Goal: Transaction & Acquisition: Purchase product/service

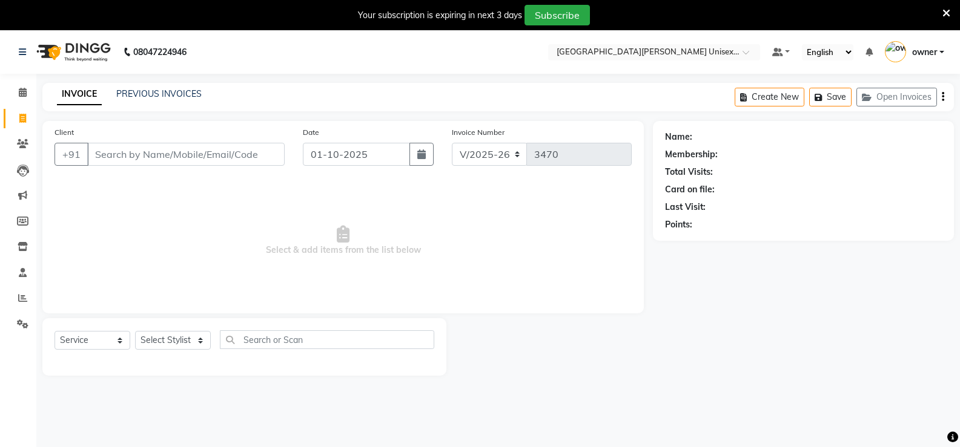
select select "7055"
select select "service"
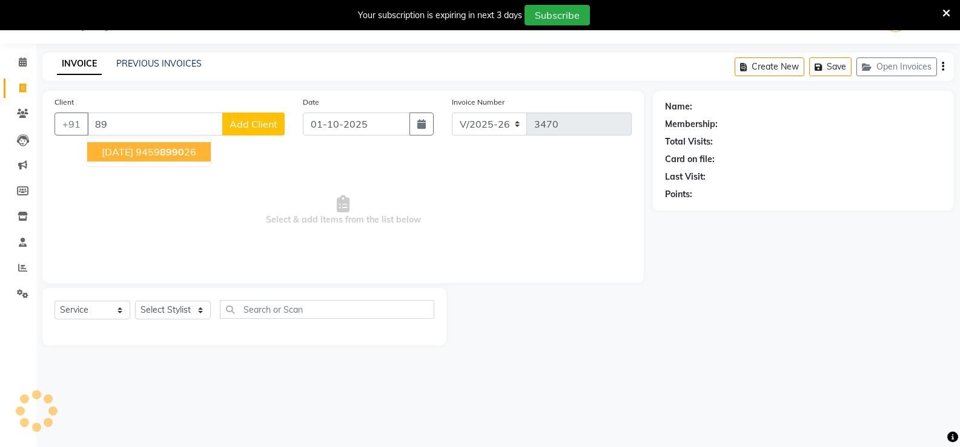
type input "8"
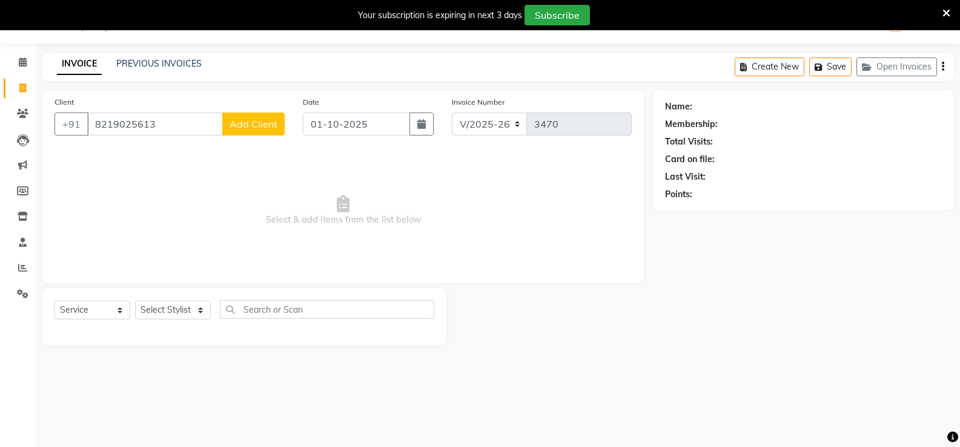
type input "8219025613"
click at [256, 125] on span "Add Client" at bounding box center [253, 124] width 48 height 12
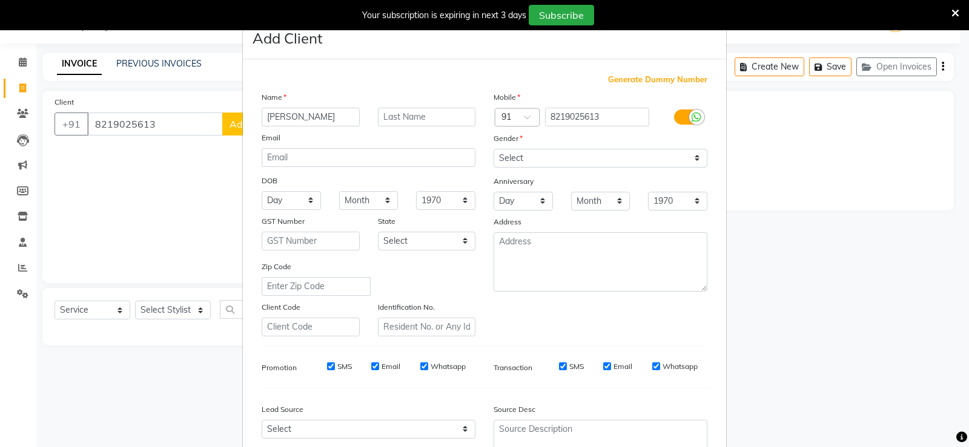
type input "kartikay"
click at [556, 157] on select "Select Male Female Other Prefer Not To Say" at bounding box center [600, 158] width 214 height 19
select select "male"
click at [493, 149] on select "Select Male Female Other Prefer Not To Say" at bounding box center [600, 158] width 214 height 19
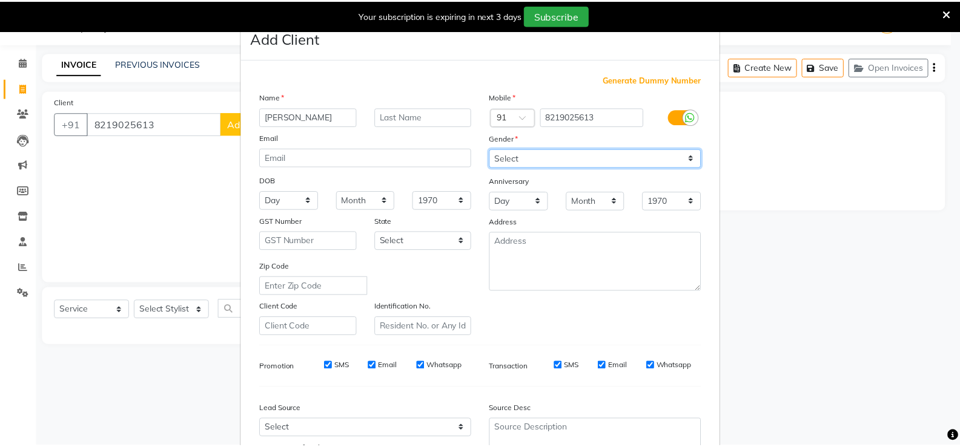
scroll to position [111, 0]
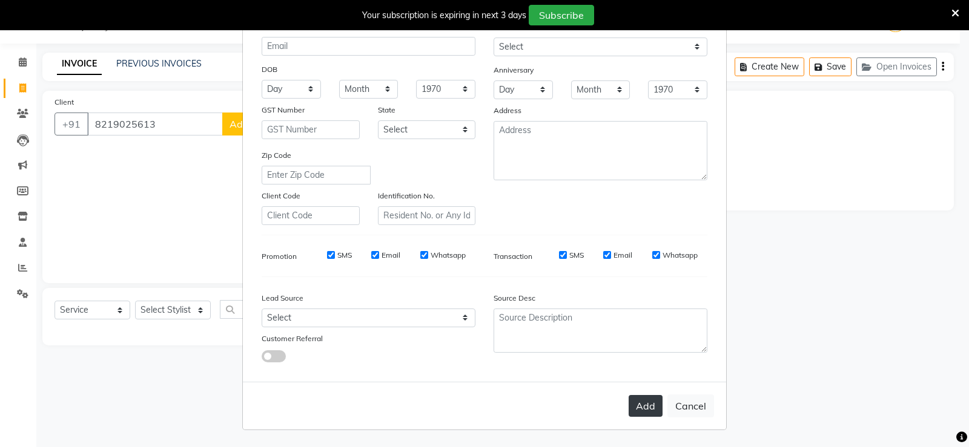
click at [630, 402] on button "Add" at bounding box center [645, 406] width 34 height 22
select select
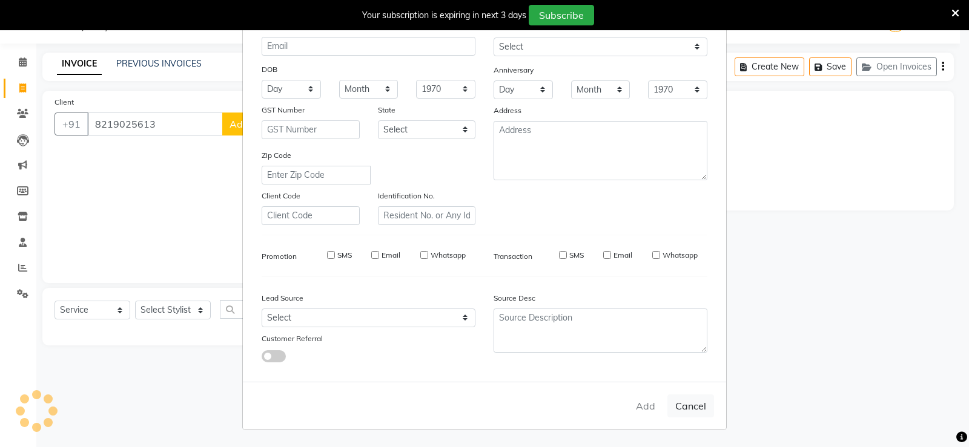
select select
checkbox input "false"
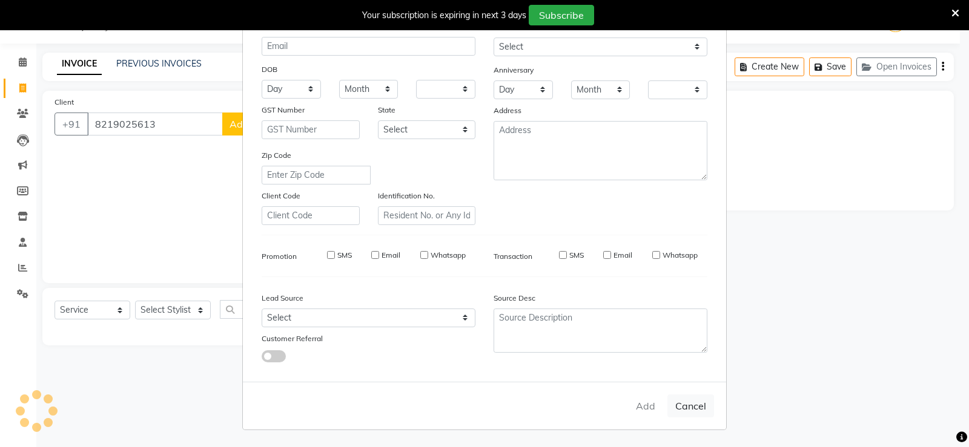
checkbox input "false"
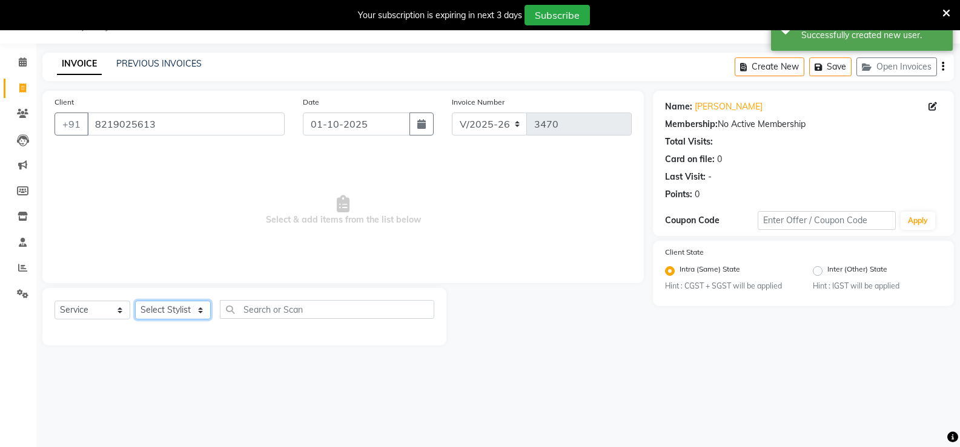
click at [169, 312] on select "Select Stylist anjali ashish talwar bhanu Bobby styler gurpreet owan HARMAN SIN…" at bounding box center [173, 310] width 76 height 19
select select "82058"
click at [135, 301] on select "Select Stylist anjali ashish talwar bhanu Bobby styler gurpreet owan HARMAN SIN…" at bounding box center [173, 310] width 76 height 19
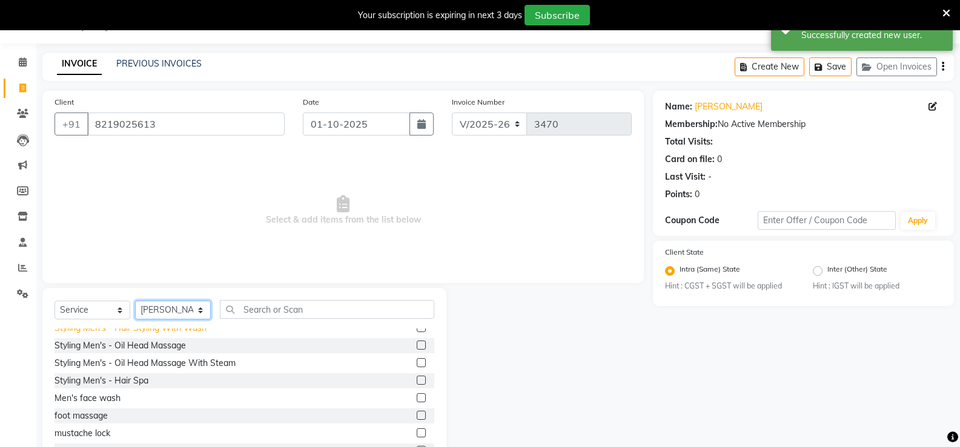
scroll to position [0, 0]
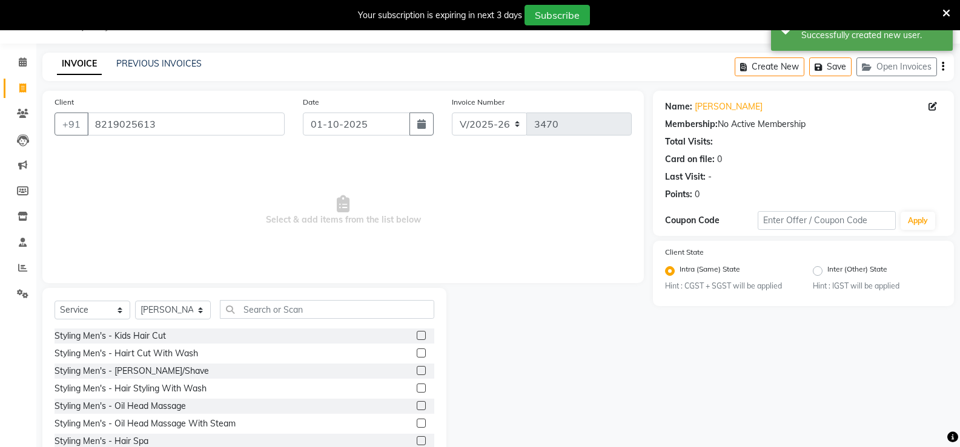
click at [417, 351] on label at bounding box center [421, 353] width 9 height 9
click at [417, 351] on input "checkbox" at bounding box center [421, 354] width 8 height 8
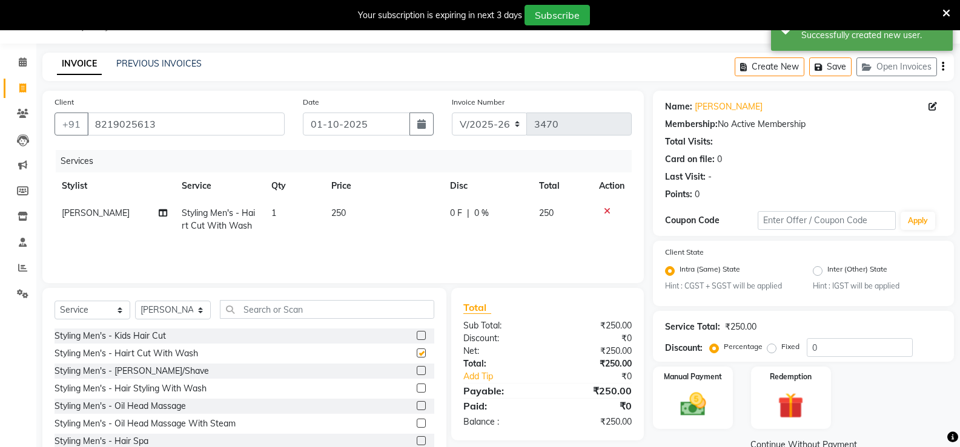
checkbox input "false"
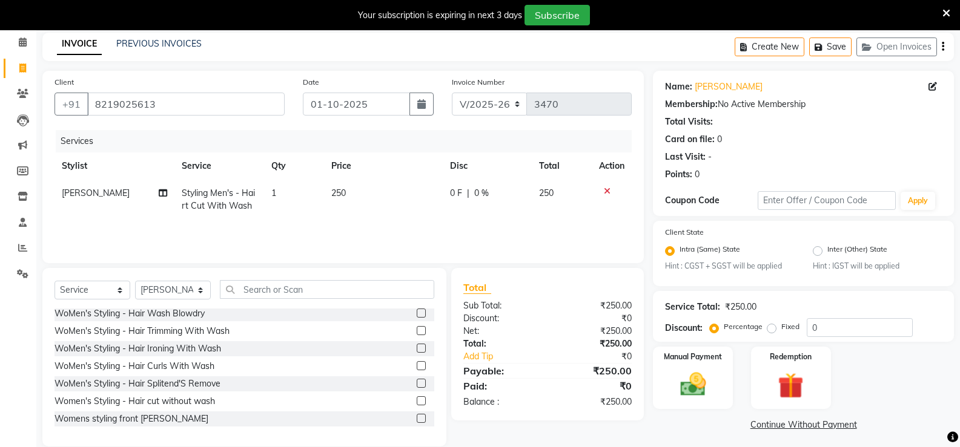
scroll to position [68, 0]
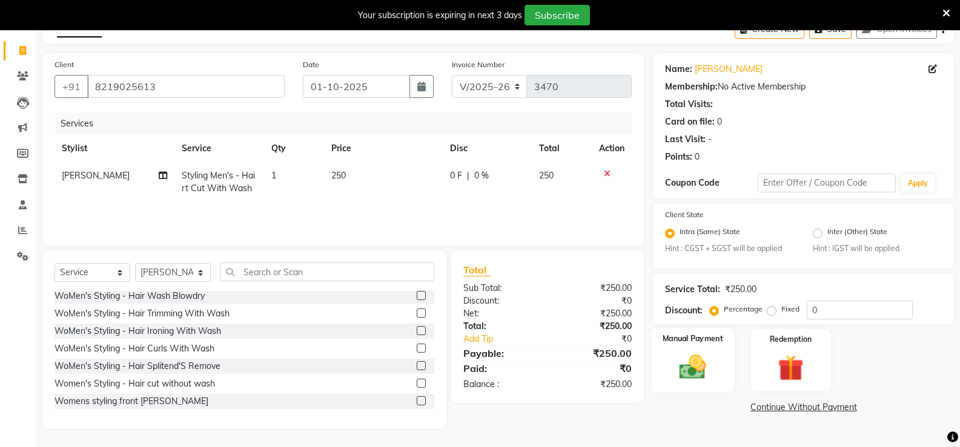
click at [697, 371] on img at bounding box center [692, 367] width 43 height 31
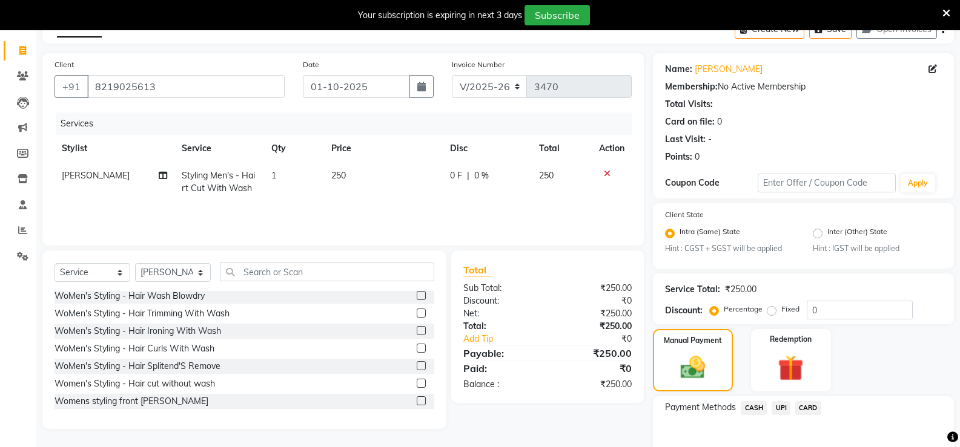
click at [747, 406] on span "CASH" at bounding box center [753, 408] width 26 height 14
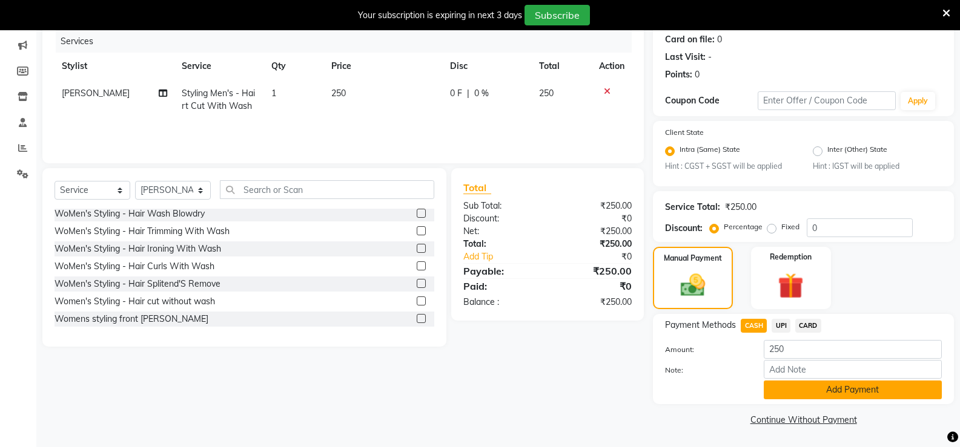
click at [787, 392] on button "Add Payment" at bounding box center [852, 390] width 178 height 19
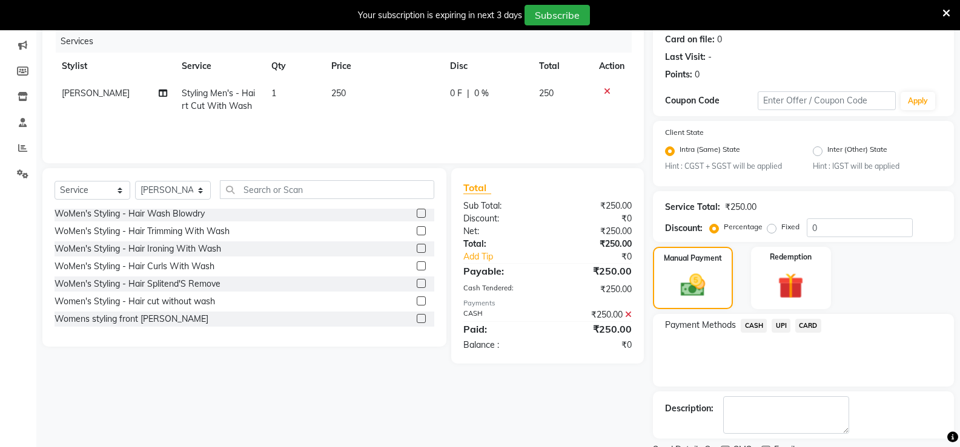
scroll to position [201, 0]
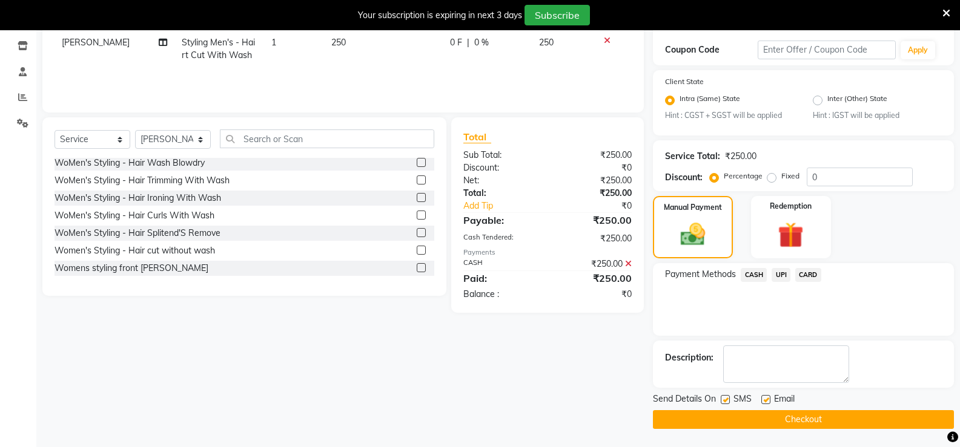
click at [786, 423] on button "Checkout" at bounding box center [803, 419] width 301 height 19
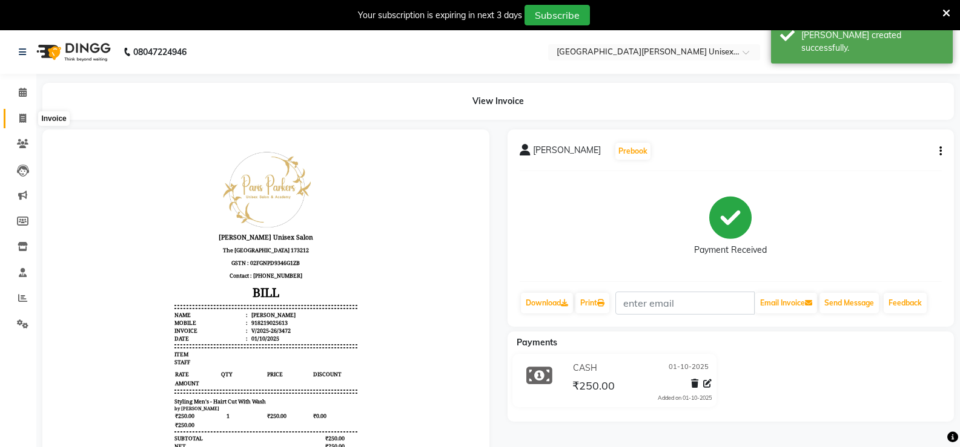
click at [21, 119] on icon at bounding box center [22, 118] width 7 height 9
select select "service"
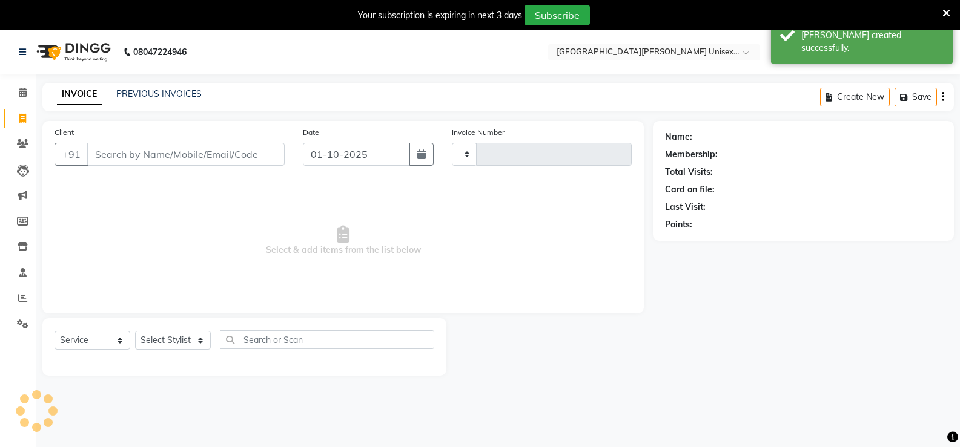
scroll to position [30, 0]
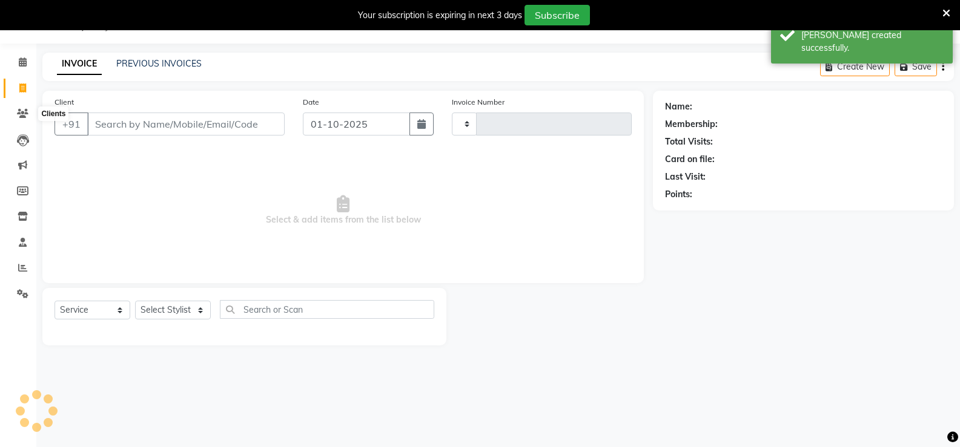
type input "3473"
select select "7055"
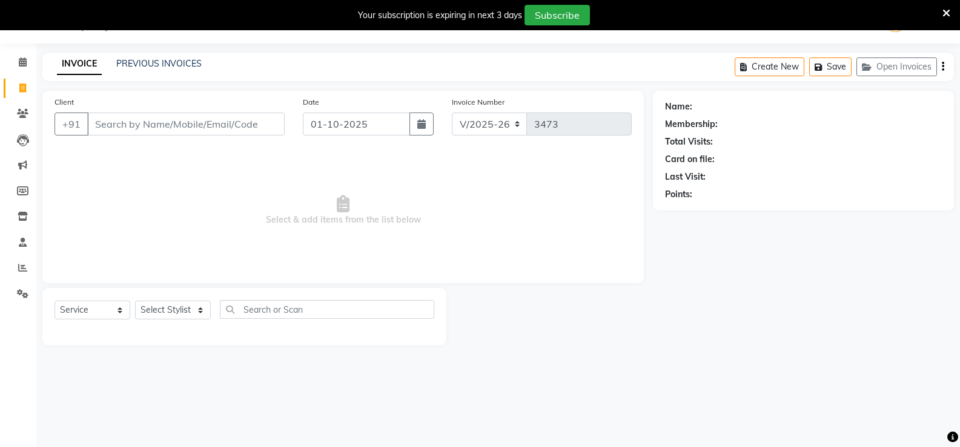
scroll to position [0, 0]
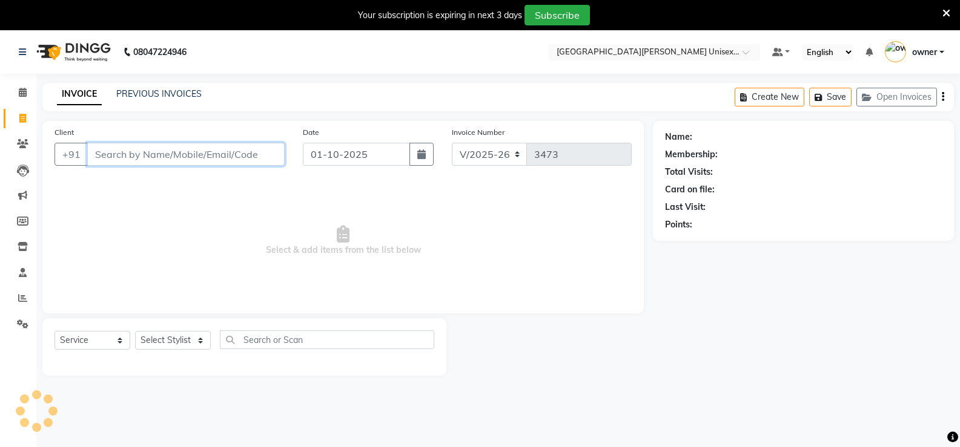
click at [148, 159] on input "Client" at bounding box center [185, 154] width 197 height 23
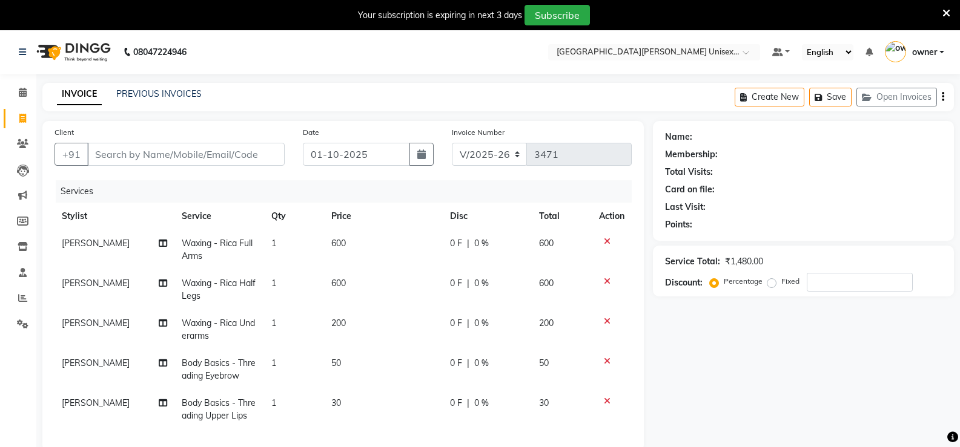
select select "7055"
select select "service"
select select "58731"
click at [22, 92] on icon at bounding box center [23, 92] width 8 height 9
click at [20, 141] on icon at bounding box center [23, 143] width 12 height 9
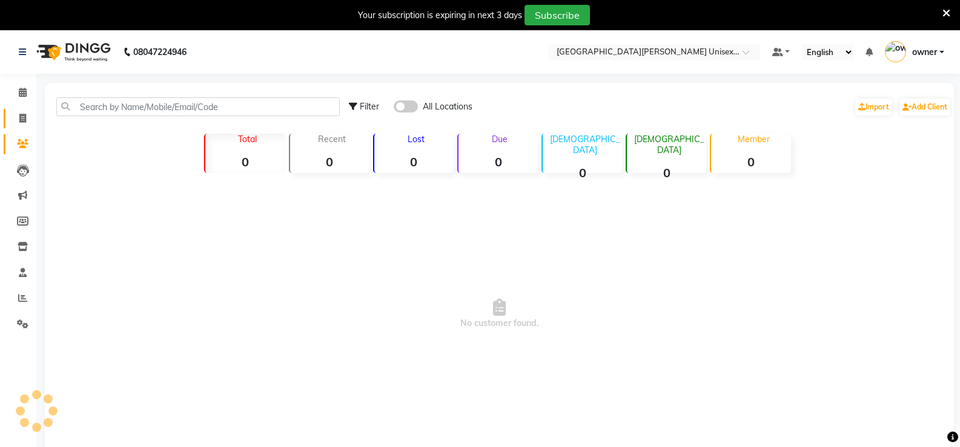
click at [24, 120] on icon at bounding box center [22, 118] width 7 height 9
select select "service"
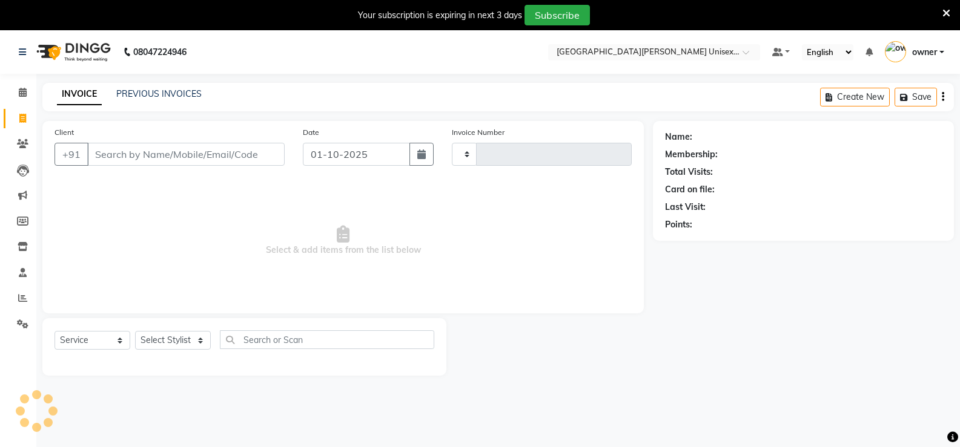
scroll to position [30, 0]
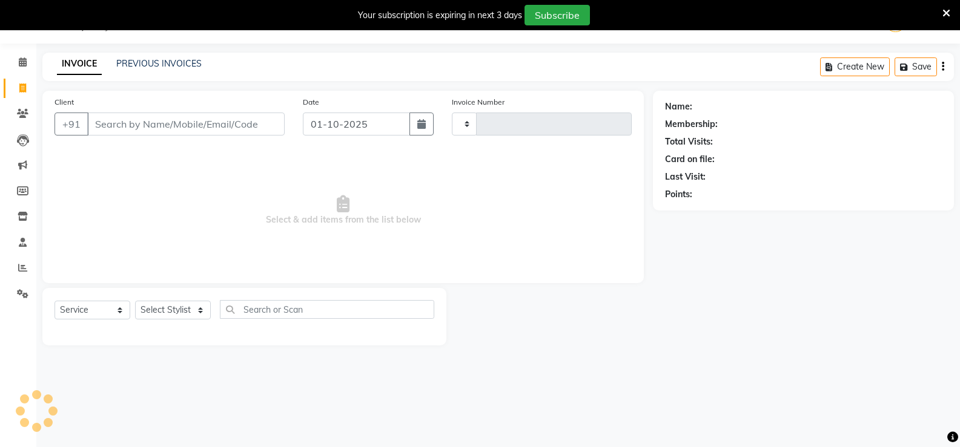
click at [151, 130] on input "Client" at bounding box center [185, 124] width 197 height 23
type input "78767"
type input "3473"
select select "7055"
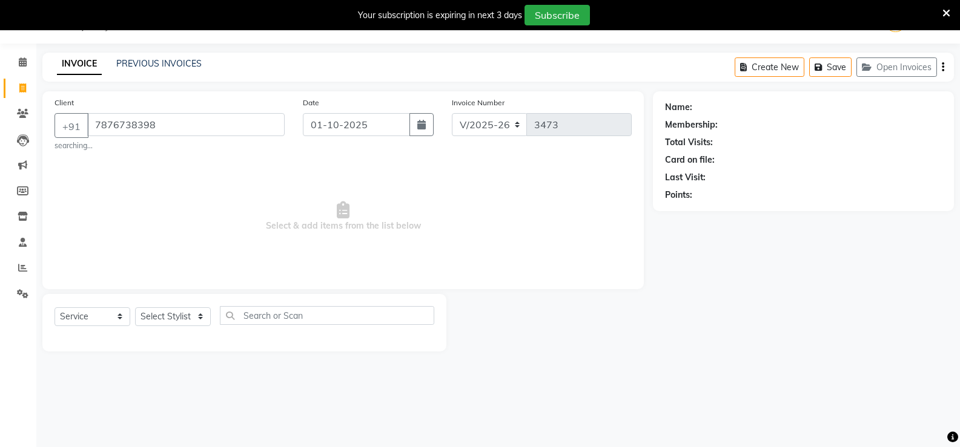
type input "7876738398"
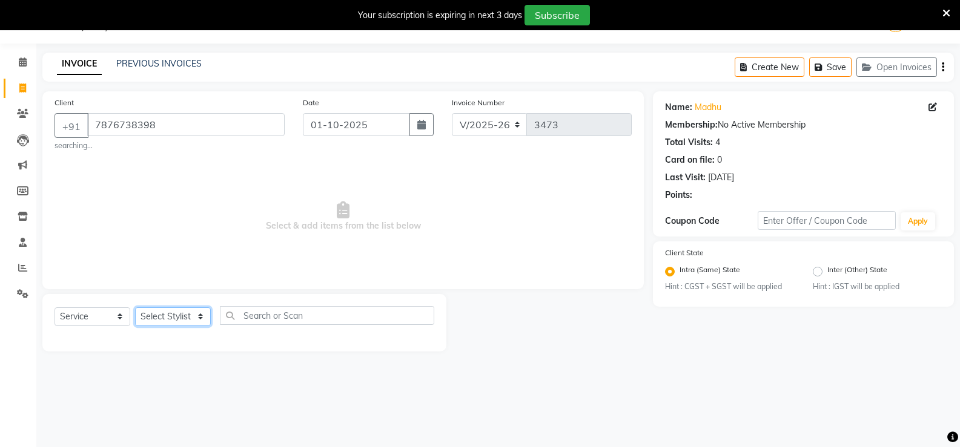
click at [193, 321] on select "Select Stylist anjali [PERSON_NAME] [PERSON_NAME] styler [PERSON_NAME] [PERSON_…" at bounding box center [173, 317] width 76 height 19
select select "82058"
click at [135, 308] on select "Select Stylist anjali [PERSON_NAME] [PERSON_NAME] styler [PERSON_NAME] [PERSON_…" at bounding box center [173, 317] width 76 height 19
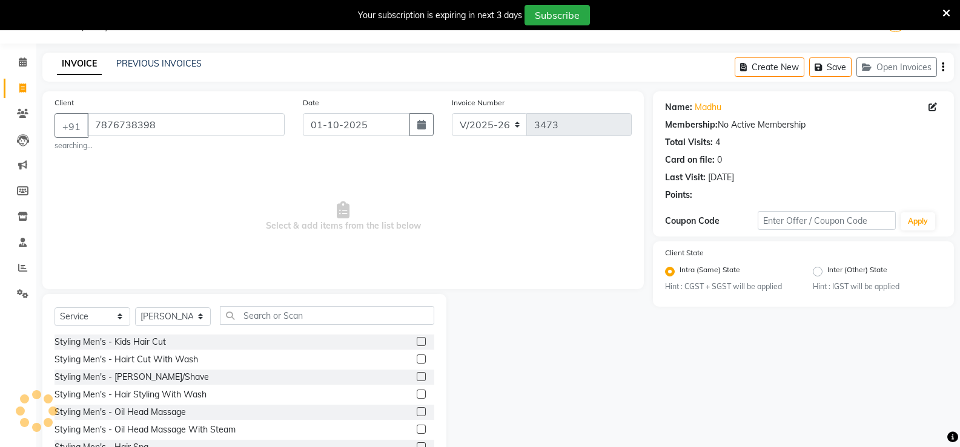
click at [185, 340] on div "Styling Men's - Kids Hair Cut" at bounding box center [244, 342] width 380 height 15
click at [275, 360] on div "Styling Men's - Hairt Cut With Wash" at bounding box center [244, 359] width 380 height 15
click at [417, 359] on label at bounding box center [421, 359] width 9 height 9
click at [417, 359] on input "checkbox" at bounding box center [421, 360] width 8 height 8
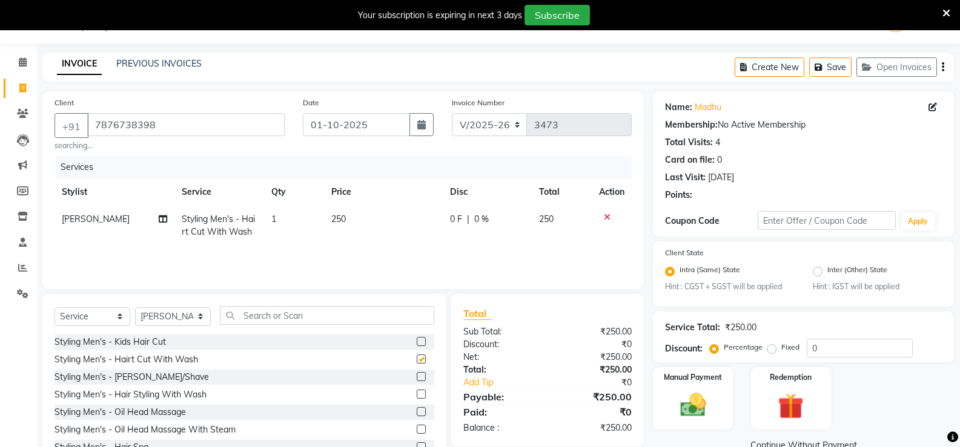
checkbox input "false"
click at [417, 378] on label at bounding box center [421, 376] width 9 height 9
click at [417, 378] on input "checkbox" at bounding box center [421, 378] width 8 height 8
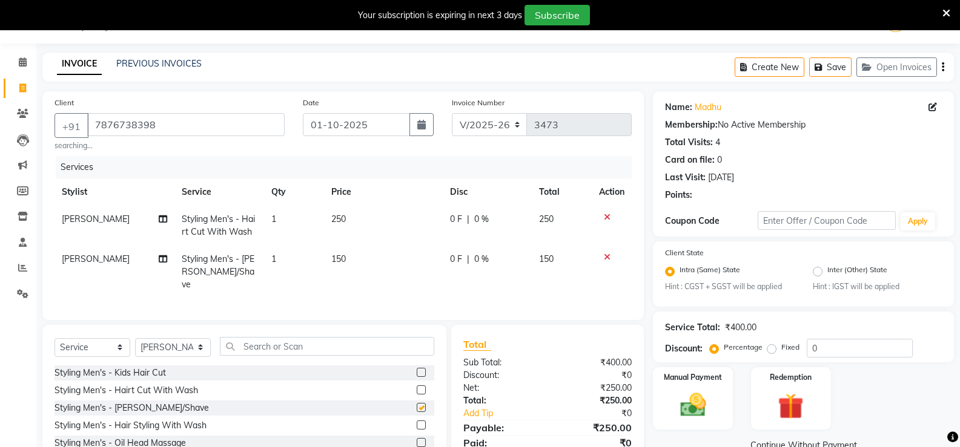
checkbox input "false"
click at [417, 389] on label at bounding box center [421, 390] width 9 height 9
click at [417, 389] on input "checkbox" at bounding box center [421, 391] width 8 height 8
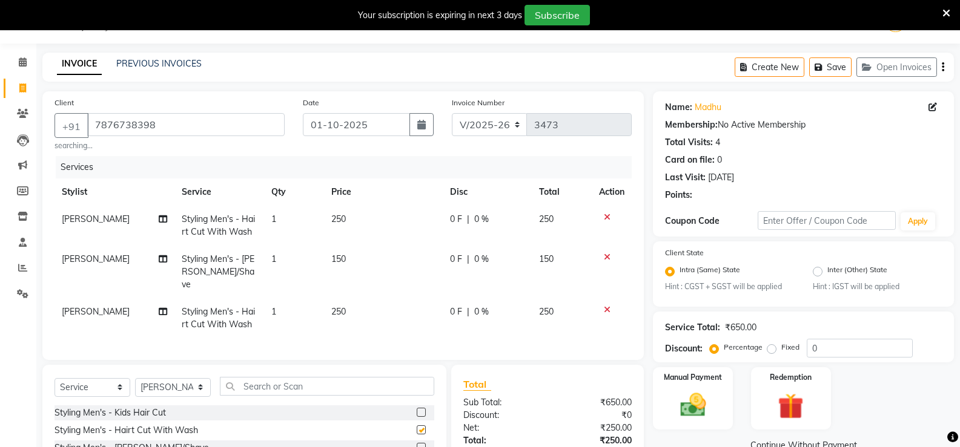
checkbox input "false"
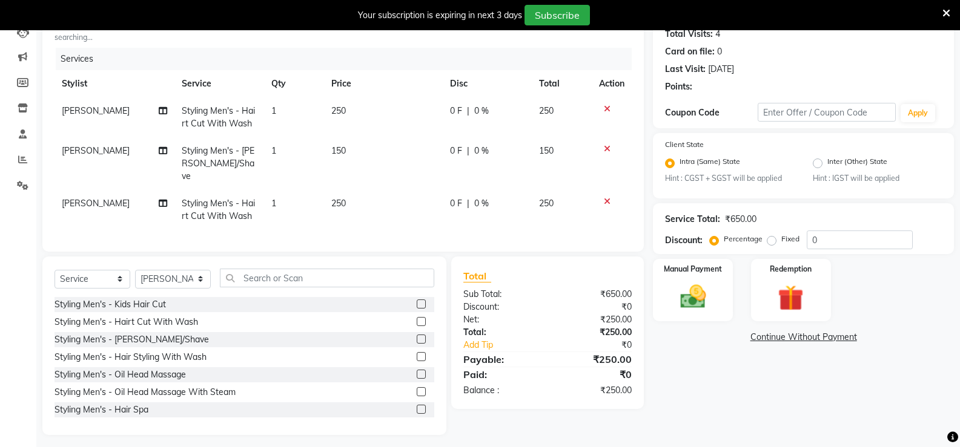
scroll to position [141, 0]
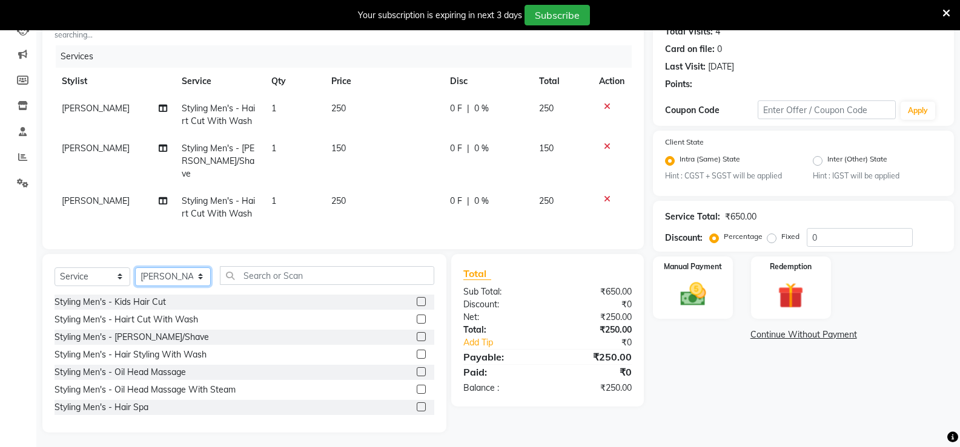
click at [197, 275] on select "Select Stylist anjali [PERSON_NAME] [PERSON_NAME] styler [PERSON_NAME] [PERSON_…" at bounding box center [173, 277] width 76 height 19
select select "86130"
click at [135, 268] on select "Select Stylist anjali [PERSON_NAME] [PERSON_NAME] styler [PERSON_NAME] [PERSON_…" at bounding box center [173, 277] width 76 height 19
click at [607, 195] on icon at bounding box center [607, 199] width 7 height 8
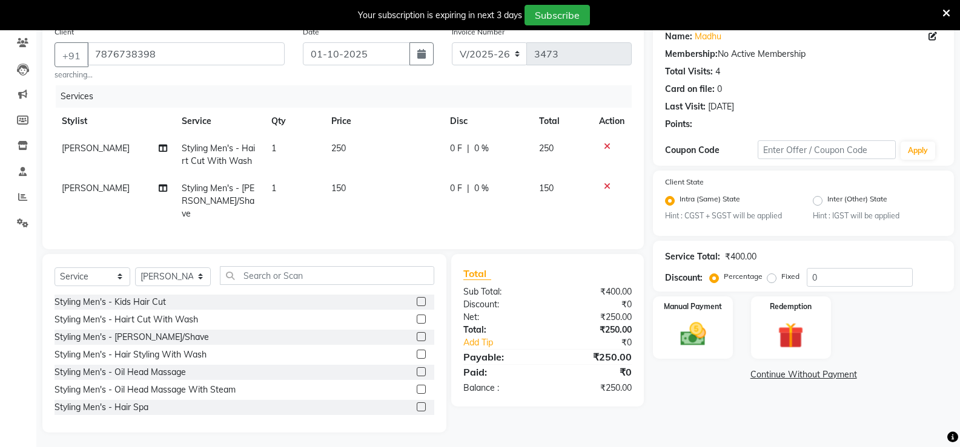
click at [417, 315] on label at bounding box center [421, 319] width 9 height 9
click at [417, 316] on input "checkbox" at bounding box center [421, 320] width 8 height 8
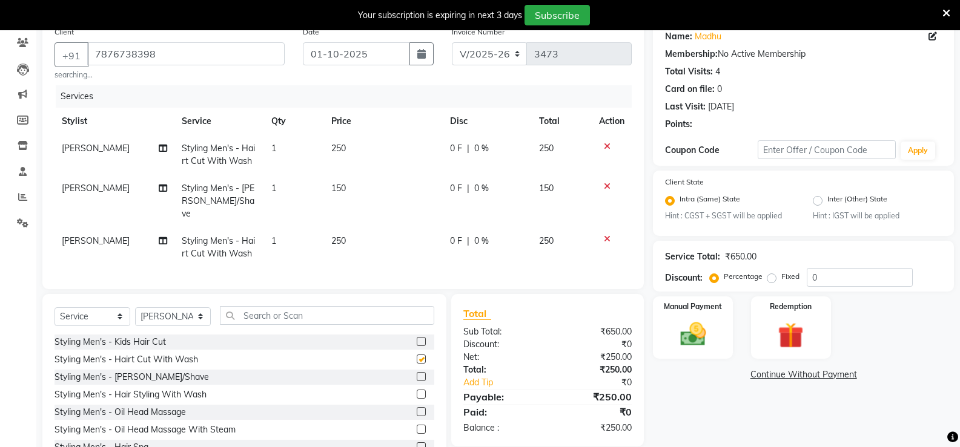
scroll to position [141, 0]
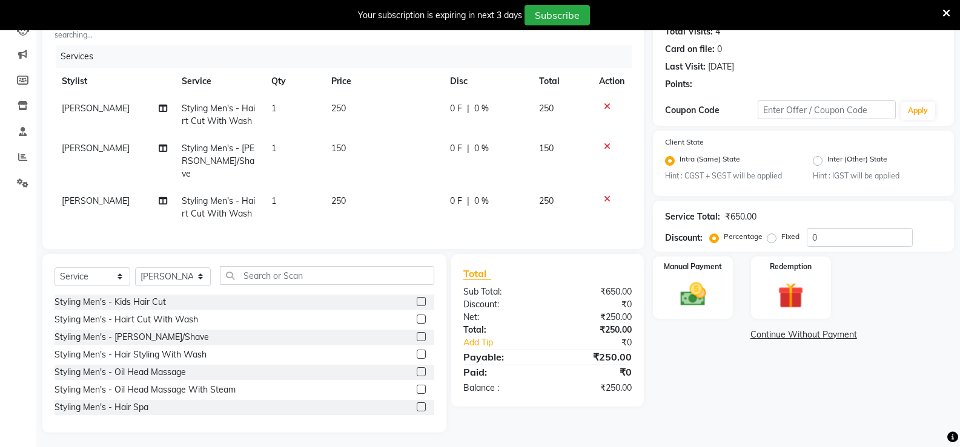
checkbox input "false"
click at [198, 269] on select "Select Stylist anjali [PERSON_NAME] [PERSON_NAME] styler [PERSON_NAME] [PERSON_…" at bounding box center [173, 277] width 76 height 19
select select "80028"
click at [135, 268] on select "Select Stylist anjali ashish talwar bhanu Bobby styler gurpreet owan HARMAN SIN…" at bounding box center [173, 277] width 76 height 19
click at [417, 315] on label at bounding box center [421, 319] width 9 height 9
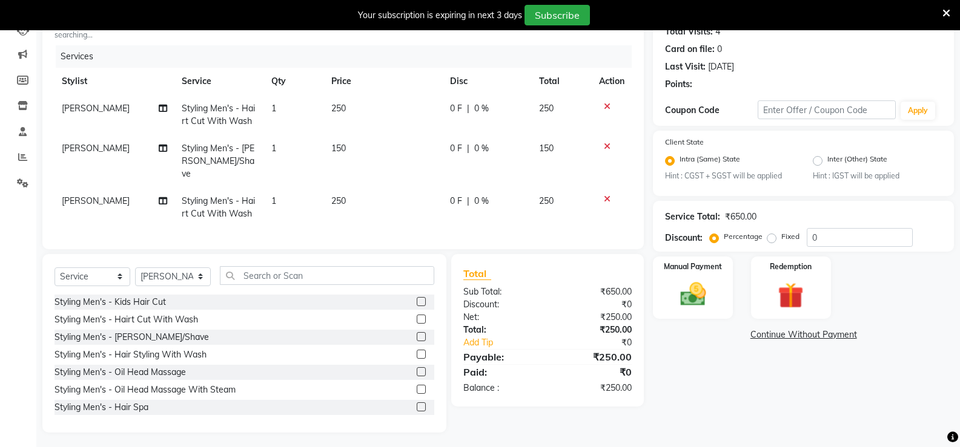
click at [417, 316] on input "checkbox" at bounding box center [421, 320] width 8 height 8
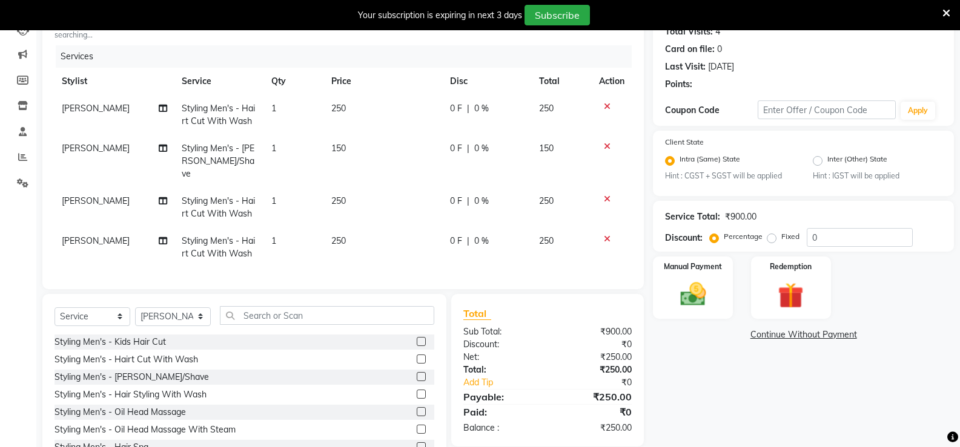
click at [417, 357] on label at bounding box center [421, 359] width 9 height 9
click at [417, 357] on input "checkbox" at bounding box center [421, 360] width 8 height 8
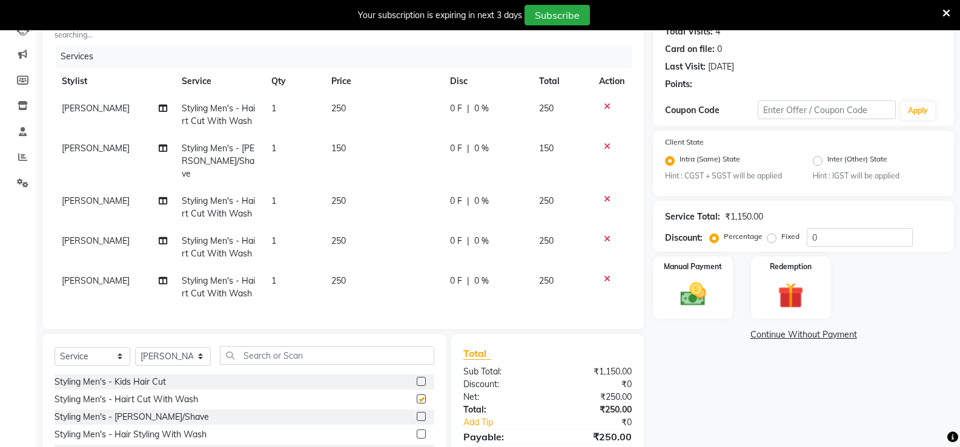
checkbox input "false"
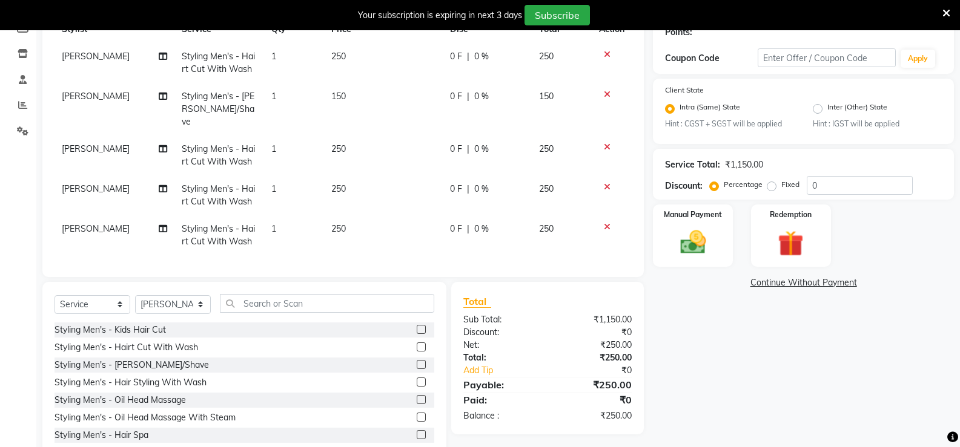
scroll to position [221, 0]
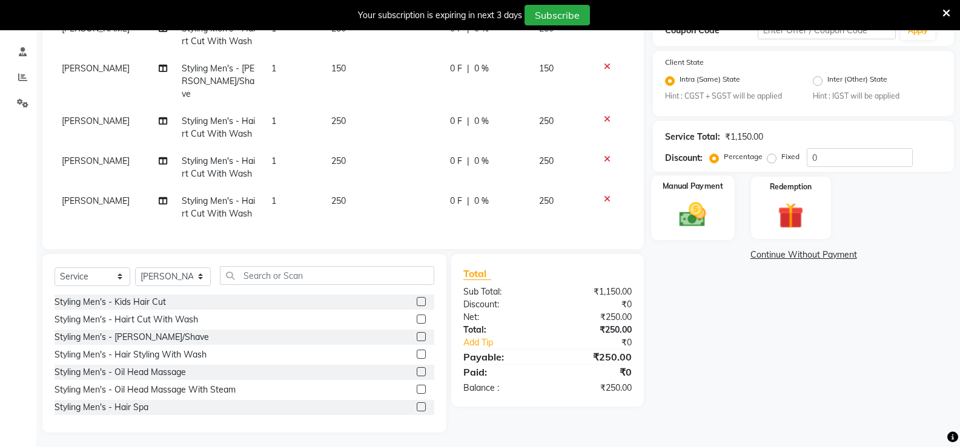
click at [691, 226] on img at bounding box center [692, 215] width 43 height 31
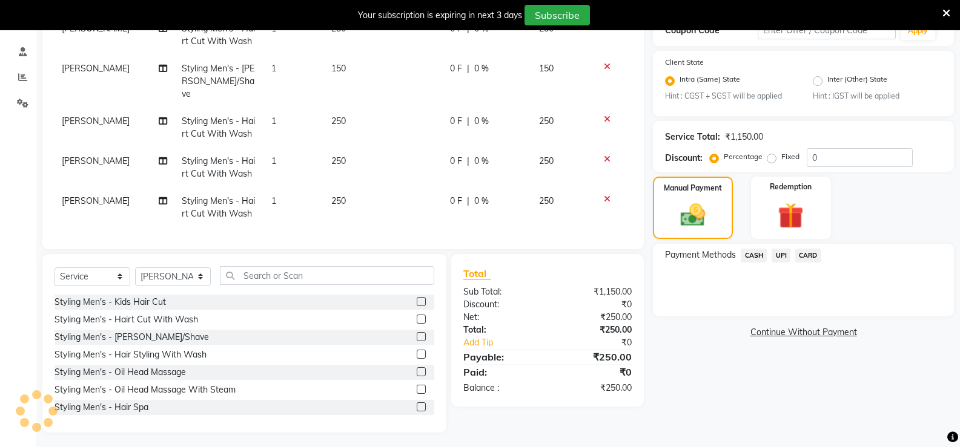
click at [757, 255] on span "CASH" at bounding box center [753, 256] width 26 height 14
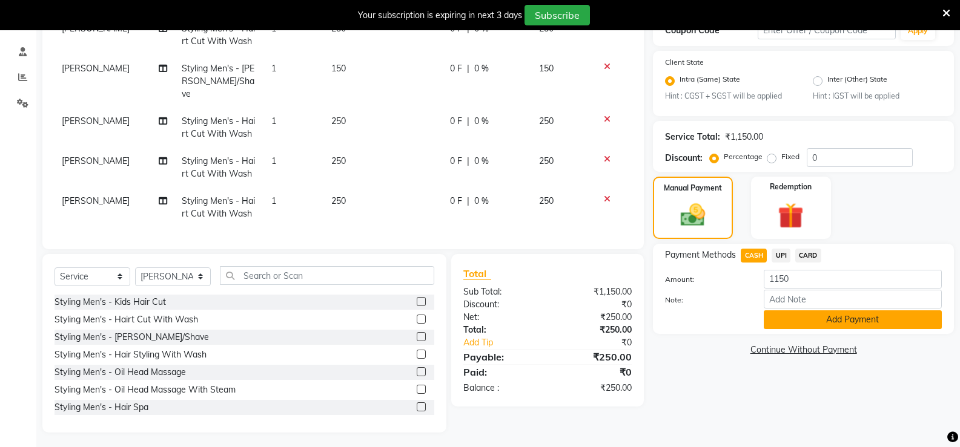
click at [822, 314] on button "Add Payment" at bounding box center [852, 320] width 178 height 19
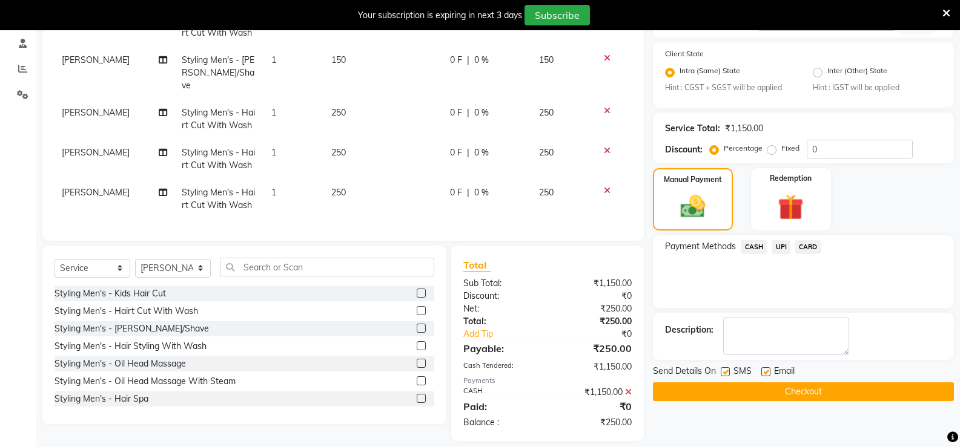
scroll to position [238, 0]
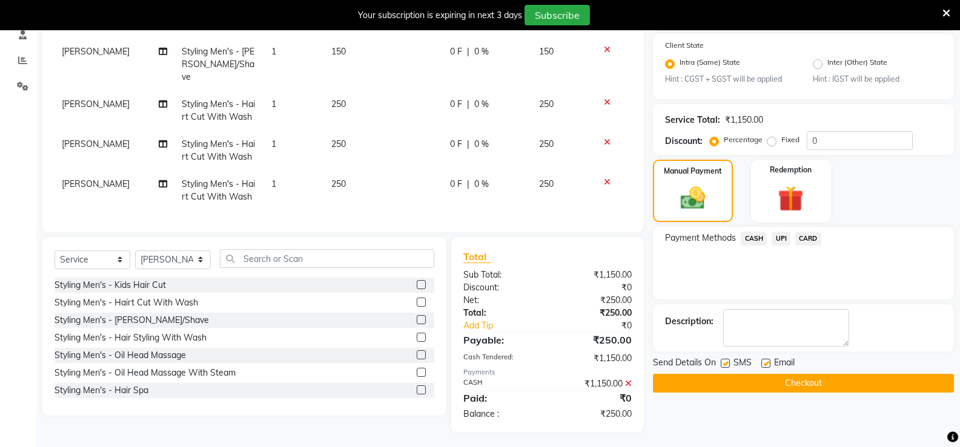
click at [816, 379] on button "Checkout" at bounding box center [803, 383] width 301 height 19
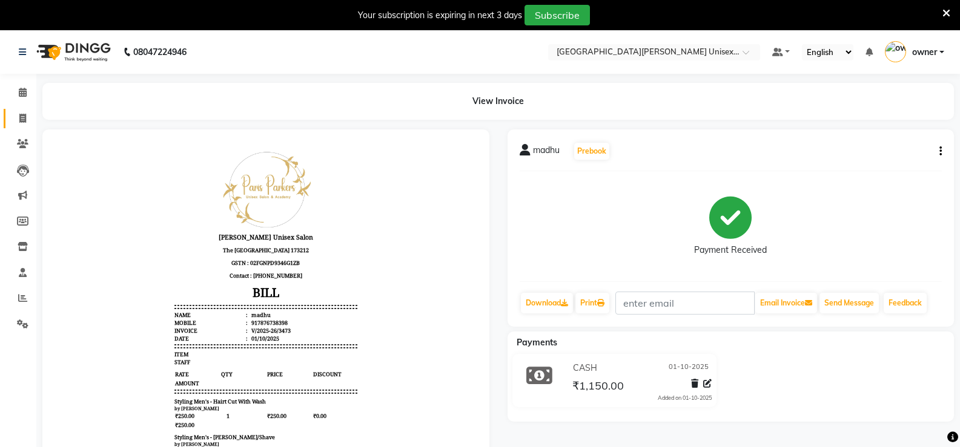
click at [23, 113] on span at bounding box center [22, 119] width 21 height 14
select select "service"
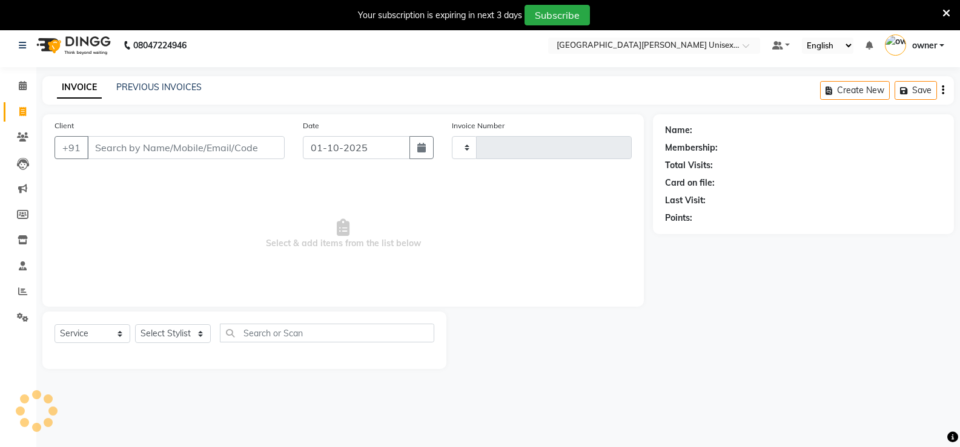
scroll to position [30, 0]
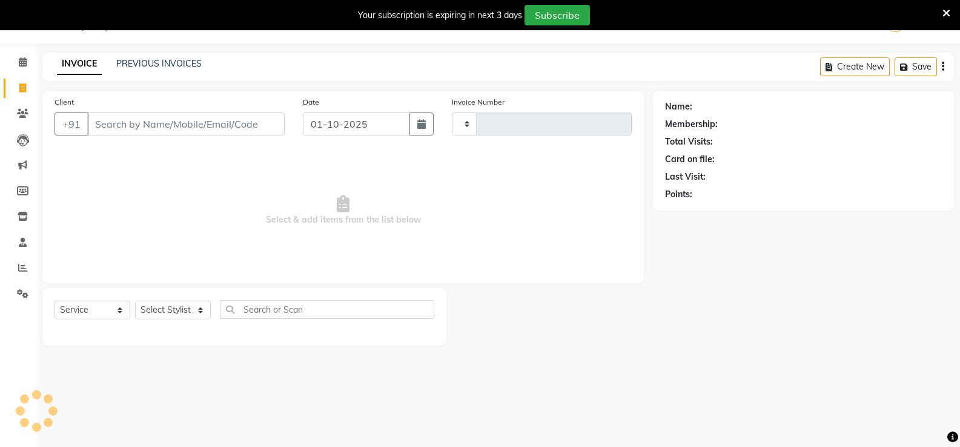
click at [213, 309] on div "Select Service Product Membership Package Voucher Prepaid Gift Card Select Styl…" at bounding box center [244, 314] width 380 height 28
click at [191, 315] on select "Select Stylist" at bounding box center [173, 310] width 76 height 19
click at [192, 303] on select "Select Stylist" at bounding box center [173, 310] width 76 height 19
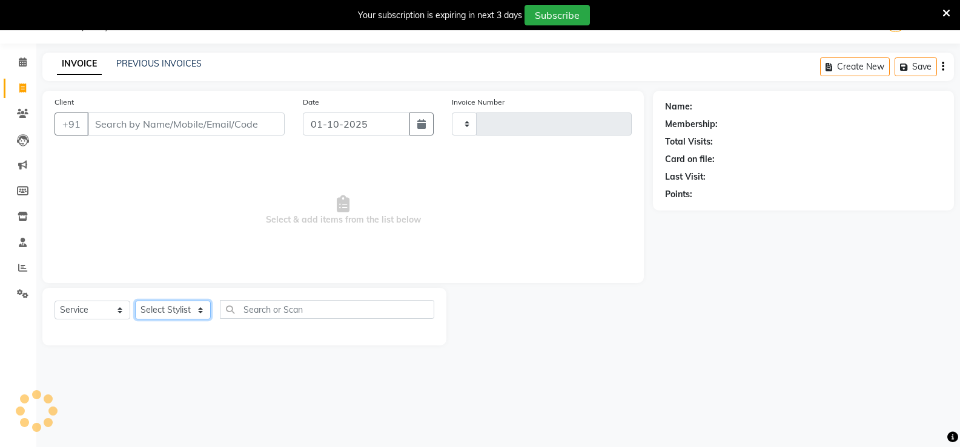
click at [186, 303] on select "Select Stylist" at bounding box center [173, 310] width 76 height 19
click at [135, 301] on select "Select Stylist" at bounding box center [173, 310] width 76 height 19
click at [199, 317] on select "Select Stylist" at bounding box center [173, 310] width 76 height 19
click at [205, 299] on div "Select Service Product Membership Package Voucher Prepaid Gift Card Select Styl…" at bounding box center [244, 317] width 404 height 58
click at [245, 311] on input "text" at bounding box center [327, 309] width 214 height 19
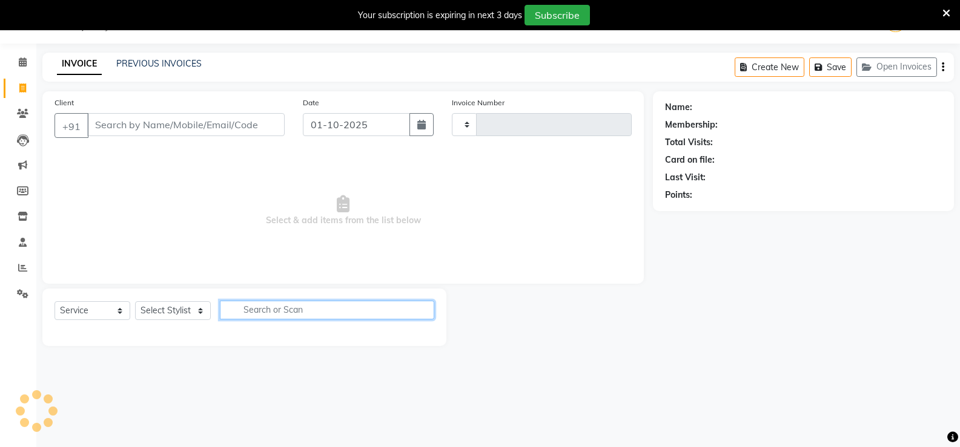
type input "3474"
select select "7055"
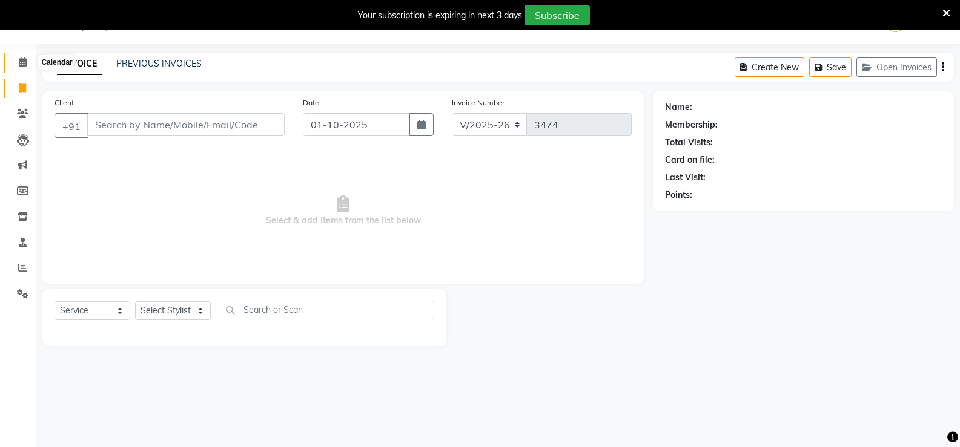
click at [31, 62] on span at bounding box center [22, 63] width 21 height 14
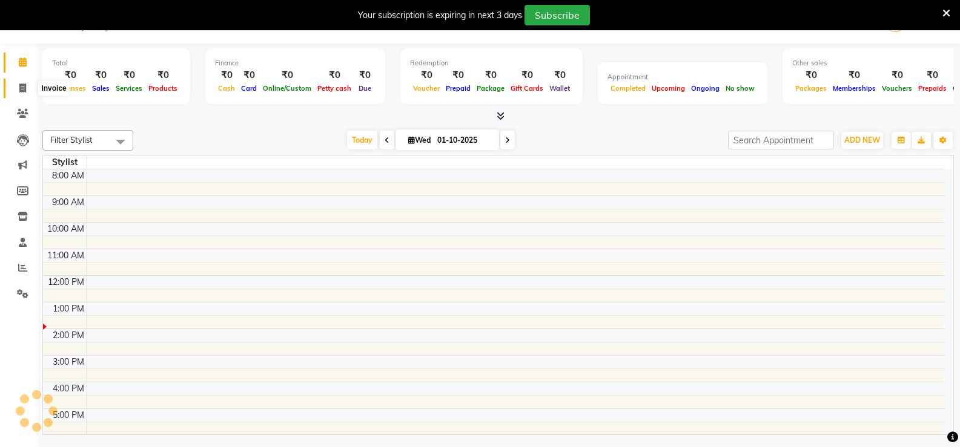
click at [23, 89] on icon at bounding box center [22, 88] width 7 height 9
select select "service"
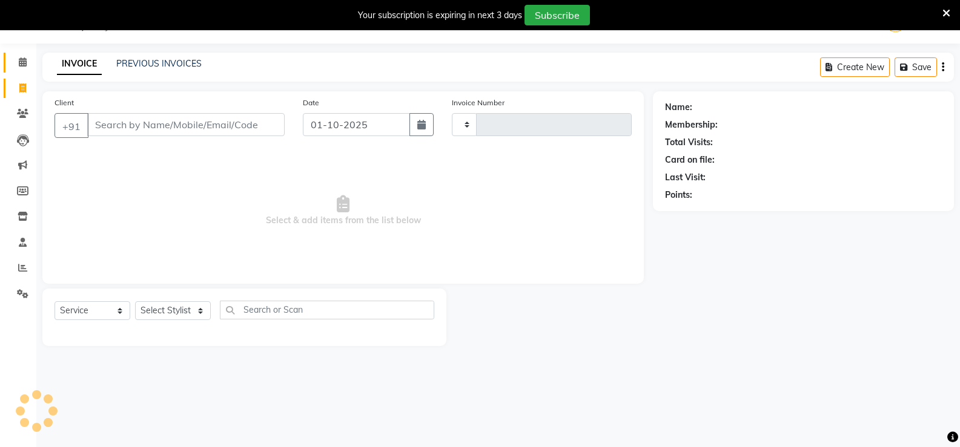
click at [25, 65] on icon at bounding box center [23, 62] width 8 height 9
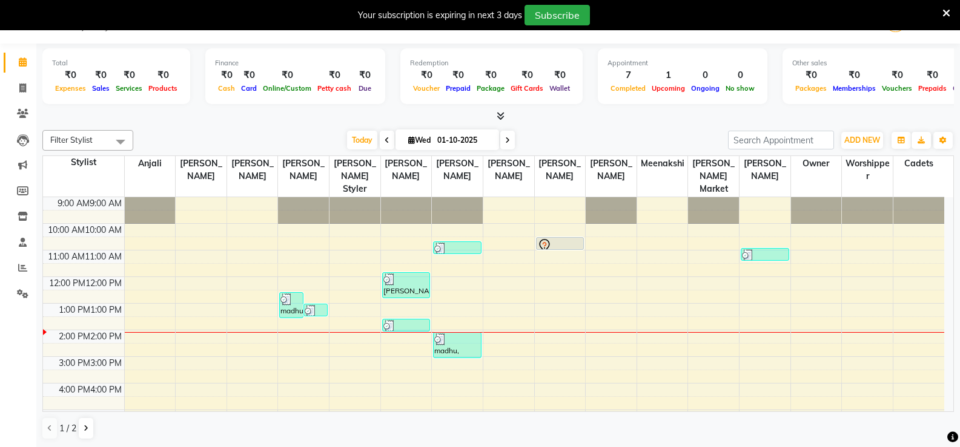
drag, startPoint x: 119, startPoint y: 3, endPoint x: 216, endPoint y: 4, distance: 96.9
click at [216, 4] on div "Your subscription is expiring in next 3 days Subscribe" at bounding box center [480, 15] width 960 height 30
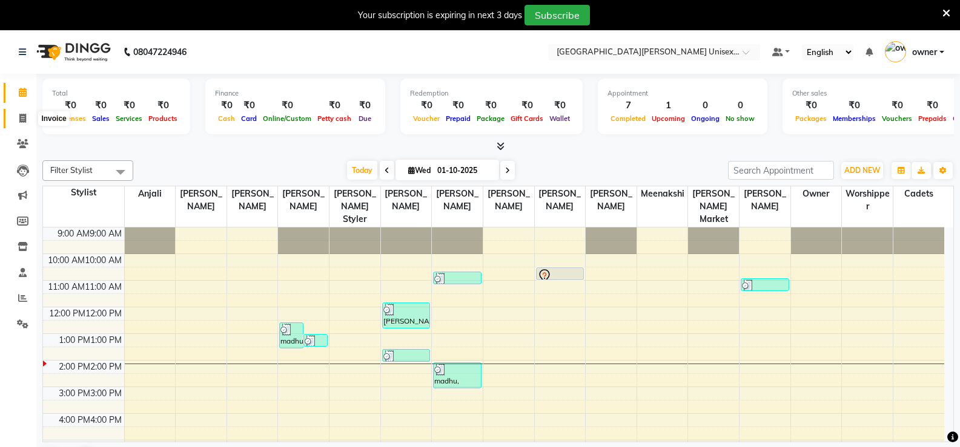
click at [27, 117] on span at bounding box center [22, 119] width 21 height 14
select select "service"
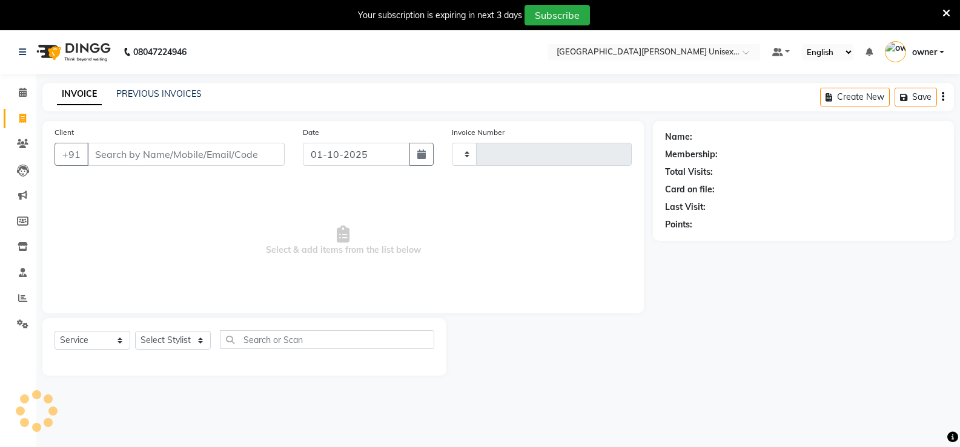
type input "3474"
select select "7055"
drag, startPoint x: 163, startPoint y: 144, endPoint x: 175, endPoint y: 150, distance: 13.3
click at [163, 144] on input "Client" at bounding box center [185, 154] width 197 height 23
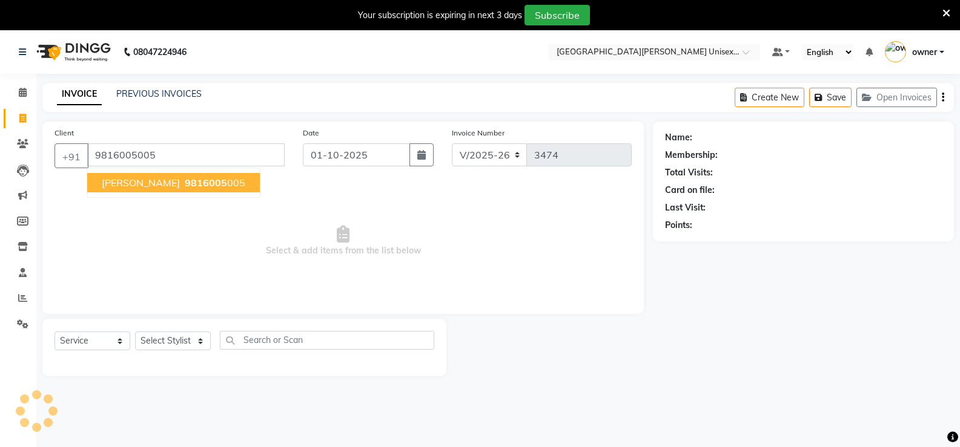
type input "9816005005"
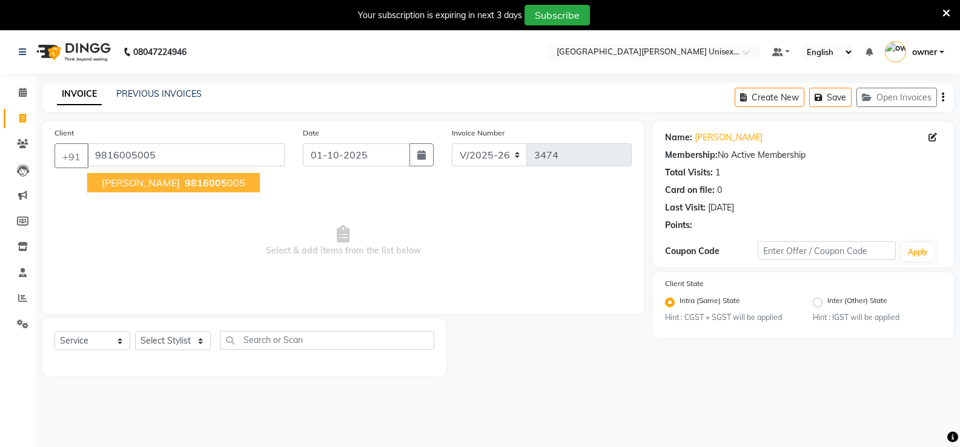
click at [222, 178] on ngb-highlight "9816005 005" at bounding box center [213, 183] width 63 height 12
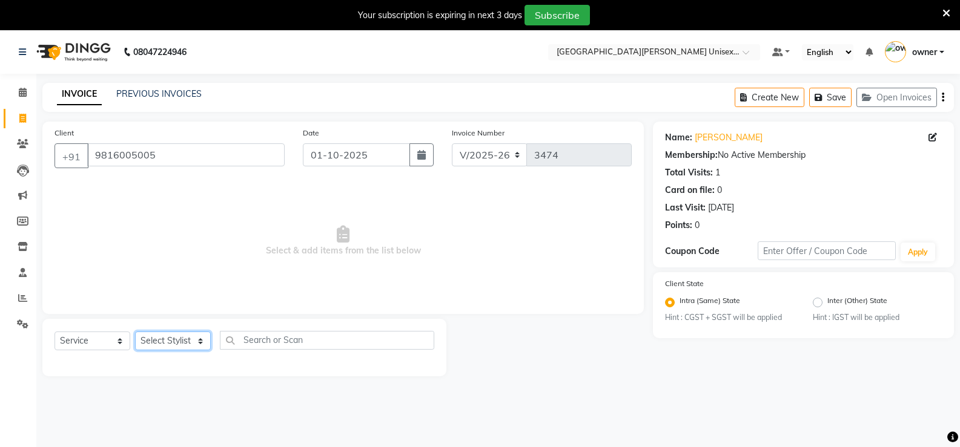
click at [191, 337] on select "Select Stylist anjali ashish talwar bhanu Bobby styler gurpreet owan HARMAN SIN…" at bounding box center [173, 341] width 76 height 19
select select "61129"
click at [135, 332] on select "Select Stylist anjali ashish talwar bhanu Bobby styler gurpreet owan HARMAN SIN…" at bounding box center [173, 341] width 76 height 19
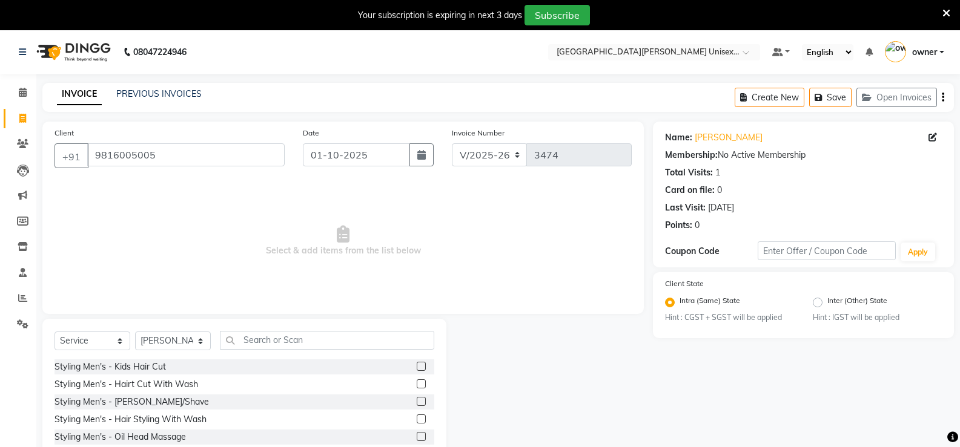
click at [417, 381] on label at bounding box center [421, 384] width 9 height 9
click at [417, 381] on input "checkbox" at bounding box center [421, 385] width 8 height 8
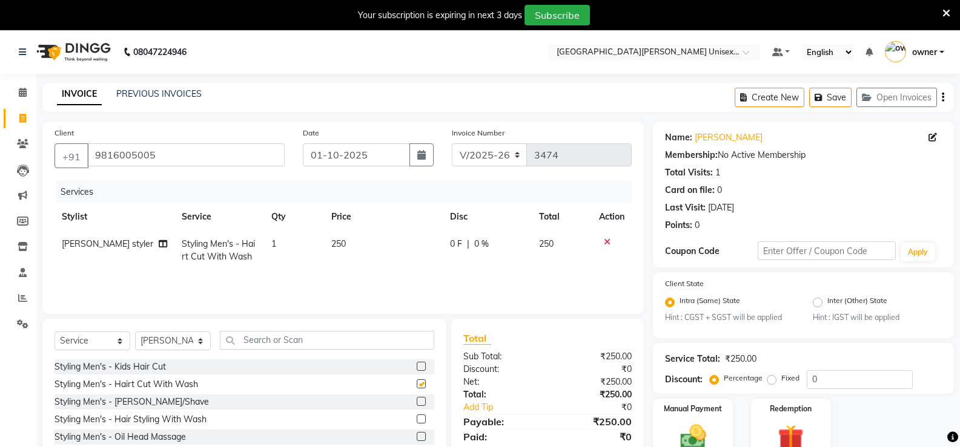
checkbox input "false"
click at [417, 399] on label at bounding box center [421, 401] width 9 height 9
click at [417, 399] on input "checkbox" at bounding box center [421, 402] width 8 height 8
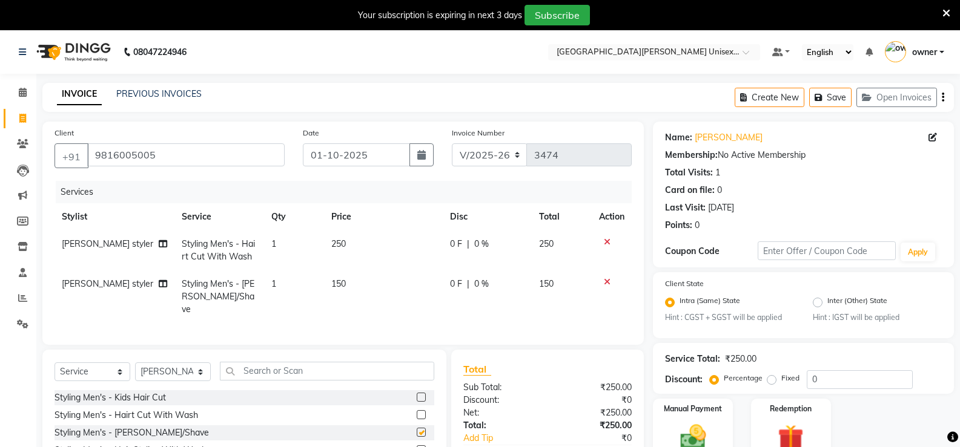
checkbox input "false"
click at [332, 379] on div "Select Service Product Membership Package Voucher Prepaid Gift Card Select Styl…" at bounding box center [244, 376] width 380 height 28
click at [336, 373] on input "text" at bounding box center [327, 371] width 214 height 19
type input "body"
click at [188, 372] on select "Select Stylist anjali [PERSON_NAME] [PERSON_NAME] styler [PERSON_NAME] [PERSON_…" at bounding box center [173, 372] width 76 height 19
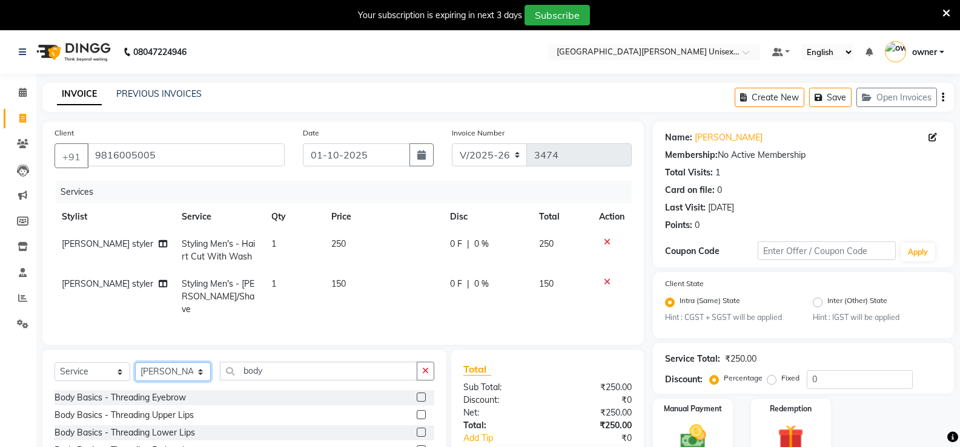
select select "58731"
click at [135, 363] on select "Select Stylist anjali [PERSON_NAME] [PERSON_NAME] styler [PERSON_NAME] [PERSON_…" at bounding box center [173, 372] width 76 height 19
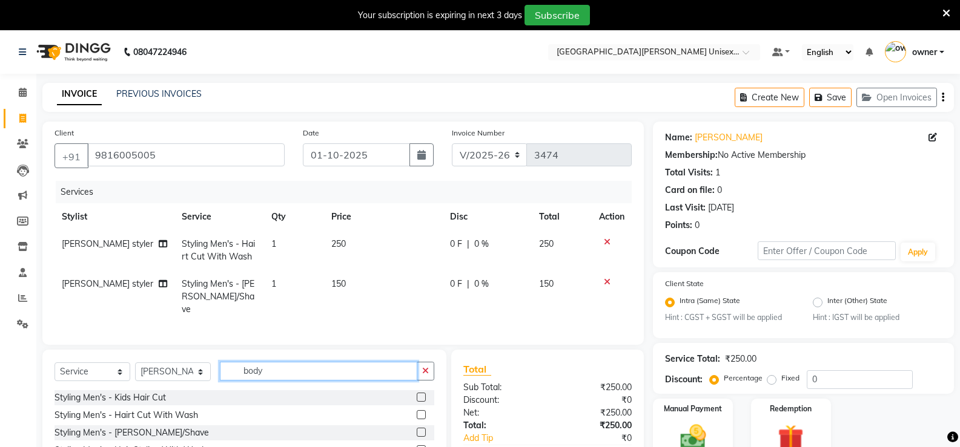
click at [355, 370] on input "body" at bounding box center [318, 371] width 197 height 19
type input "body"
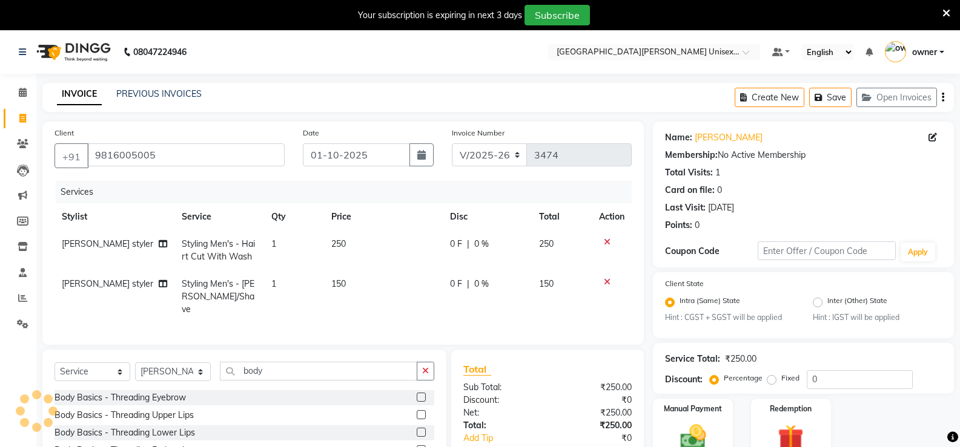
click at [417, 395] on label at bounding box center [421, 397] width 9 height 9
click at [417, 395] on input "checkbox" at bounding box center [421, 398] width 8 height 8
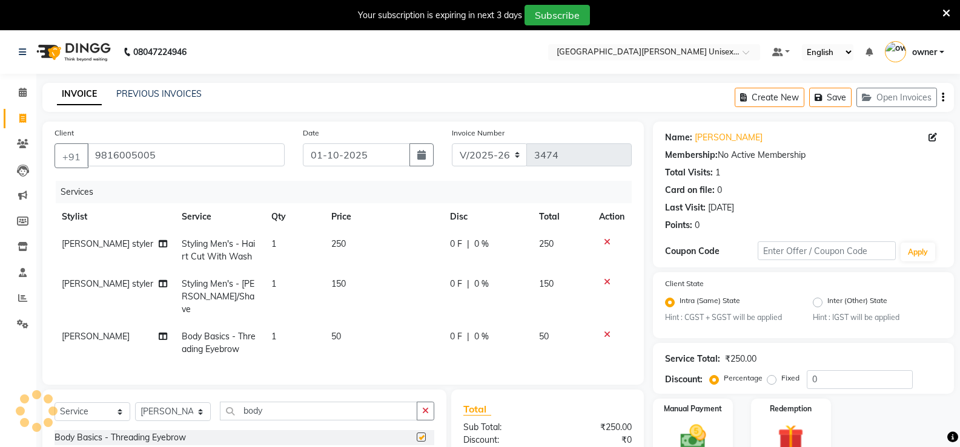
checkbox input "false"
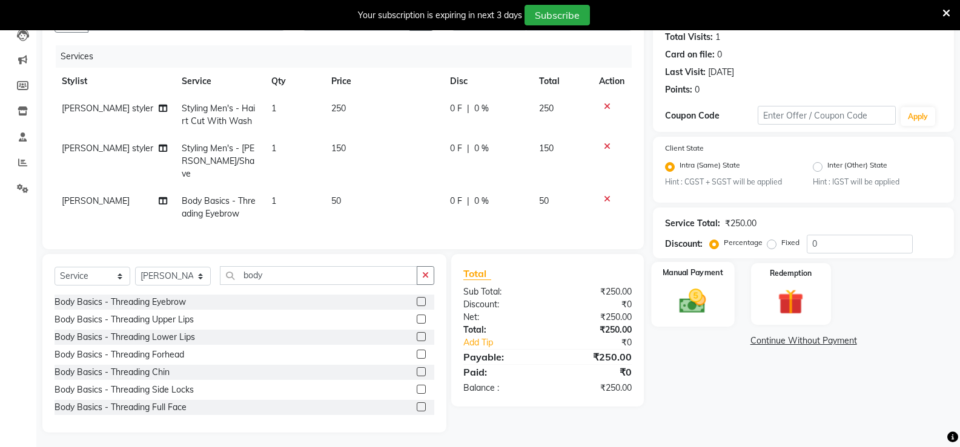
click at [696, 289] on img at bounding box center [692, 301] width 43 height 31
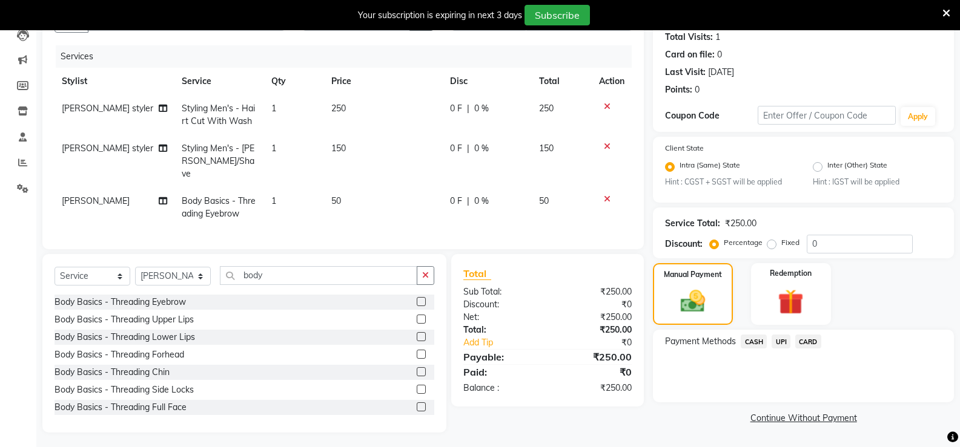
click at [778, 344] on font "UPI" at bounding box center [781, 342] width 11 height 8
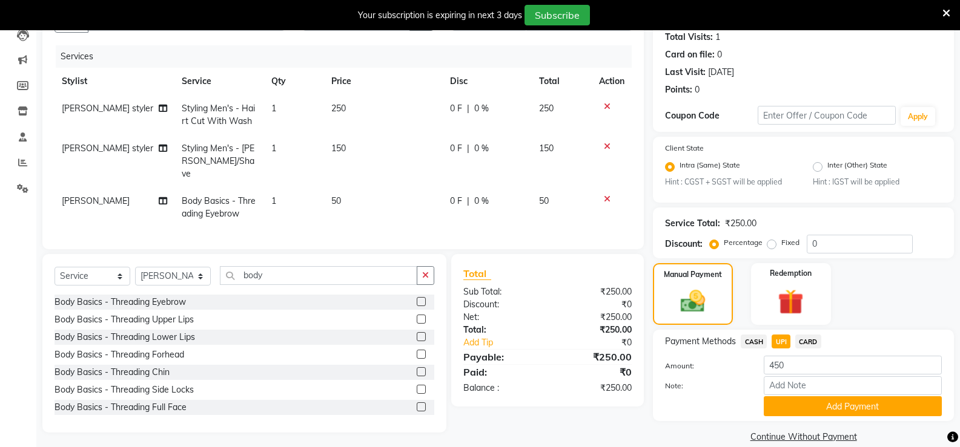
click at [751, 338] on span "CASH" at bounding box center [753, 342] width 26 height 14
click at [853, 410] on font "Add Payment" at bounding box center [852, 406] width 53 height 11
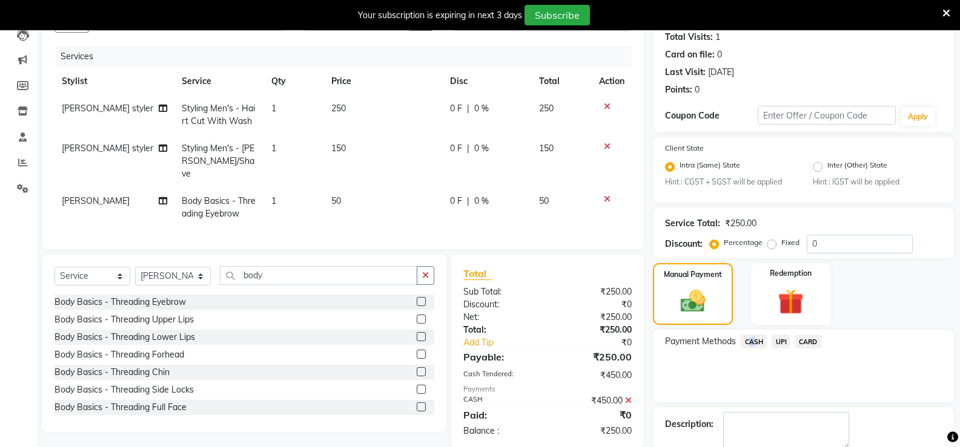
scroll to position [203, 0]
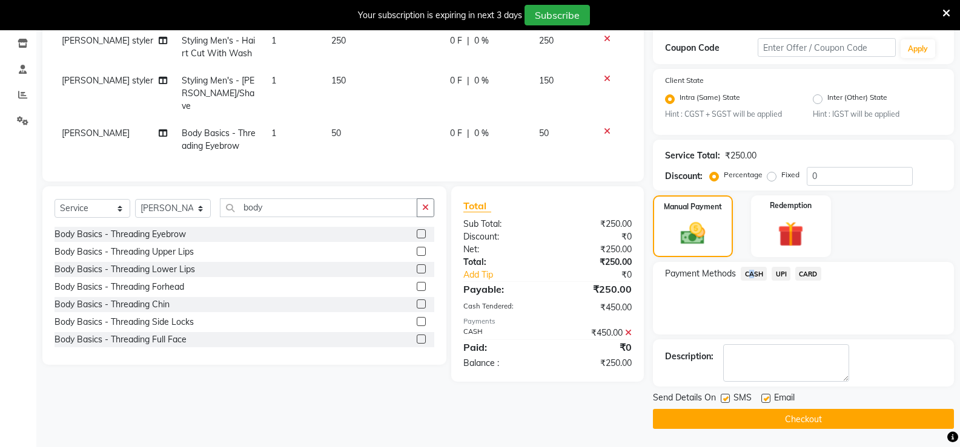
click at [863, 410] on button "Checkout" at bounding box center [803, 418] width 301 height 19
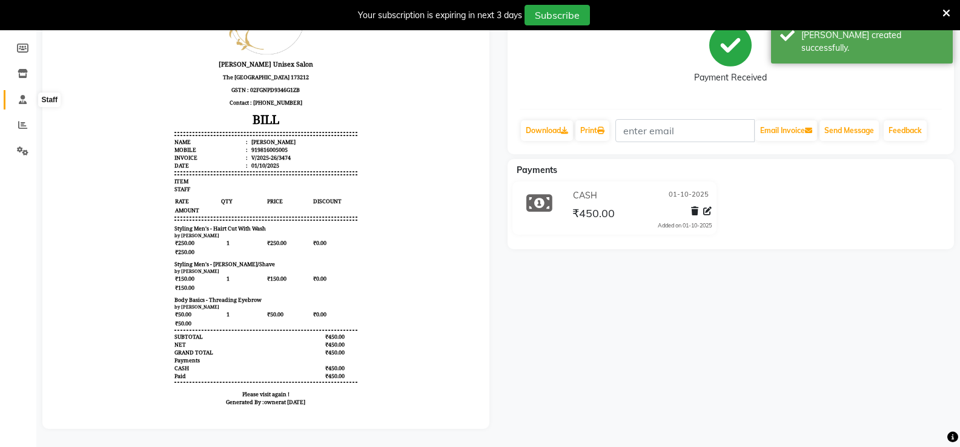
click at [29, 93] on span at bounding box center [22, 100] width 21 height 14
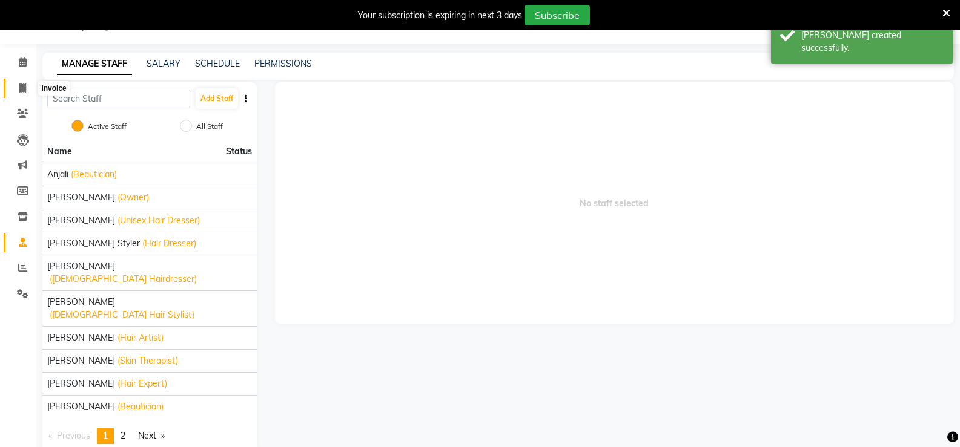
click at [24, 91] on icon at bounding box center [22, 88] width 7 height 9
select select "service"
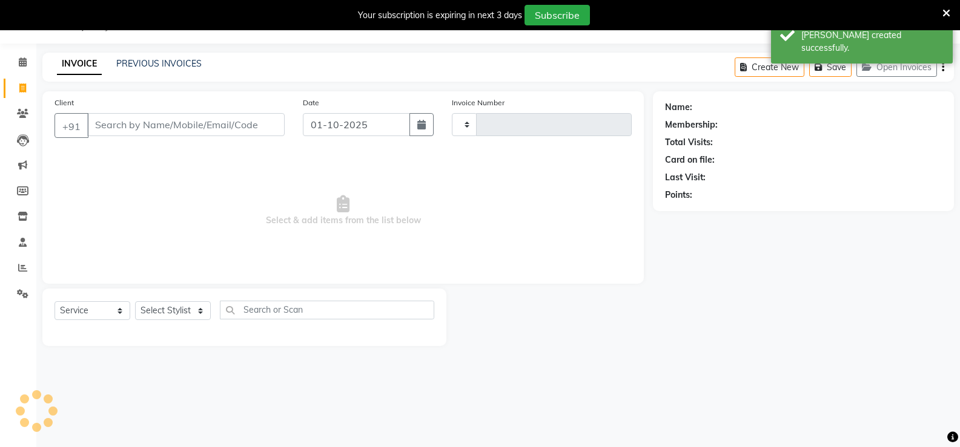
type input "3475"
select select "7055"
click at [157, 305] on select "Select Stylist anjali [PERSON_NAME] [PERSON_NAME] styler [PERSON_NAME] [PERSON_…" at bounding box center [173, 310] width 76 height 19
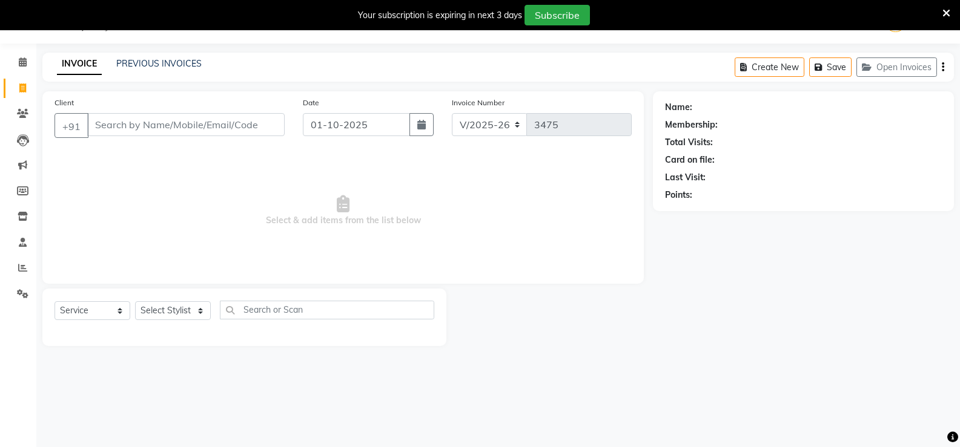
click at [942, 68] on icon "button" at bounding box center [942, 67] width 2 height 1
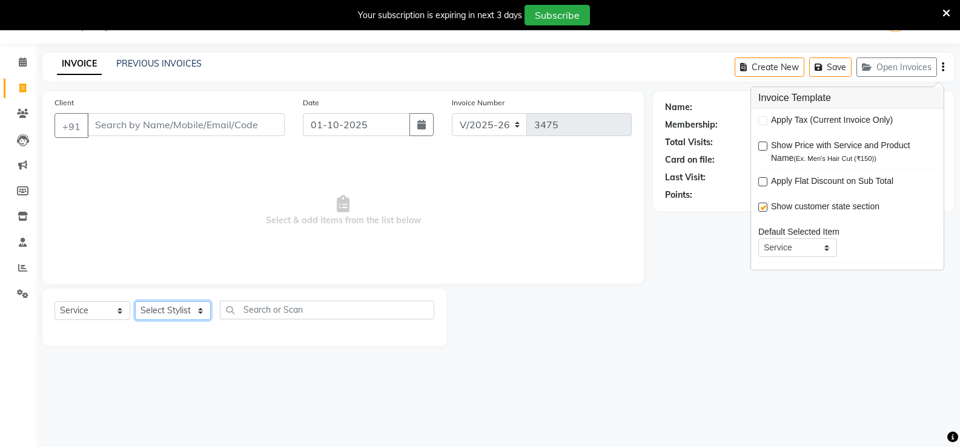
click at [184, 312] on select "Select Stylist anjali [PERSON_NAME] [PERSON_NAME] styler [PERSON_NAME] [PERSON_…" at bounding box center [173, 310] width 76 height 19
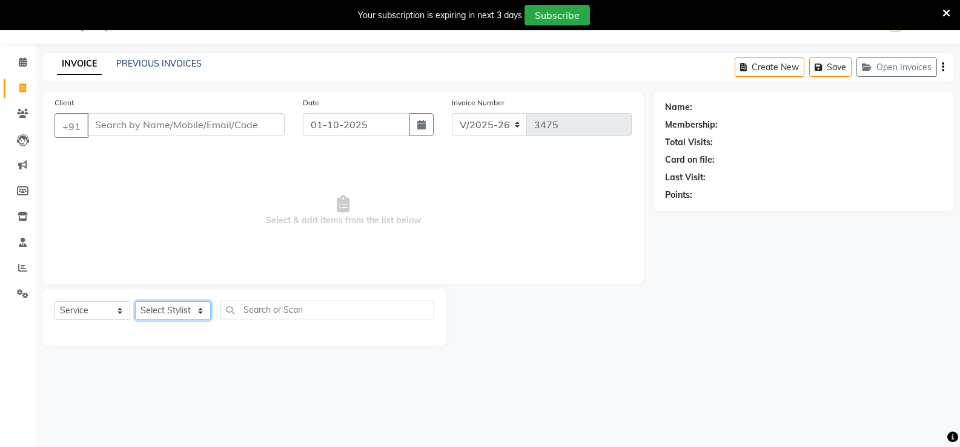
select select "80022"
click at [135, 301] on select "Select Stylist anjali [PERSON_NAME] [PERSON_NAME] styler [PERSON_NAME] [PERSON_…" at bounding box center [173, 310] width 76 height 19
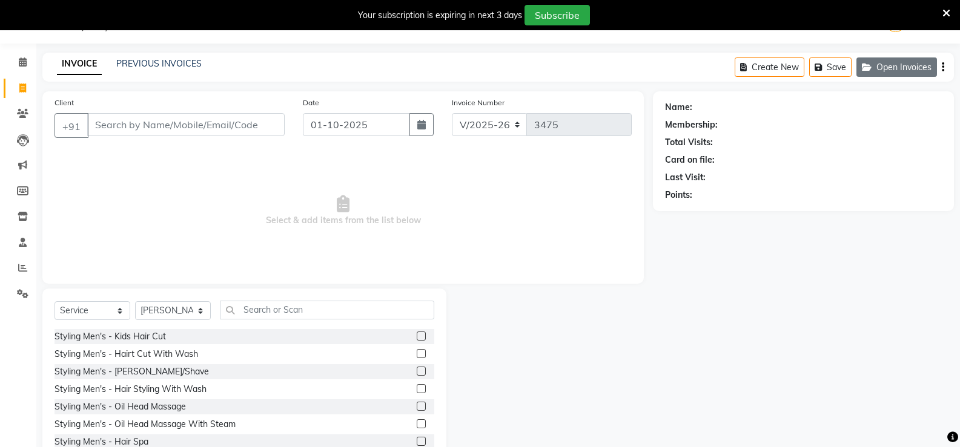
click at [932, 68] on button "Open Invoices" at bounding box center [896, 67] width 81 height 19
click at [944, 12] on icon at bounding box center [946, 13] width 8 height 11
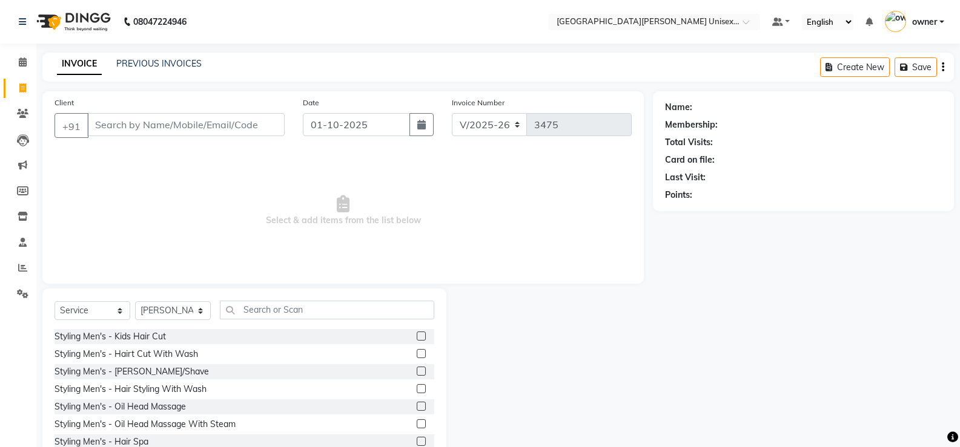
click at [935, 19] on span "owner" at bounding box center [924, 22] width 25 height 13
click at [922, 203] on div "Name: Membership: Total Visits: Card on file: Last Visit: Points:" at bounding box center [803, 151] width 301 height 120
click at [865, 21] on icon at bounding box center [868, 22] width 7 height 8
click at [898, 225] on div "Name: Membership: Total Visits: Card on file: Last Visit: Points:" at bounding box center [808, 279] width 310 height 376
click at [130, 127] on input "Client" at bounding box center [185, 124] width 197 height 23
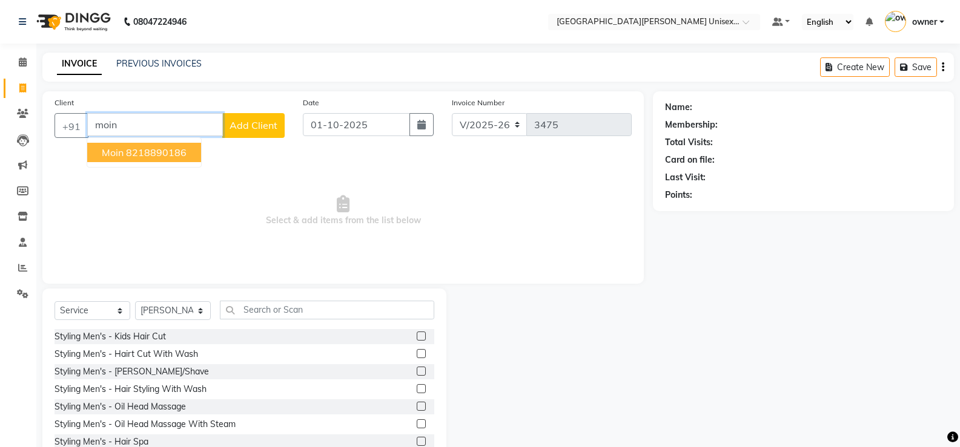
click at [131, 149] on ngb-highlight "8218890186" at bounding box center [156, 153] width 61 height 12
type input "8218890186"
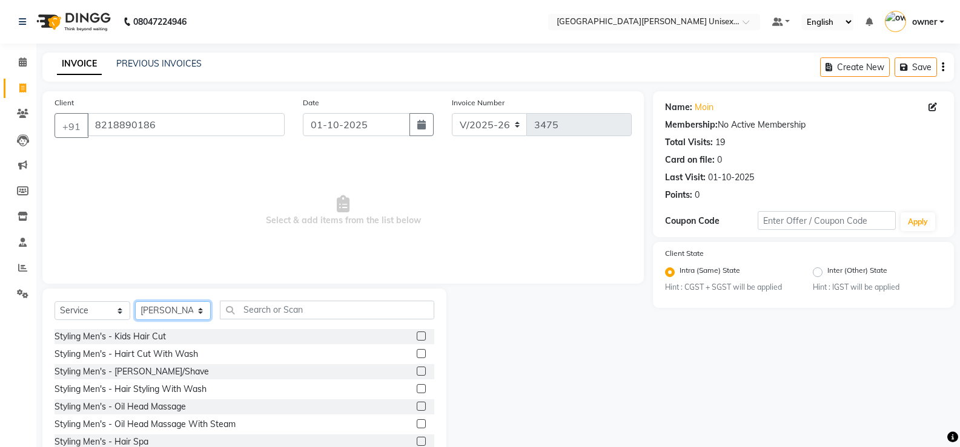
click at [180, 315] on select "Select Stylist anjali [PERSON_NAME] [PERSON_NAME] styler [PERSON_NAME] [PERSON_…" at bounding box center [173, 310] width 76 height 19
select select "80028"
click at [135, 301] on select "Select Stylist anjali [PERSON_NAME] [PERSON_NAME] styler [PERSON_NAME] [PERSON_…" at bounding box center [173, 310] width 76 height 19
click at [417, 351] on label at bounding box center [421, 353] width 9 height 9
click at [417, 351] on input "checkbox" at bounding box center [421, 355] width 8 height 8
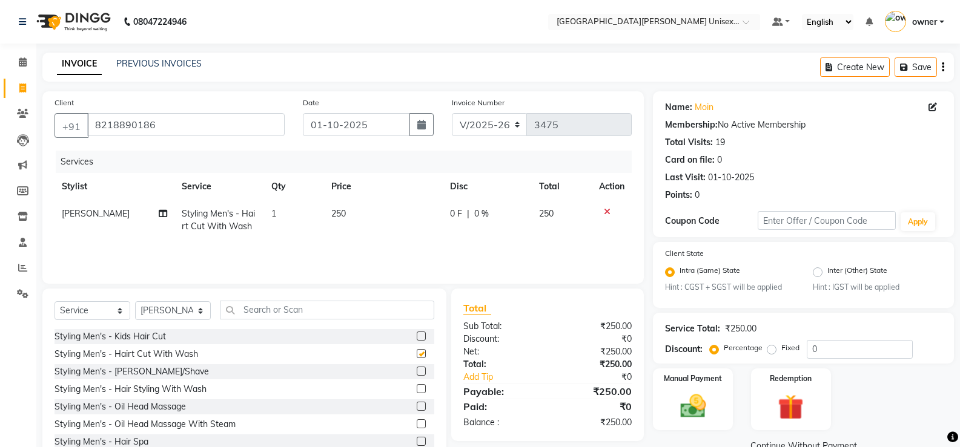
checkbox input "false"
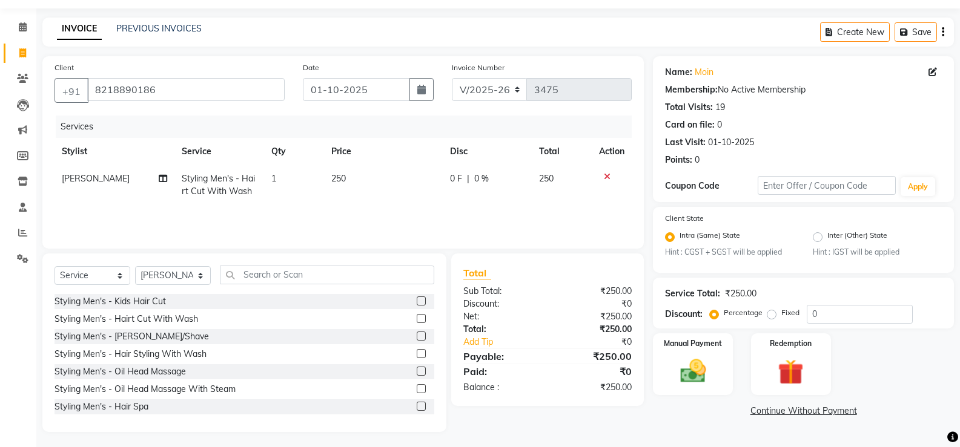
scroll to position [38, 0]
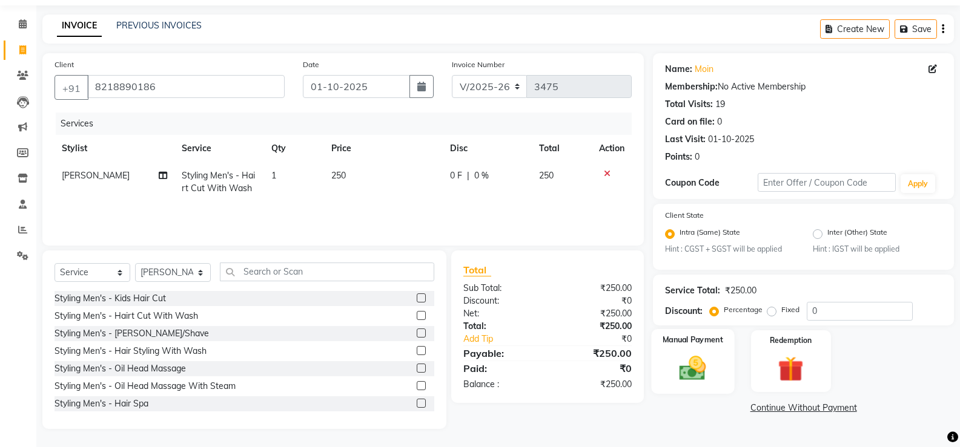
click at [707, 379] on img at bounding box center [692, 368] width 43 height 31
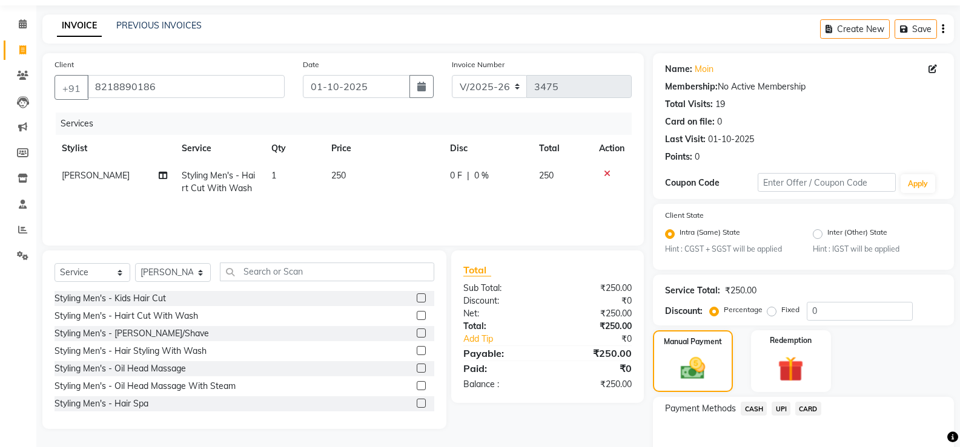
click at [753, 406] on font "CASH" at bounding box center [754, 409] width 18 height 8
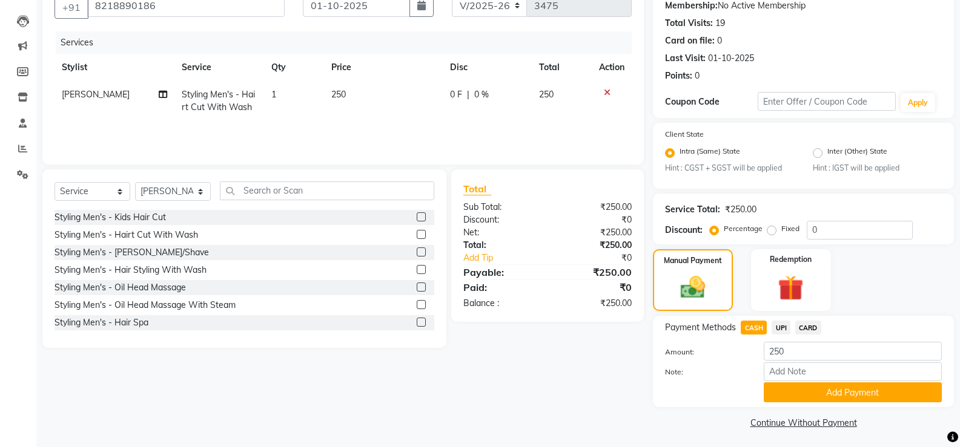
scroll to position [122, 0]
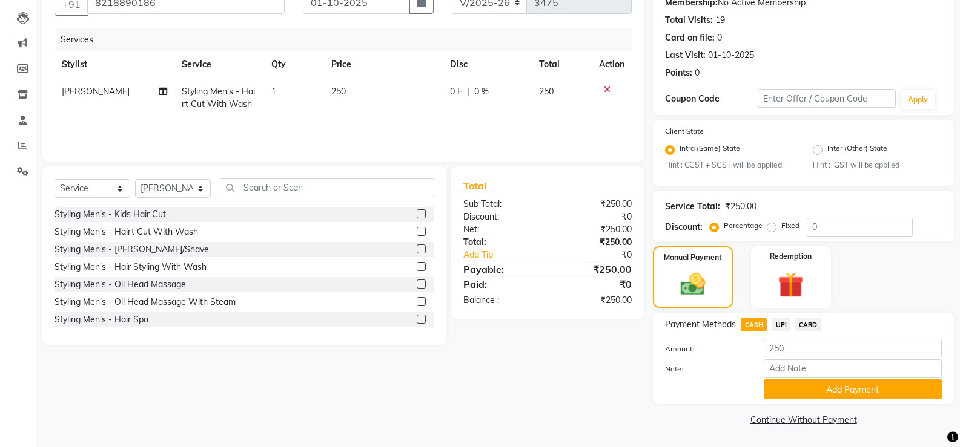
click at [800, 387] on button "Add Payment" at bounding box center [852, 389] width 178 height 19
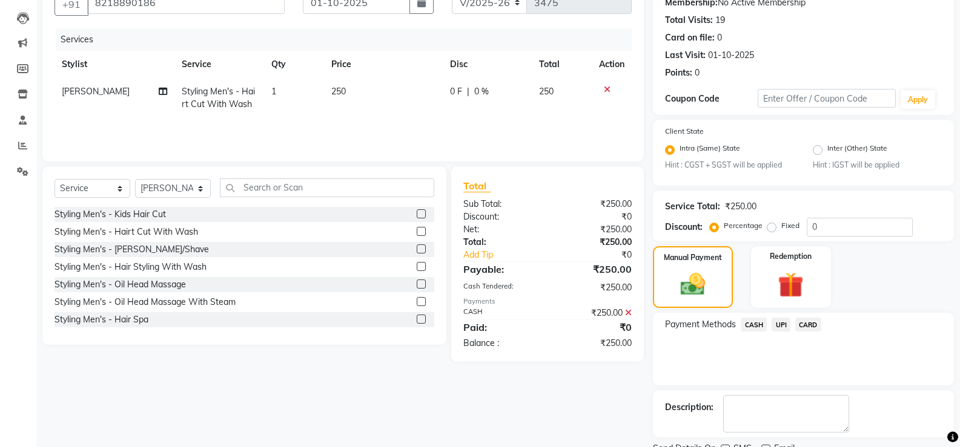
scroll to position [173, 0]
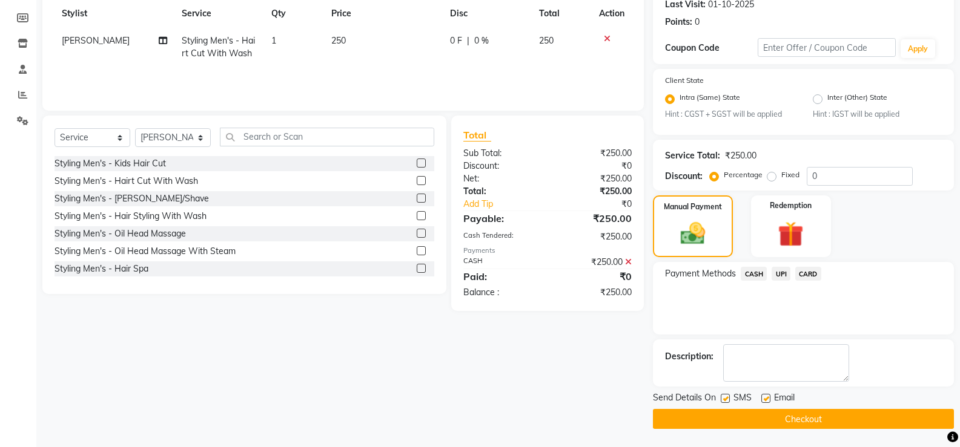
click at [725, 420] on button "Checkout" at bounding box center [803, 418] width 301 height 19
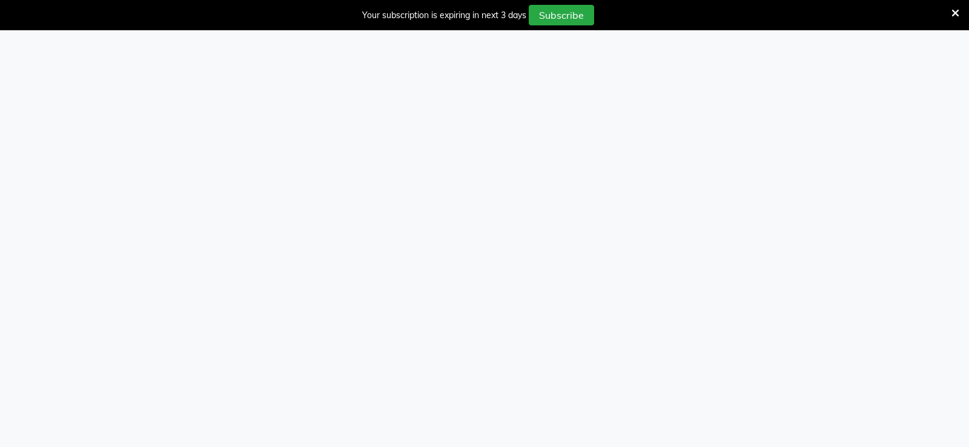
select select "service"
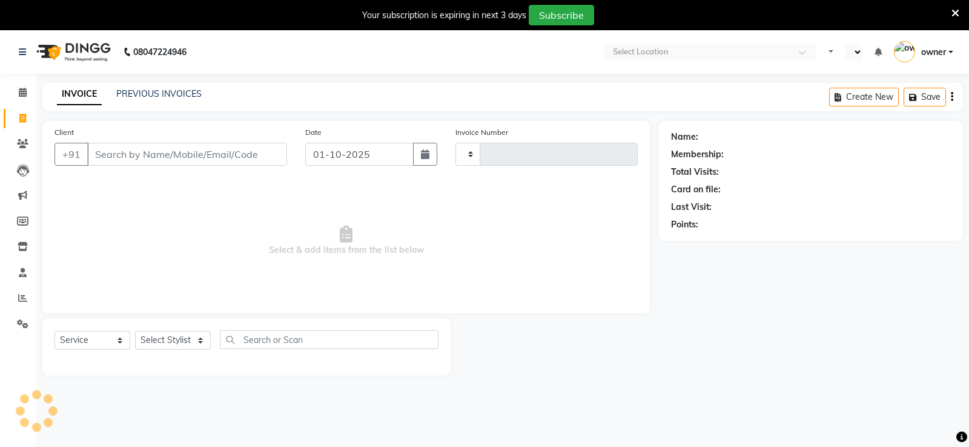
select select "en"
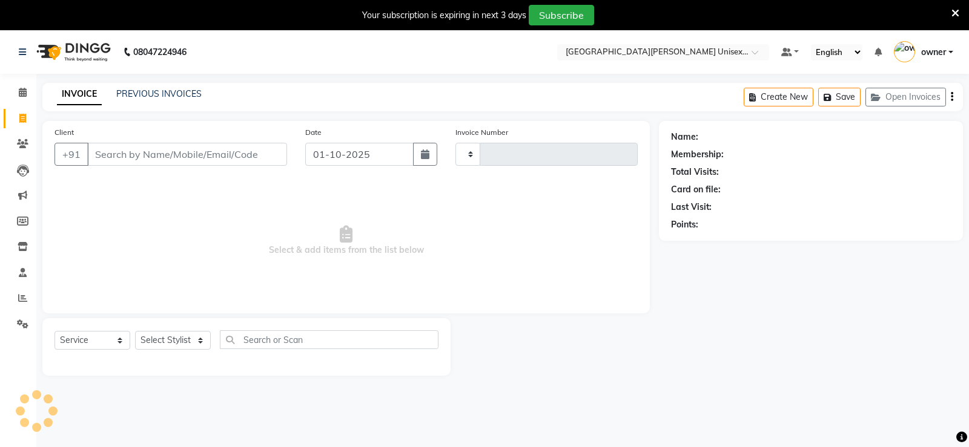
type input "3474"
select select "7055"
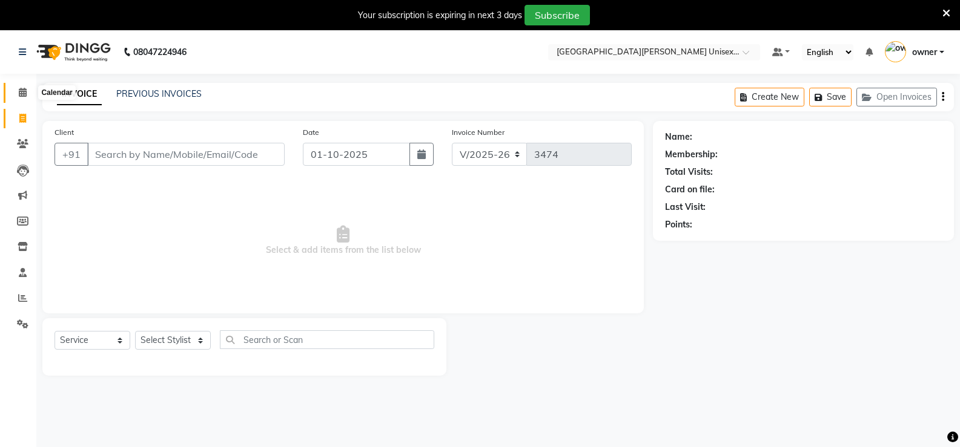
click at [30, 96] on span at bounding box center [22, 93] width 21 height 14
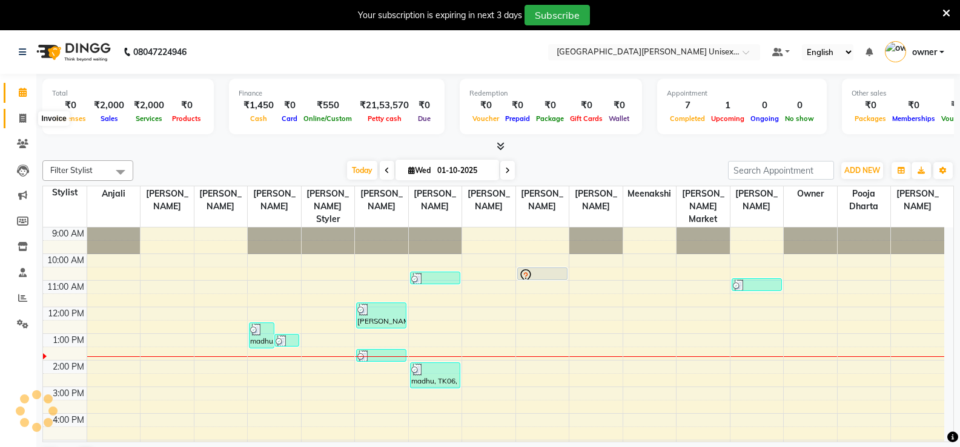
scroll to position [69, 0]
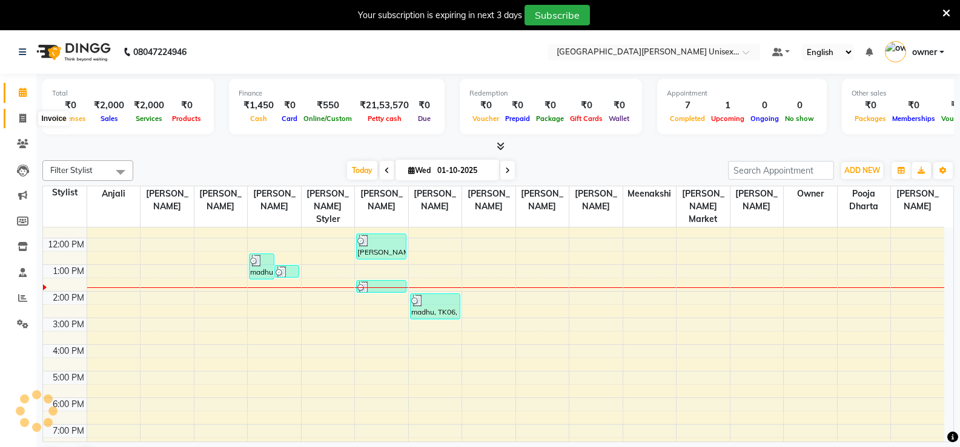
click at [18, 120] on span at bounding box center [22, 119] width 21 height 14
select select "service"
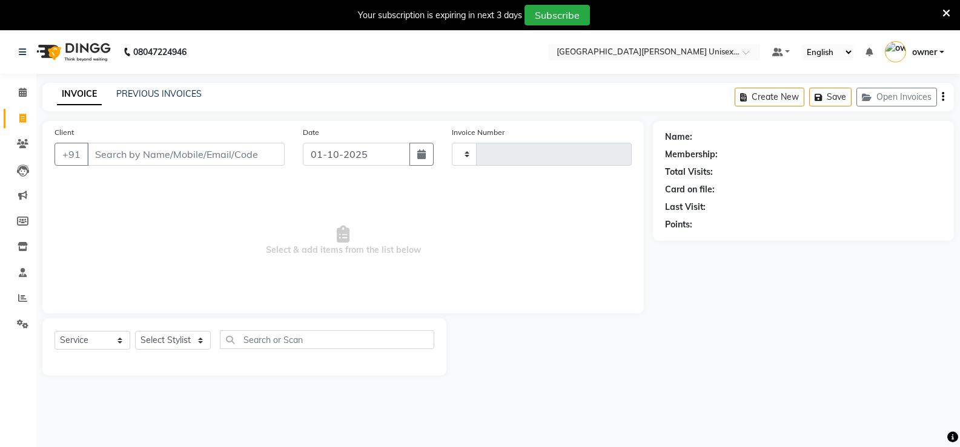
type input "3474"
select select "7055"
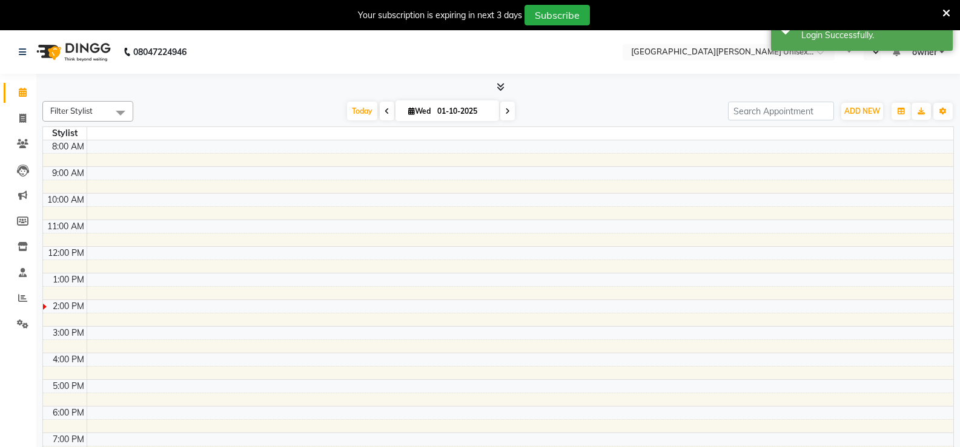
select select "en"
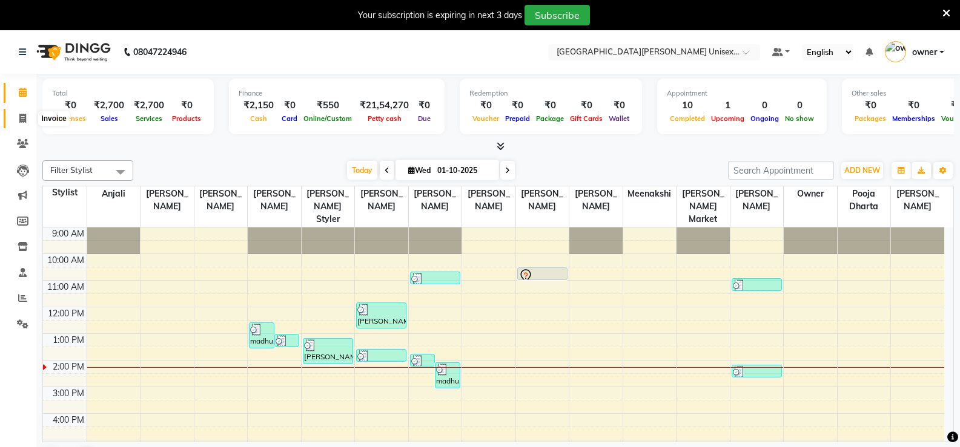
click at [25, 119] on icon at bounding box center [22, 118] width 7 height 9
select select "service"
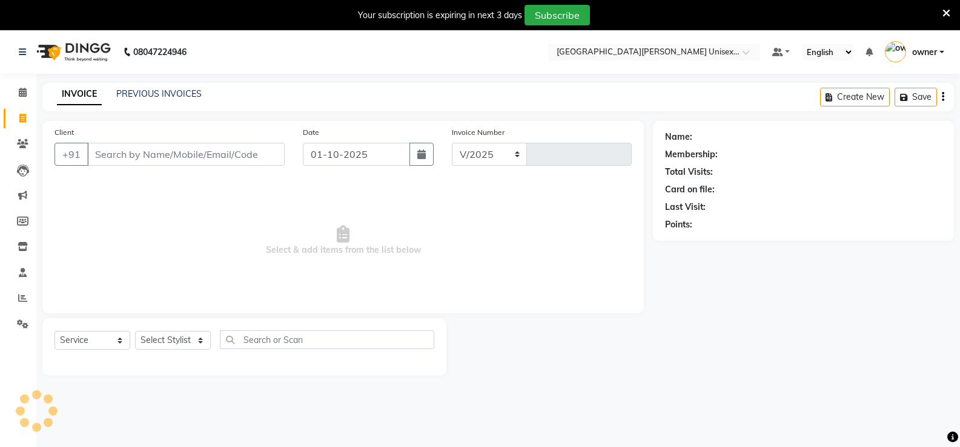
select select "7055"
type input "3476"
click at [234, 154] on input "Client" at bounding box center [185, 154] width 197 height 23
click at [176, 240] on span "Select & add items from the list below" at bounding box center [342, 240] width 577 height 121
click at [169, 160] on input "Client" at bounding box center [185, 154] width 197 height 23
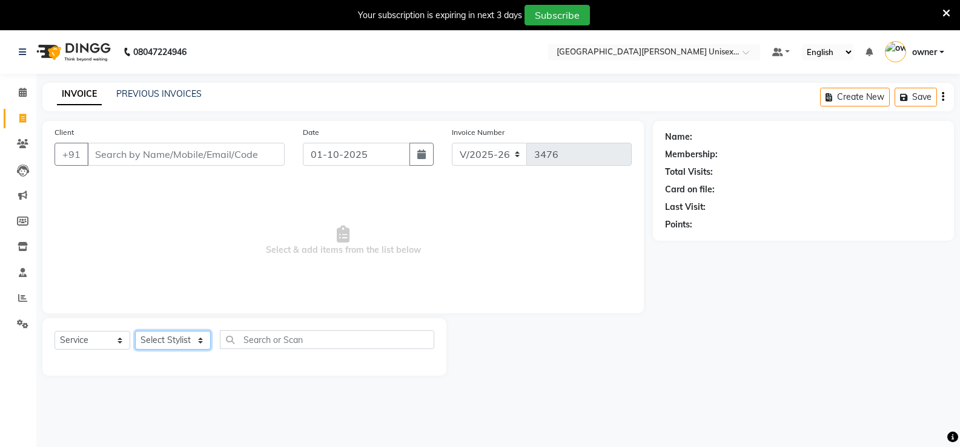
click at [160, 346] on select "Select Stylist anjali [PERSON_NAME] [PERSON_NAME] styler [PERSON_NAME] [PERSON_…" at bounding box center [173, 340] width 76 height 19
click at [251, 298] on span "Select & add items from the list below" at bounding box center [342, 240] width 577 height 121
drag, startPoint x: 227, startPoint y: 286, endPoint x: 165, endPoint y: 295, distance: 63.0
click at [165, 295] on span "Select & add items from the list below" at bounding box center [342, 240] width 577 height 121
click at [22, 95] on icon at bounding box center [23, 92] width 8 height 9
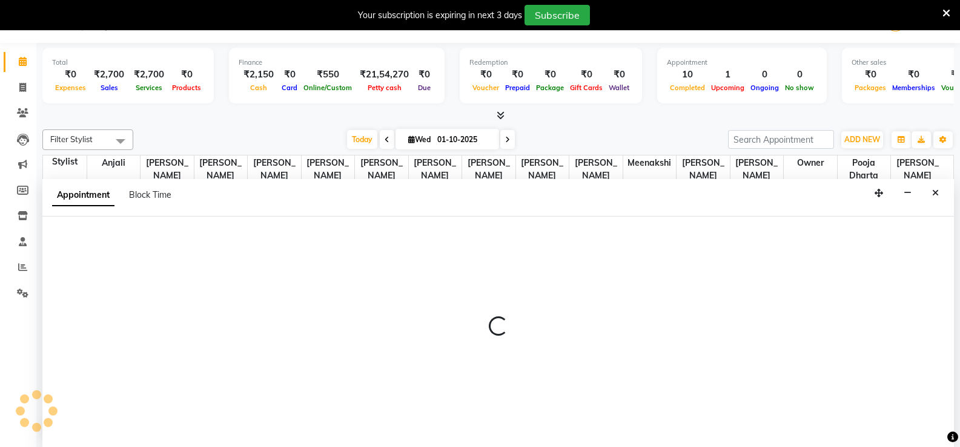
select select "80022"
select select "720"
select select "tentative"
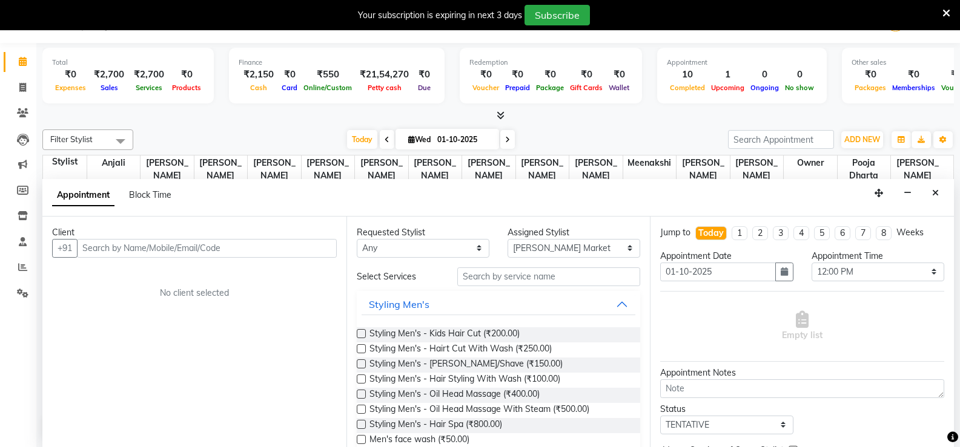
click at [614, 122] on div "Total ₹0 Expenses ₹2,700 Sales ₹2,700 Services ₹0 Products Finance ₹2,150 Cash …" at bounding box center [497, 245] width 923 height 404
drag, startPoint x: 614, startPoint y: 122, endPoint x: 555, endPoint y: 119, distance: 59.4
click at [555, 119] on div at bounding box center [497, 116] width 911 height 13
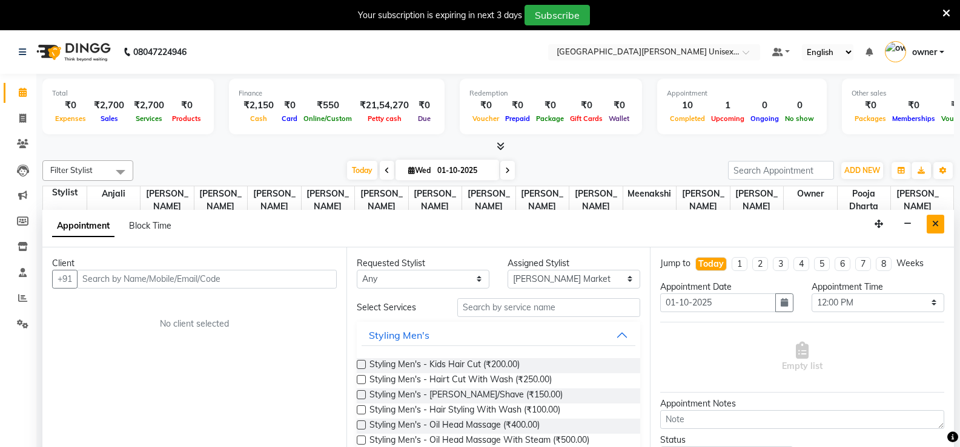
click at [937, 226] on icon "Close" at bounding box center [935, 224] width 7 height 8
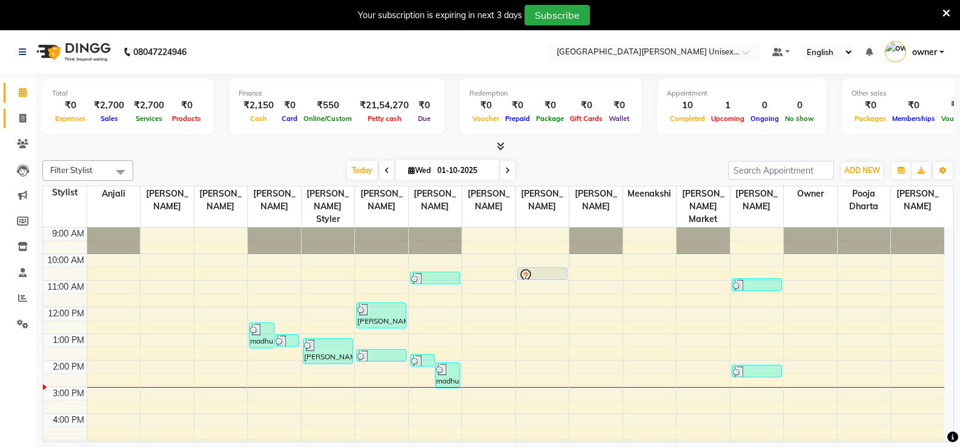
click at [22, 119] on icon at bounding box center [22, 118] width 7 height 9
select select "service"
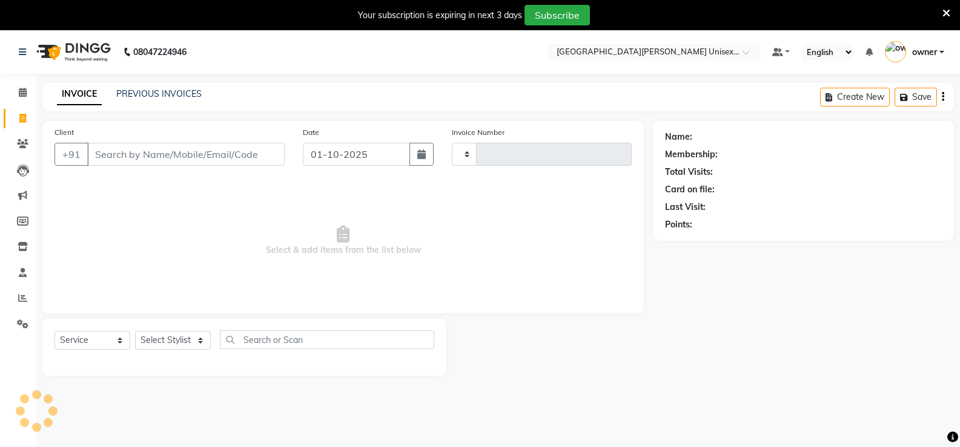
type input "3476"
select select "7055"
click at [219, 158] on input "Client" at bounding box center [185, 154] width 197 height 23
click at [892, 389] on div "08047224946 Select Location × Paris Parkers Unisex Salon, Mall Road Default Pan…" at bounding box center [480, 253] width 960 height 447
click at [171, 343] on select "Select Stylist anjali ashish talwar bhanu Bobby styler gurpreet owan HARMAN SIN…" at bounding box center [173, 340] width 76 height 19
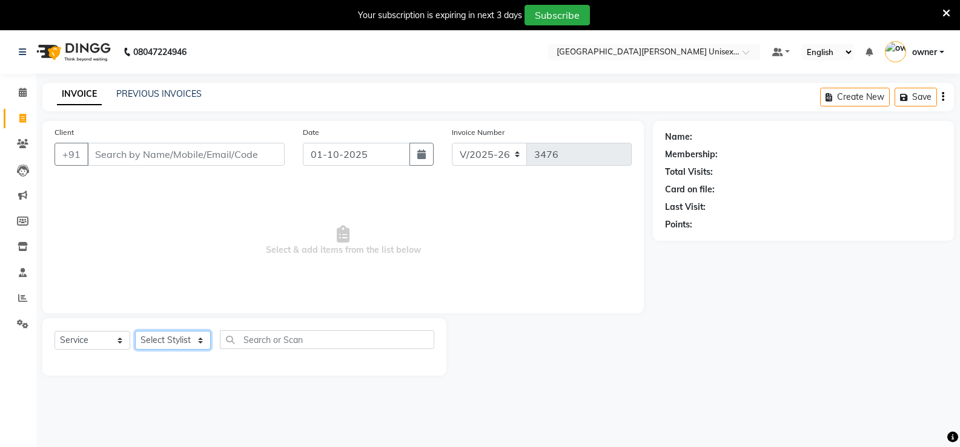
select select "58739"
click at [135, 331] on select "Select Stylist anjali ashish talwar bhanu Bobby styler gurpreet owan HARMAN SIN…" at bounding box center [173, 340] width 76 height 19
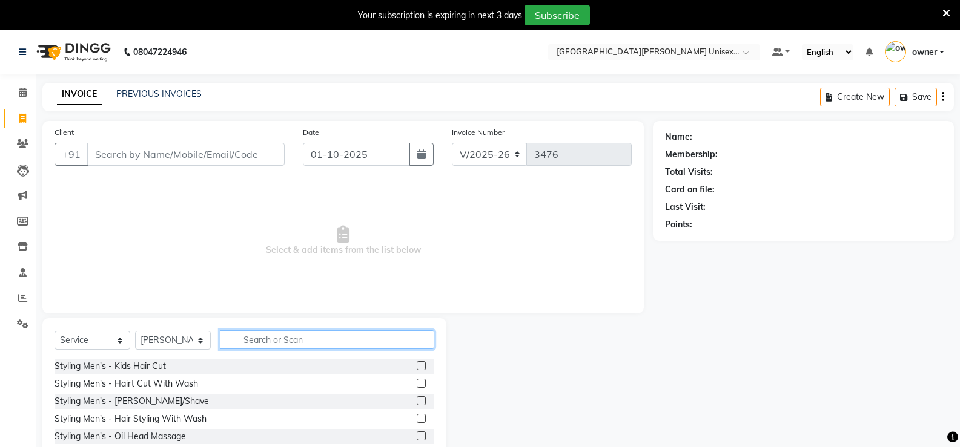
click at [252, 335] on input "text" at bounding box center [327, 340] width 214 height 19
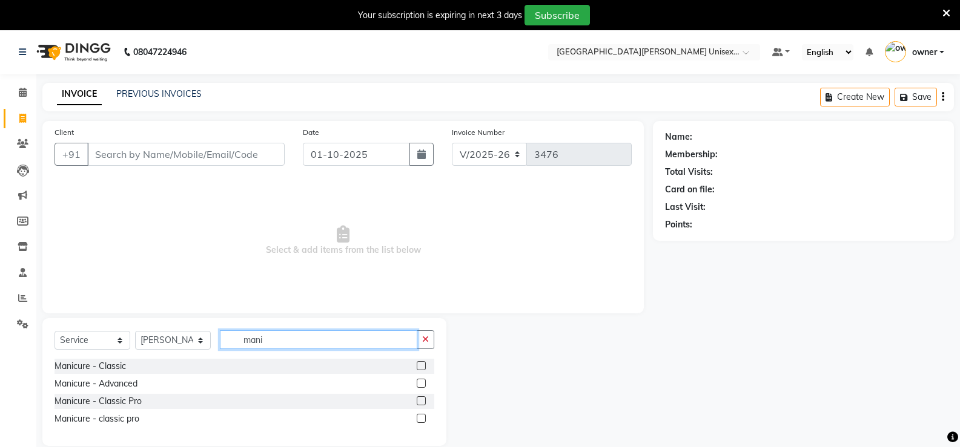
type input "mani"
click at [423, 385] on label at bounding box center [421, 383] width 9 height 9
click at [423, 385] on input "checkbox" at bounding box center [421, 384] width 8 height 8
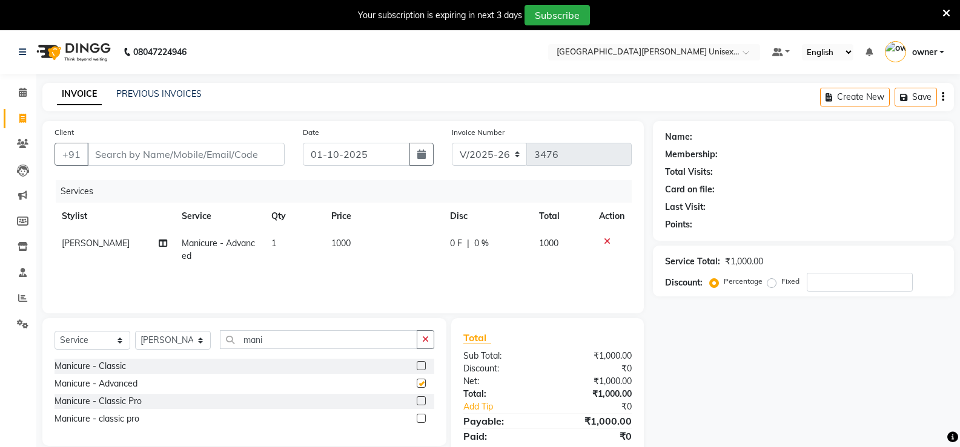
checkbox input "false"
click at [424, 400] on label at bounding box center [421, 401] width 9 height 9
click at [424, 400] on input "checkbox" at bounding box center [421, 402] width 8 height 8
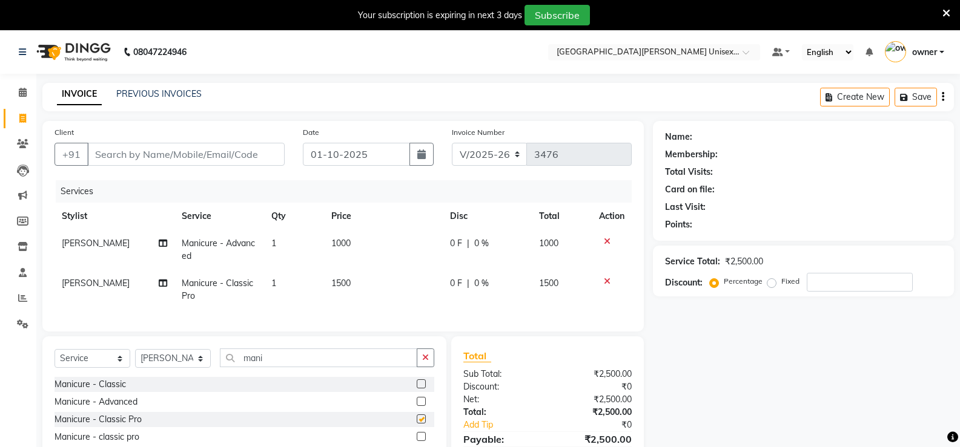
checkbox input "false"
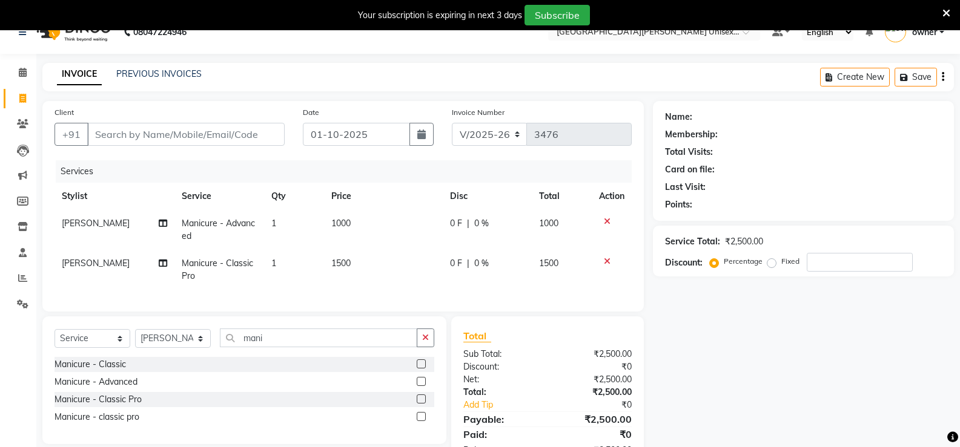
scroll to position [69, 0]
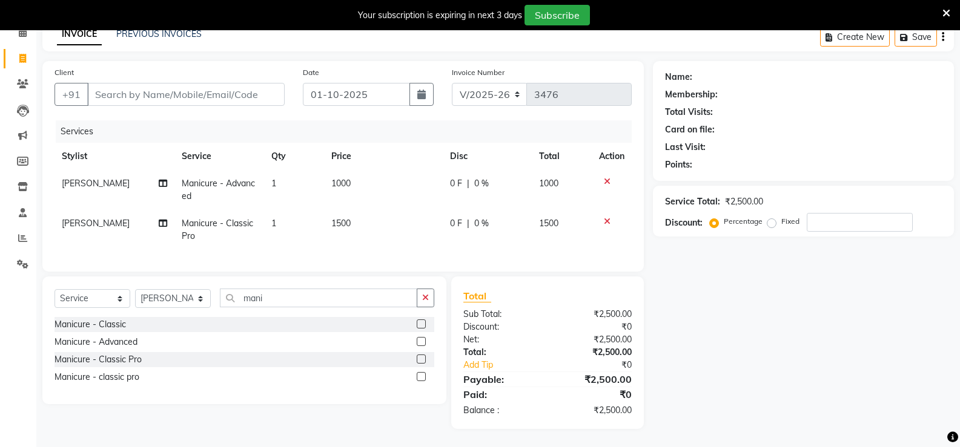
click at [421, 378] on label at bounding box center [421, 376] width 9 height 9
click at [421, 378] on input "checkbox" at bounding box center [421, 378] width 8 height 8
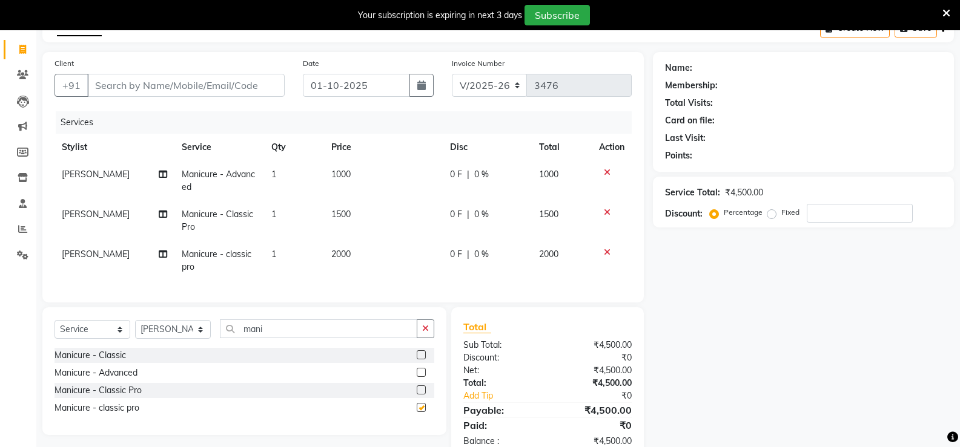
checkbox input "false"
click at [604, 173] on icon at bounding box center [607, 172] width 7 height 8
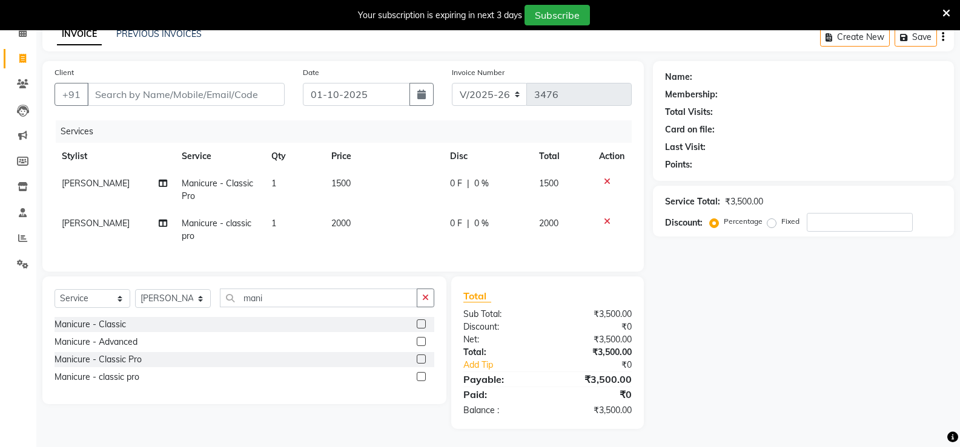
click at [605, 177] on icon at bounding box center [607, 181] width 7 height 8
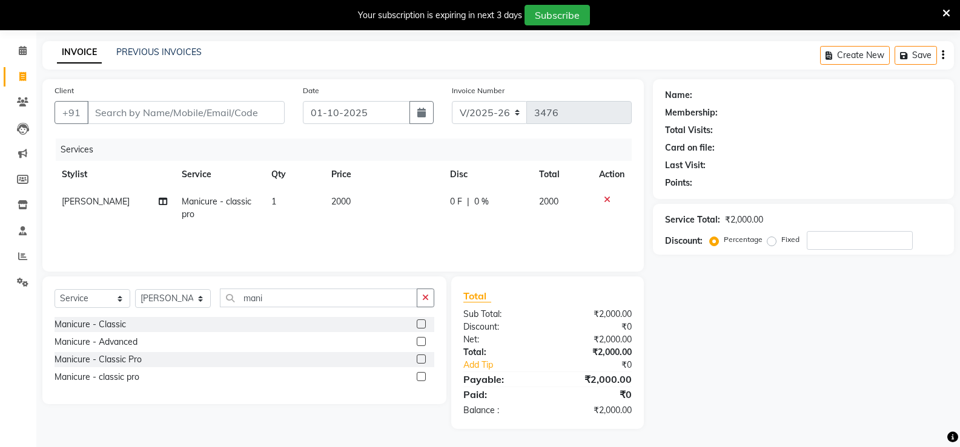
scroll to position [42, 0]
click at [92, 200] on span "[PERSON_NAME]" at bounding box center [96, 201] width 68 height 11
select select "58739"
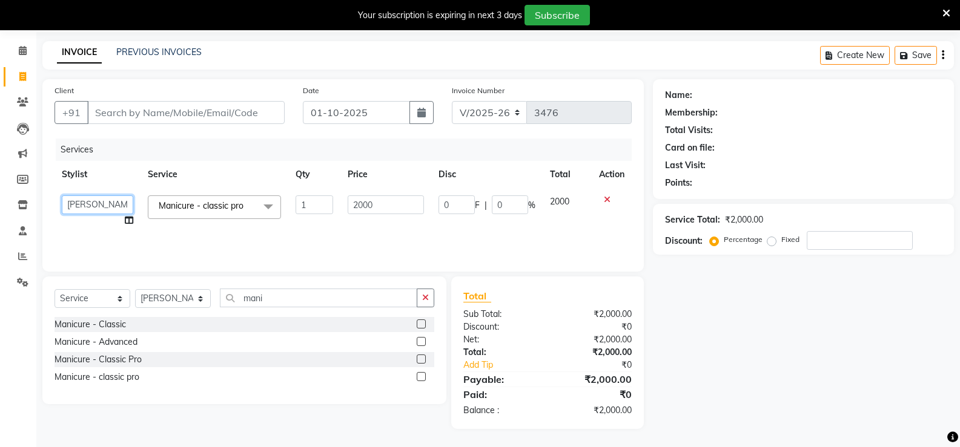
click at [103, 200] on select "anjali ashish talwar bhanu Bobby styler gurpreet owan HARMAN SINGH kamini rober…" at bounding box center [97, 205] width 71 height 19
select select "63843"
click at [420, 357] on label at bounding box center [421, 359] width 9 height 9
click at [420, 357] on input "checkbox" at bounding box center [421, 360] width 8 height 8
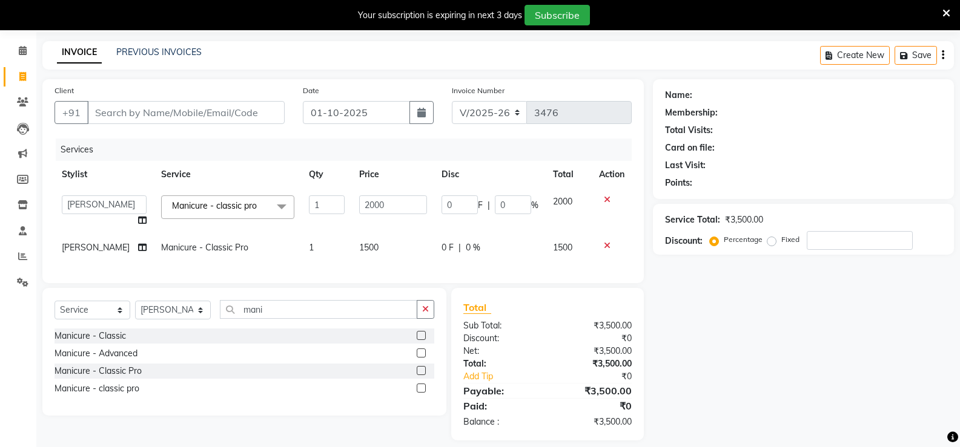
click at [420, 375] on label at bounding box center [421, 370] width 9 height 9
click at [420, 375] on input "checkbox" at bounding box center [421, 371] width 8 height 8
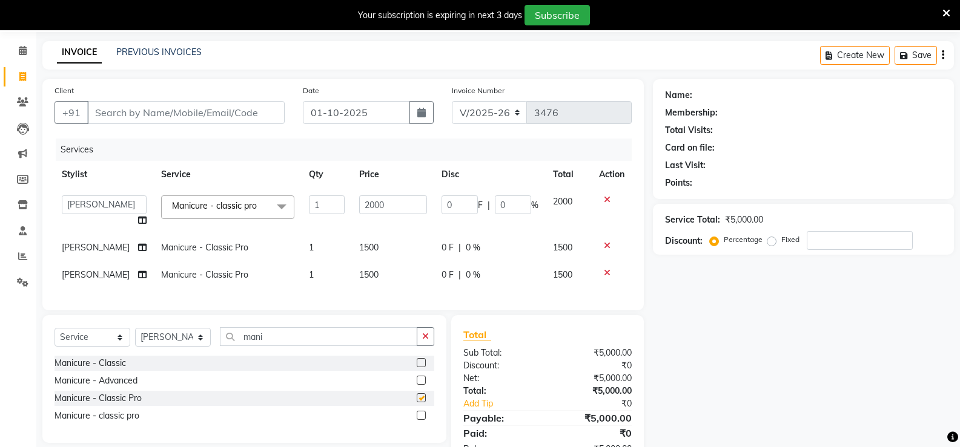
checkbox input "false"
click at [114, 280] on span "[PERSON_NAME]" at bounding box center [96, 274] width 68 height 11
select select "58739"
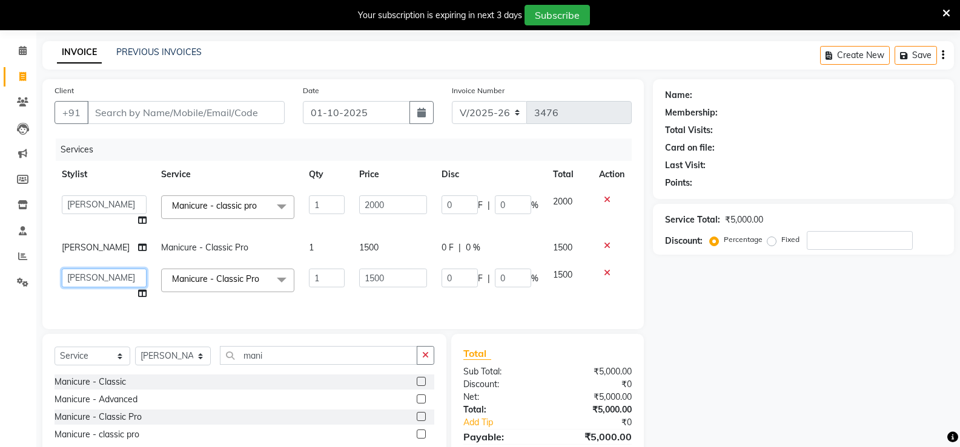
click at [114, 280] on select "anjali ashish talwar bhanu Bobby styler gurpreet owan HARMAN SINGH kamini rober…" at bounding box center [104, 278] width 85 height 19
select select "58737"
click at [179, 360] on select "Select Stylist anjali [PERSON_NAME] [PERSON_NAME] styler [PERSON_NAME] [PERSON_…" at bounding box center [173, 356] width 76 height 19
select select "58723"
click at [135, 356] on select "Select Stylist anjali [PERSON_NAME] [PERSON_NAME] styler [PERSON_NAME] [PERSON_…" at bounding box center [173, 356] width 76 height 19
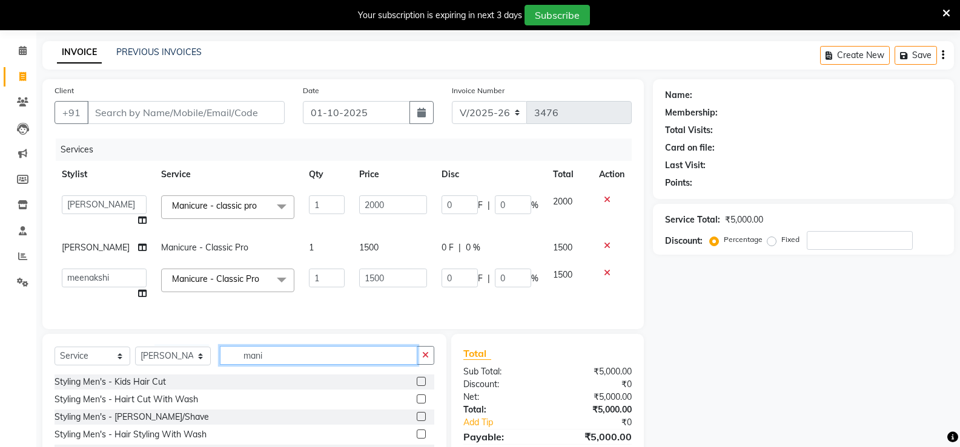
click at [278, 360] on input "mani" at bounding box center [318, 355] width 197 height 19
type input "m"
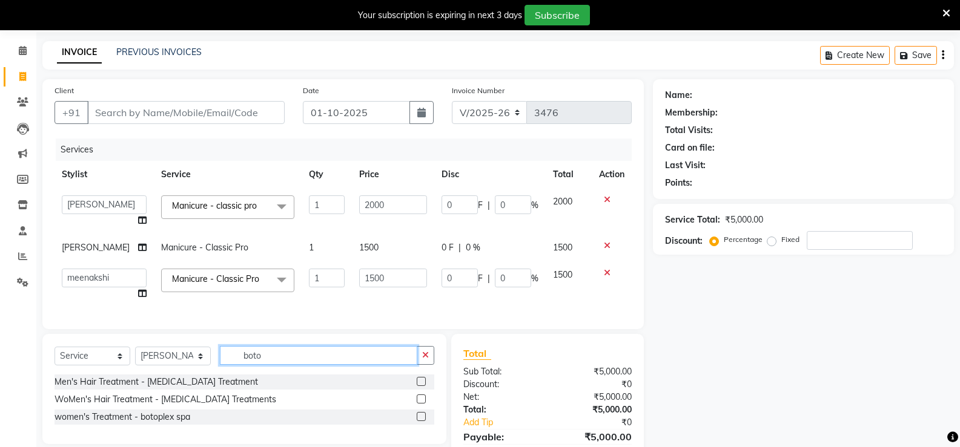
type input "boto"
click at [419, 421] on label at bounding box center [421, 416] width 9 height 9
click at [419, 421] on input "checkbox" at bounding box center [421, 418] width 8 height 8
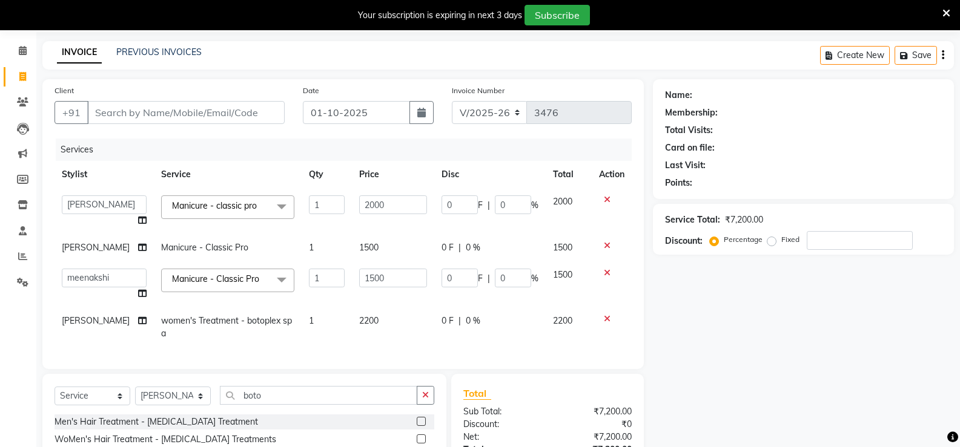
checkbox input "false"
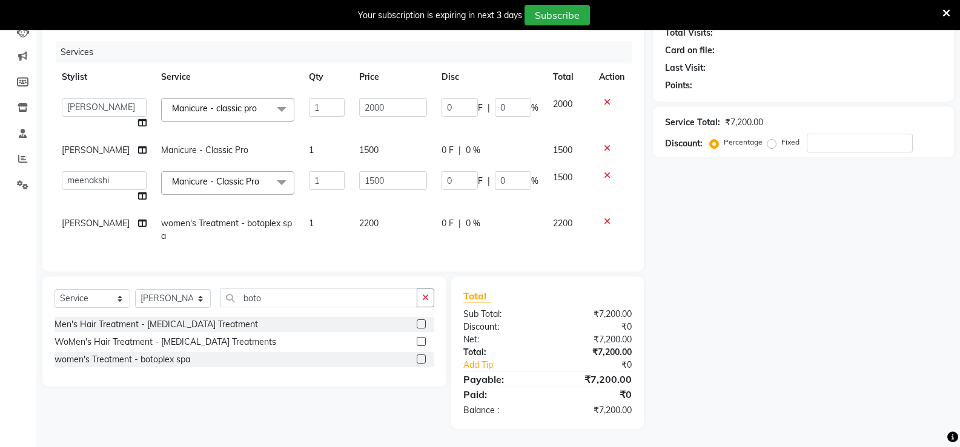
click at [447, 217] on span "0 F" at bounding box center [447, 223] width 12 height 13
select select "58723"
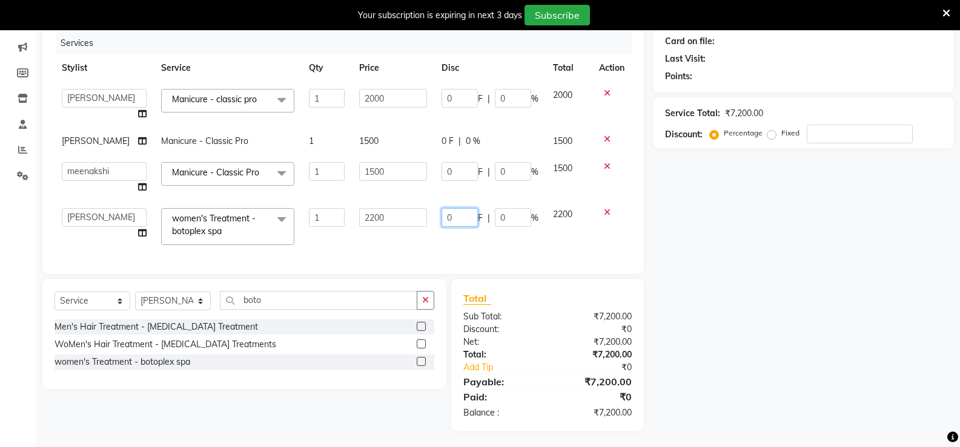
click at [452, 214] on input "0" at bounding box center [459, 217] width 36 height 19
type input "200"
click at [467, 242] on div "Services Stylist Service Qty Price Disc Total Action anjali ashish talwar bhanu…" at bounding box center [342, 147] width 577 height 230
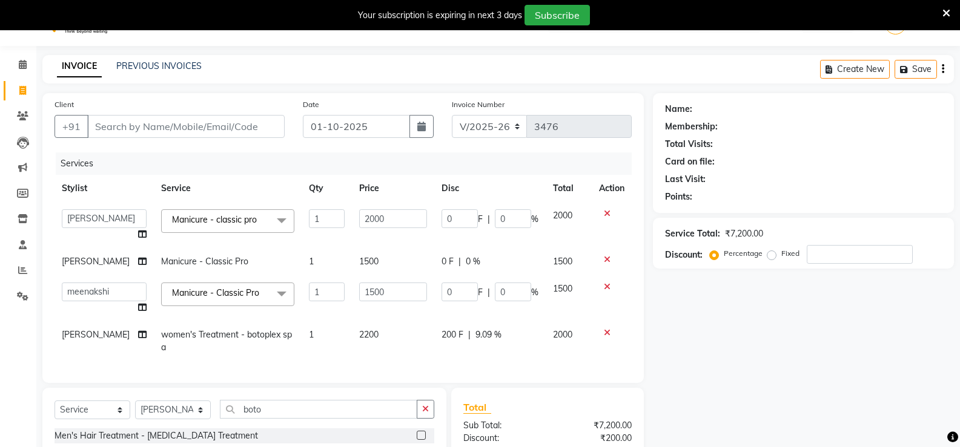
scroll to position [27, 0]
click at [213, 125] on input "Client" at bounding box center [185, 127] width 197 height 23
type input "8"
type input "0"
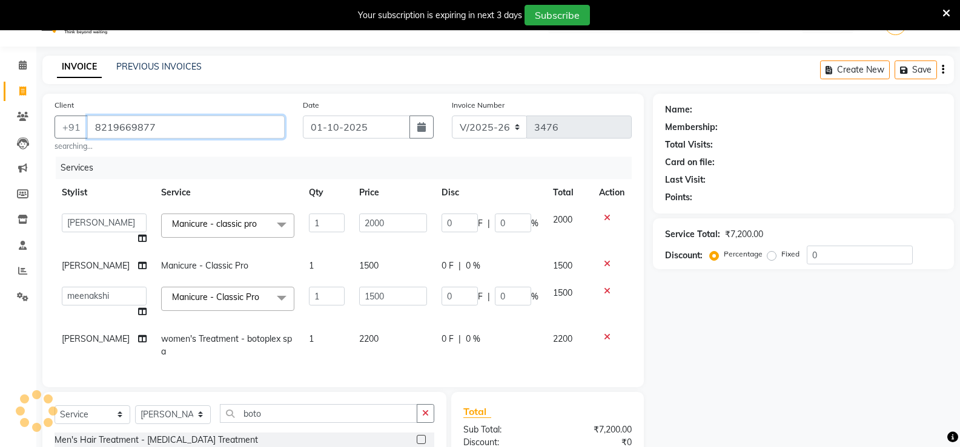
type input "8219669877"
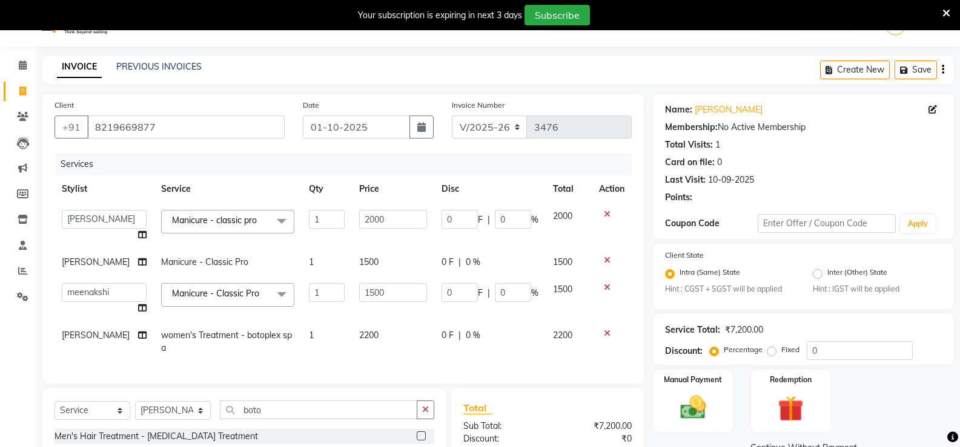
scroll to position [148, 0]
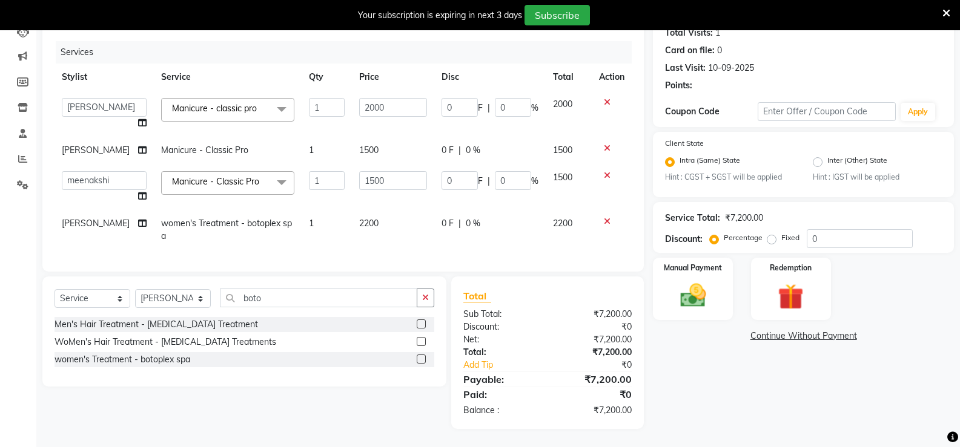
click at [458, 217] on span "|" at bounding box center [459, 223] width 2 height 13
select select "58723"
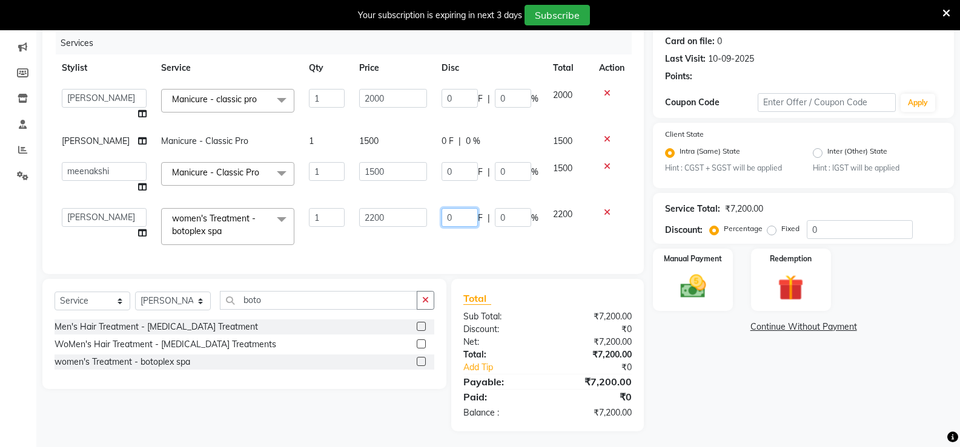
click at [450, 218] on input "0" at bounding box center [459, 217] width 36 height 19
type input "200"
click at [582, 246] on div "Services Stylist Service Qty Price Disc Total Action anjali ashish talwar bhanu…" at bounding box center [342, 147] width 577 height 230
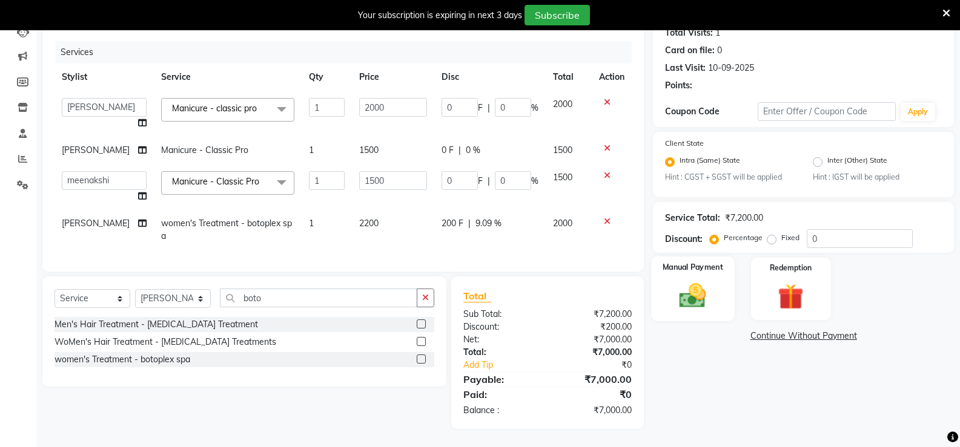
click at [691, 285] on img at bounding box center [692, 296] width 43 height 31
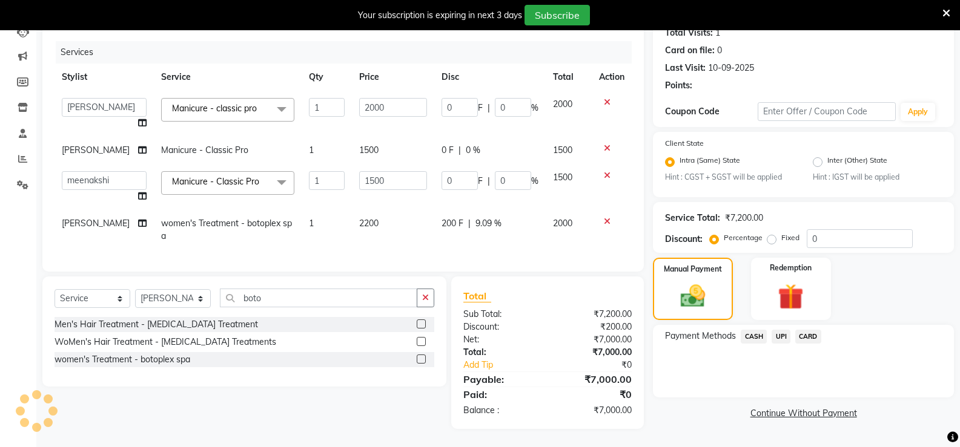
click at [748, 330] on span "CASH" at bounding box center [753, 337] width 26 height 14
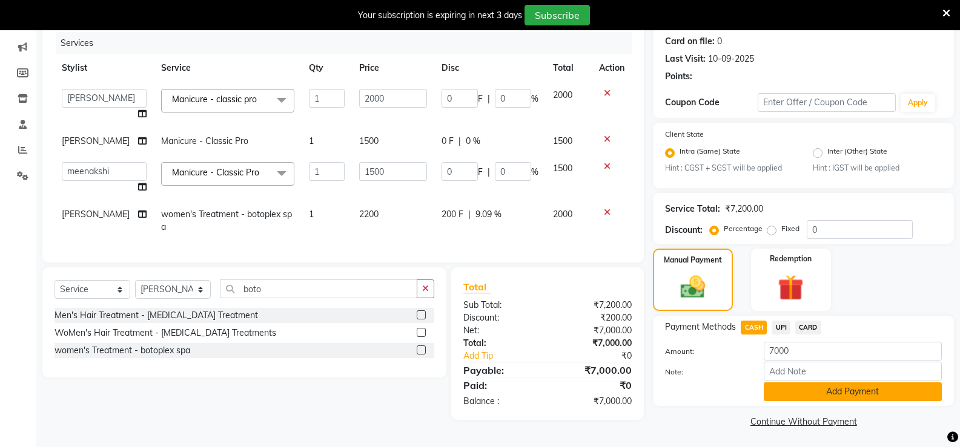
click at [800, 388] on button "Add Payment" at bounding box center [852, 392] width 178 height 19
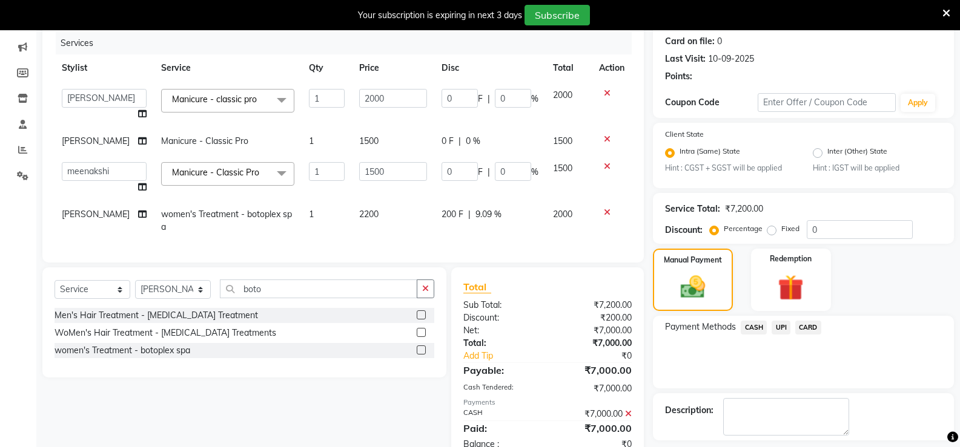
click at [91, 219] on span "[PERSON_NAME]" at bounding box center [96, 214] width 68 height 11
select select "58723"
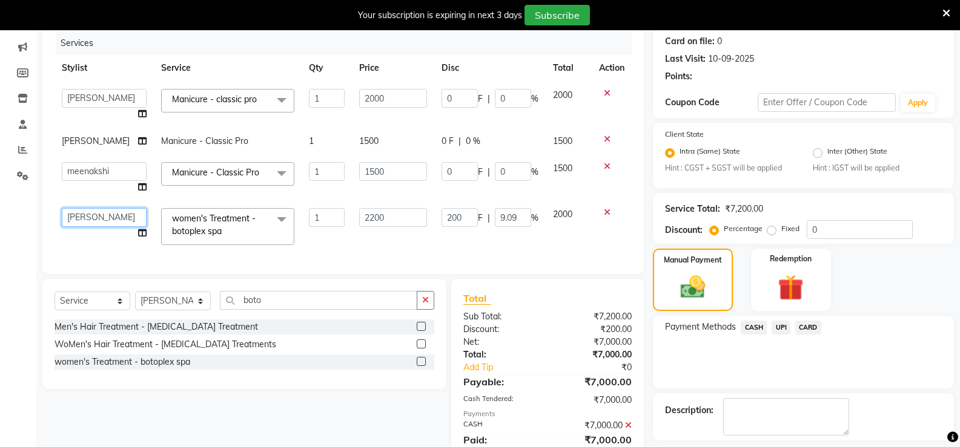
click at [104, 214] on select "anjali ashish talwar bhanu Bobby styler gurpreet owan HARMAN SINGH kamini rober…" at bounding box center [104, 217] width 85 height 19
select select "82058"
click at [138, 230] on icon at bounding box center [142, 233] width 8 height 8
select select "82058"
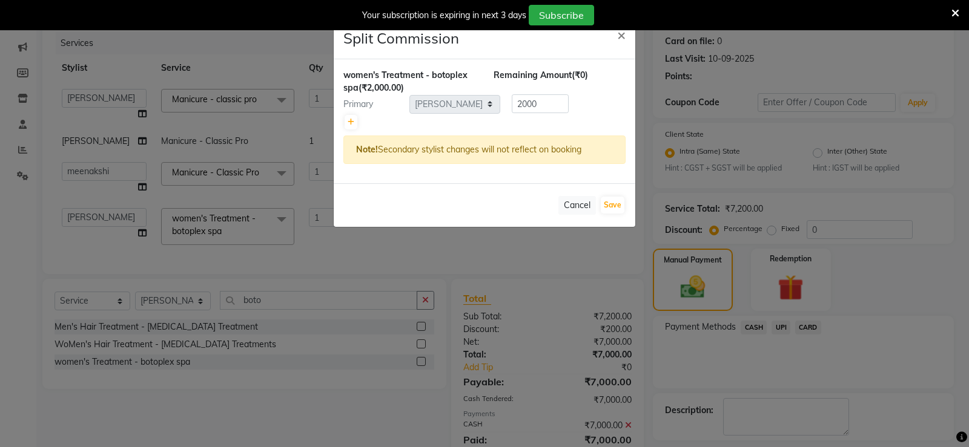
click at [435, 123] on div at bounding box center [484, 122] width 282 height 17
click at [348, 122] on icon at bounding box center [351, 122] width 7 height 7
type input "1000"
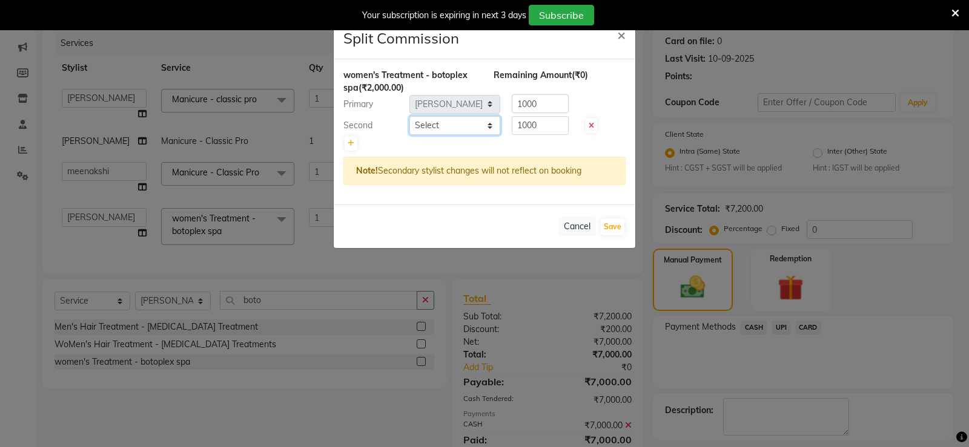
click at [477, 120] on select "Select anjali ashish talwar bhanu Bobby styler gurpreet owan HARMAN SINGH kamin…" at bounding box center [454, 125] width 91 height 19
select select "58723"
click at [409, 116] on select "Select anjali ashish talwar bhanu Bobby styler gurpreet owan HARMAN SINGH kamin…" at bounding box center [454, 125] width 91 height 19
click at [613, 227] on button "Save" at bounding box center [613, 227] width 24 height 17
select select "Select"
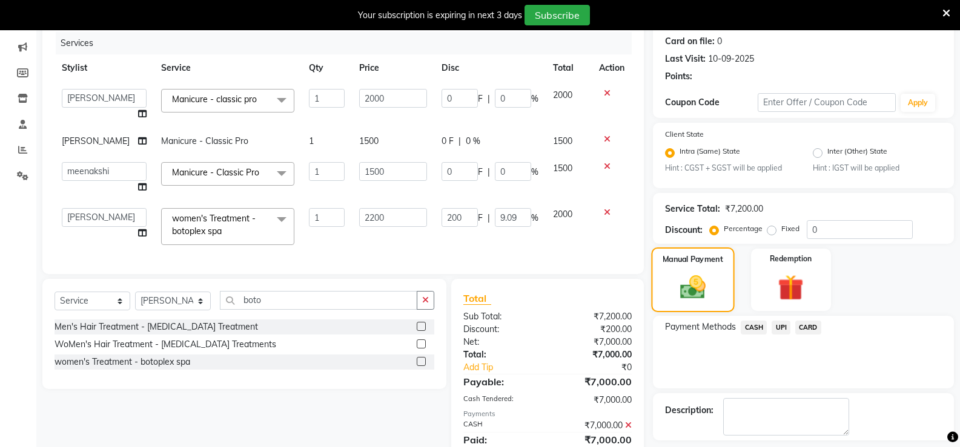
scroll to position [203, 0]
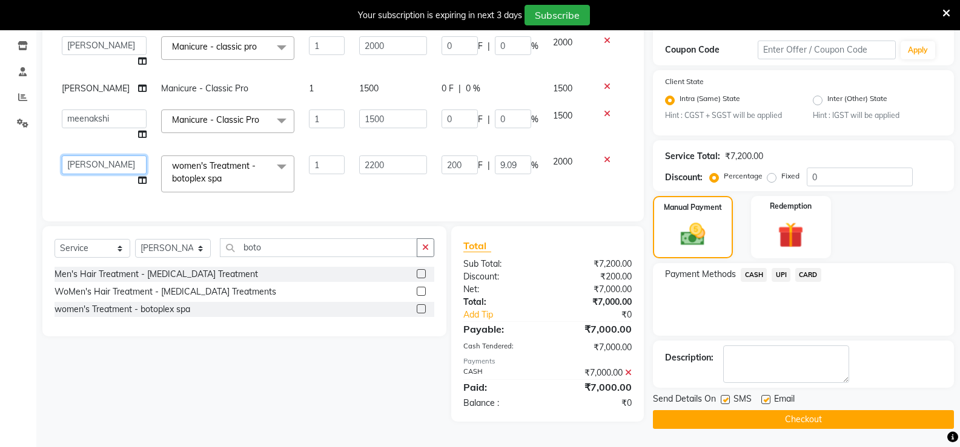
click at [129, 159] on select "anjali ashish talwar bhanu Bobby styler gurpreet owan HARMAN SINGH kamini rober…" at bounding box center [104, 165] width 85 height 19
select select "58723"
click at [138, 178] on icon at bounding box center [142, 180] width 8 height 8
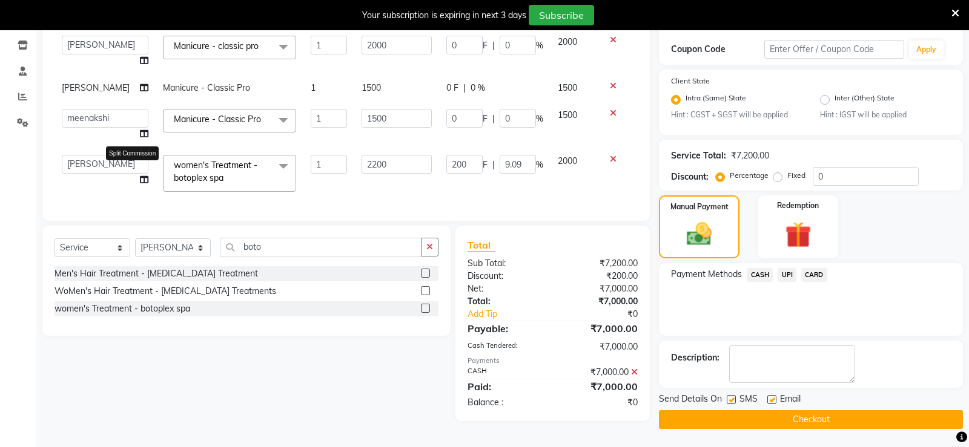
select select "58723"
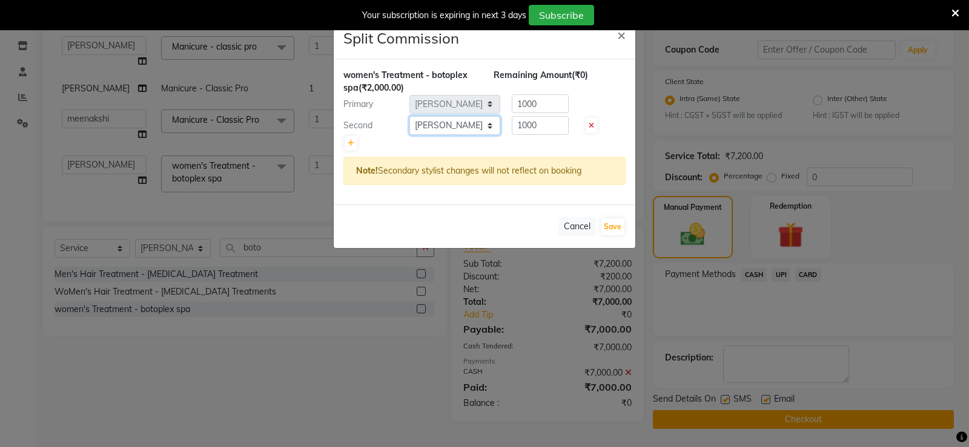
click at [493, 124] on select "Select anjali ashish talwar bhanu Bobby styler gurpreet owan HARMAN SINGH kamin…" at bounding box center [454, 125] width 91 height 19
select select "82058"
click at [409, 116] on select "Select anjali ashish talwar bhanu Bobby styler gurpreet owan HARMAN SINGH kamin…" at bounding box center [454, 125] width 91 height 19
click at [612, 221] on button "Save" at bounding box center [613, 227] width 24 height 17
select select "Select"
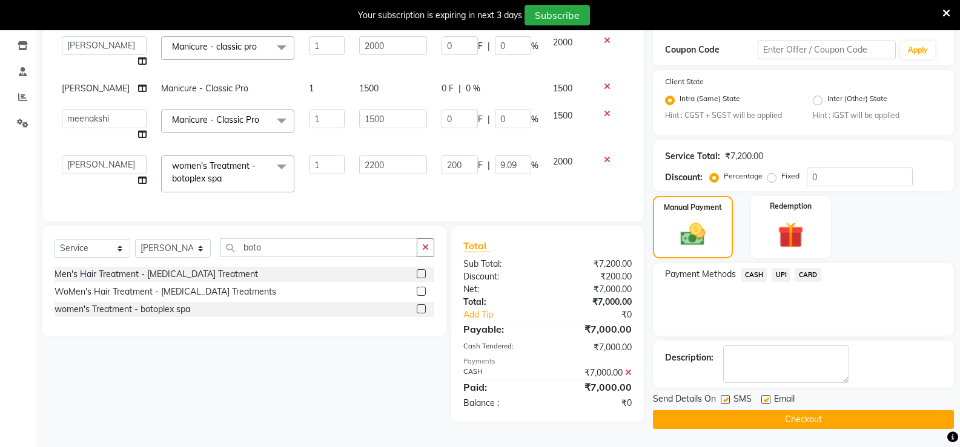
click at [836, 418] on button "Checkout" at bounding box center [803, 419] width 301 height 19
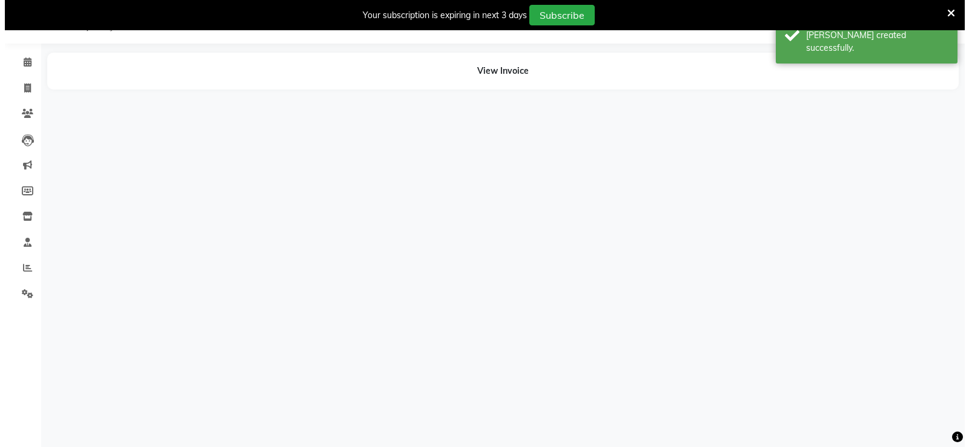
scroll to position [30, 0]
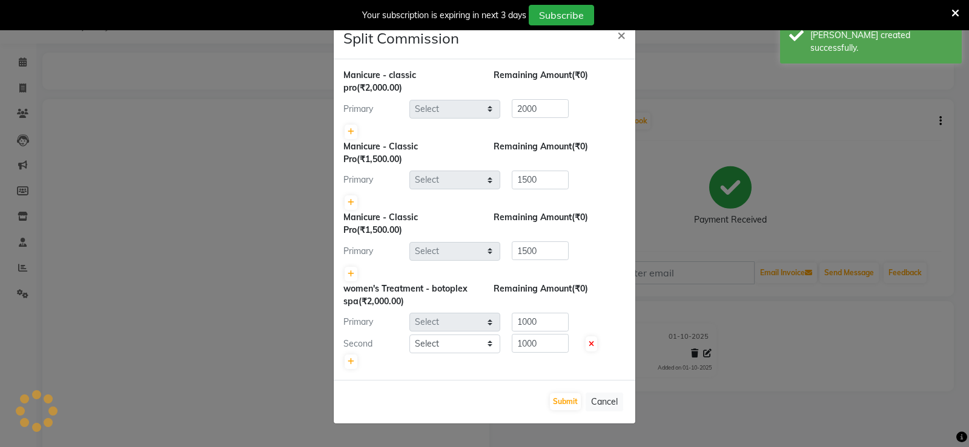
select select "63843"
select select "58739"
select select "58737"
select select "58723"
select select "82058"
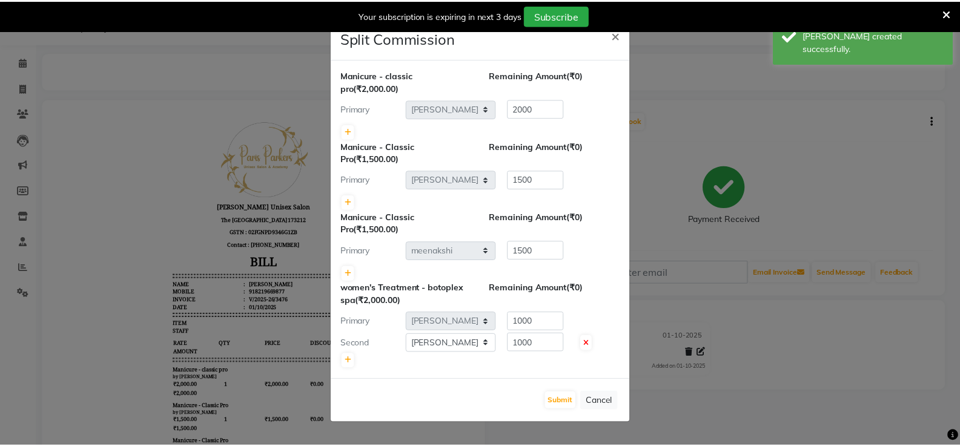
scroll to position [0, 0]
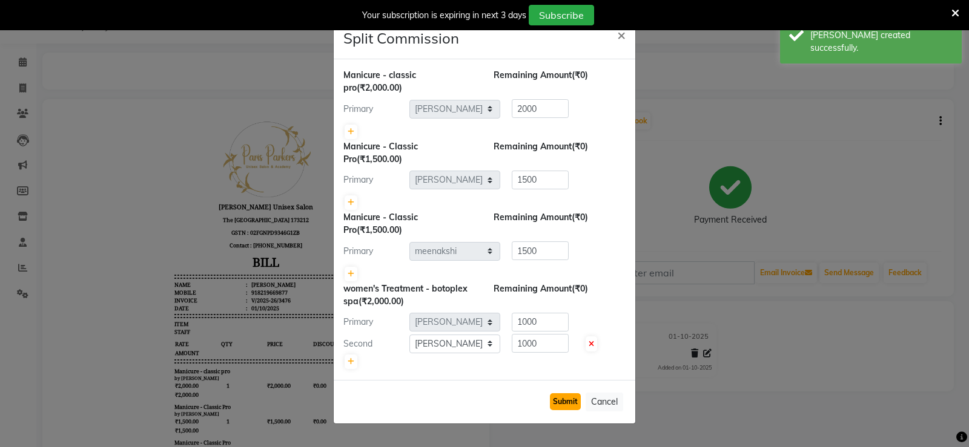
click at [572, 403] on button "Submit" at bounding box center [565, 402] width 31 height 17
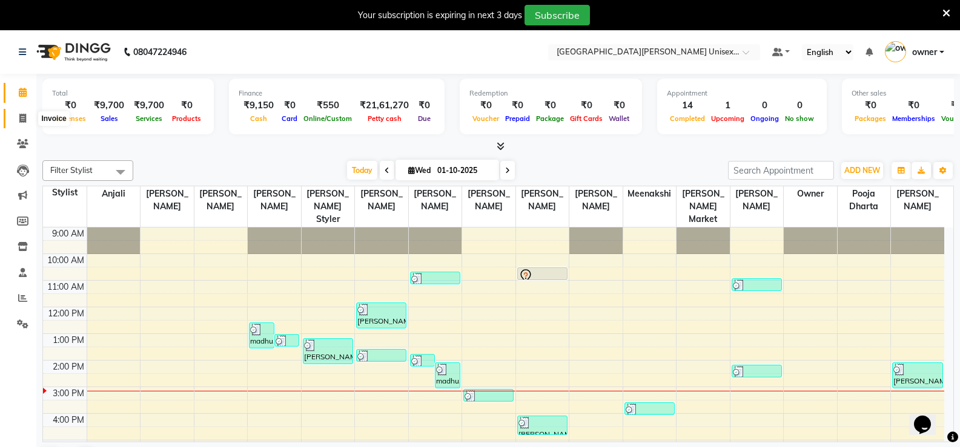
click at [22, 116] on icon at bounding box center [22, 118] width 7 height 9
select select "service"
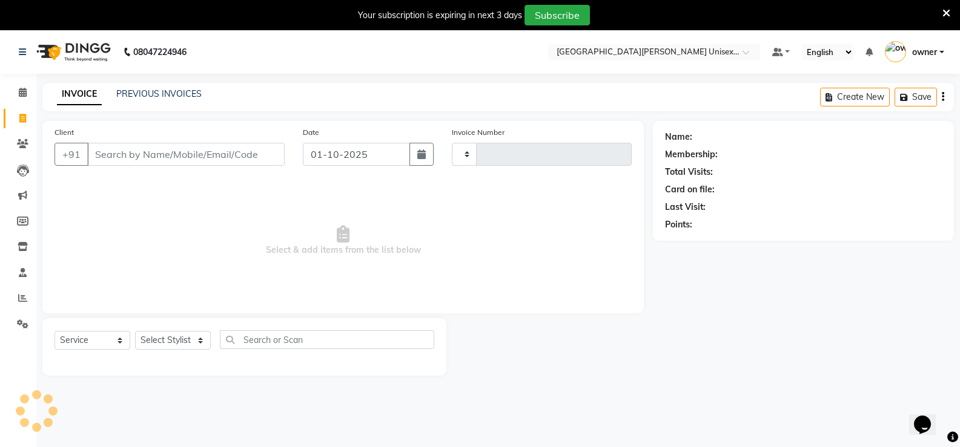
type input "3477"
select select "7055"
click at [107, 150] on input "Client" at bounding box center [185, 154] width 197 height 23
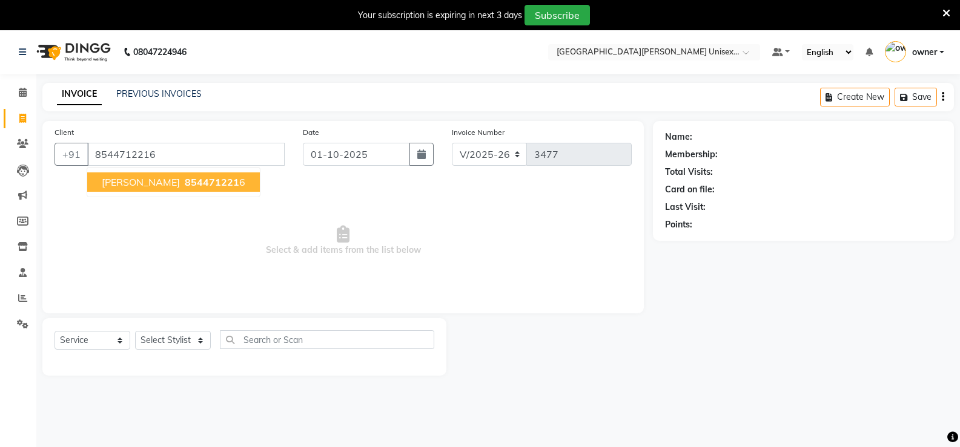
type input "8544712216"
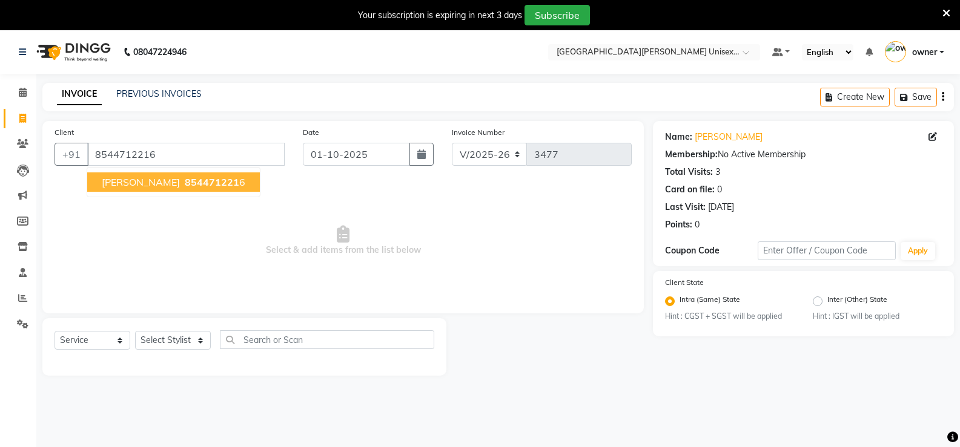
click at [133, 185] on span "[PERSON_NAME]" at bounding box center [141, 182] width 78 height 12
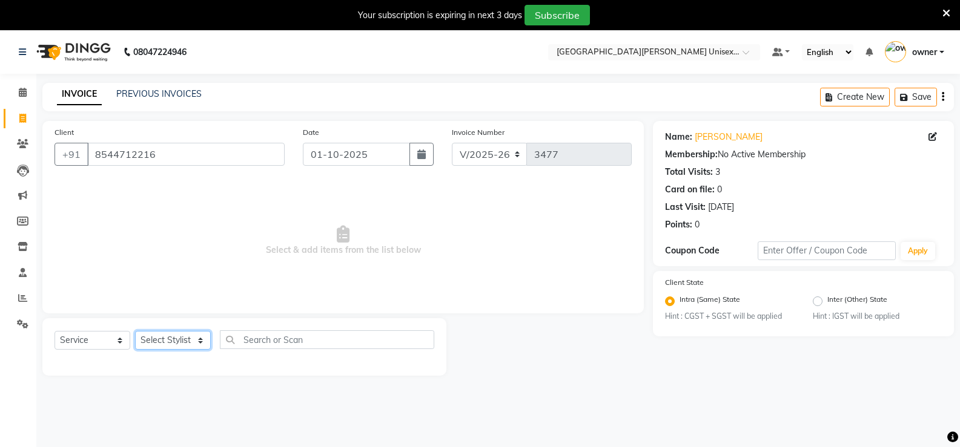
click at [202, 340] on select "Select Stylist anjali [PERSON_NAME] [PERSON_NAME] styler [PERSON_NAME] [PERSON_…" at bounding box center [173, 340] width 76 height 19
select select "86130"
click at [135, 331] on select "Select Stylist anjali [PERSON_NAME] [PERSON_NAME] styler [PERSON_NAME] [PERSON_…" at bounding box center [173, 340] width 76 height 19
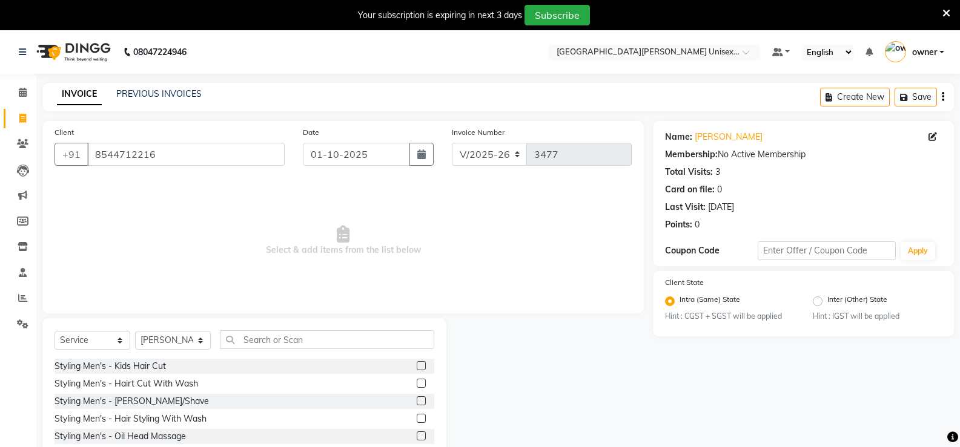
click at [417, 382] on label at bounding box center [421, 383] width 9 height 9
click at [417, 382] on input "checkbox" at bounding box center [421, 384] width 8 height 8
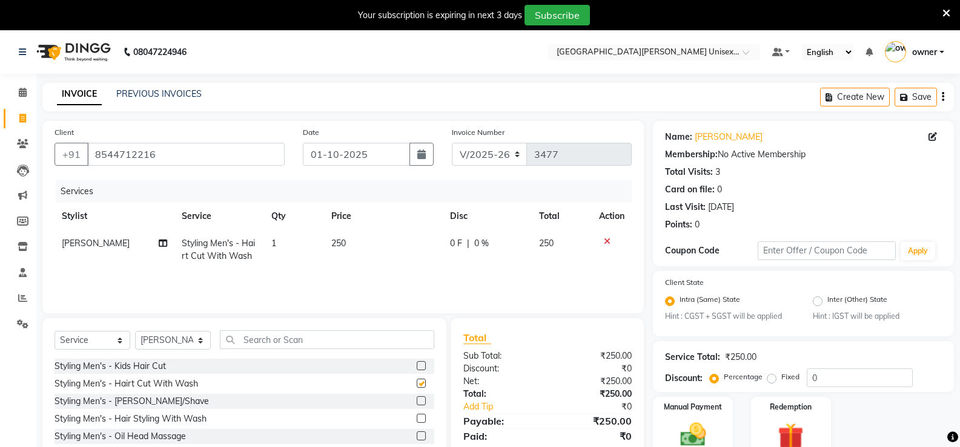
checkbox input "false"
click at [417, 400] on label at bounding box center [421, 401] width 9 height 9
click at [417, 400] on input "checkbox" at bounding box center [421, 402] width 8 height 8
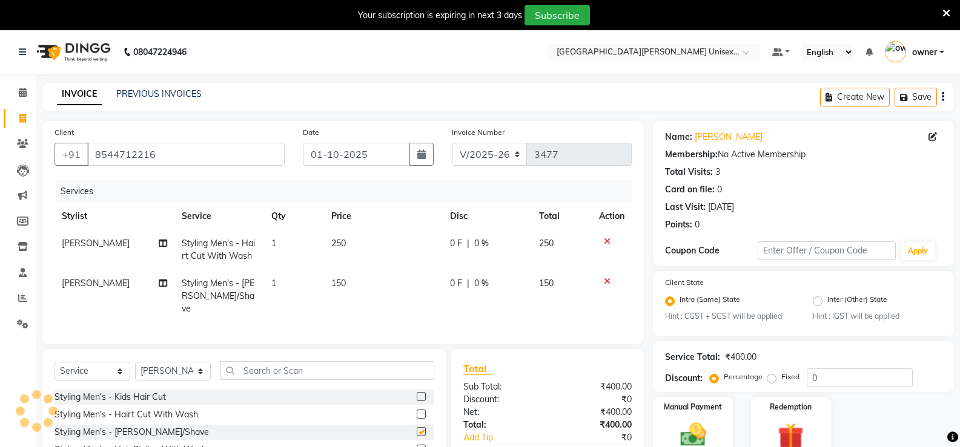
checkbox input "false"
click at [708, 418] on div "Manual Payment" at bounding box center [692, 428] width 83 height 65
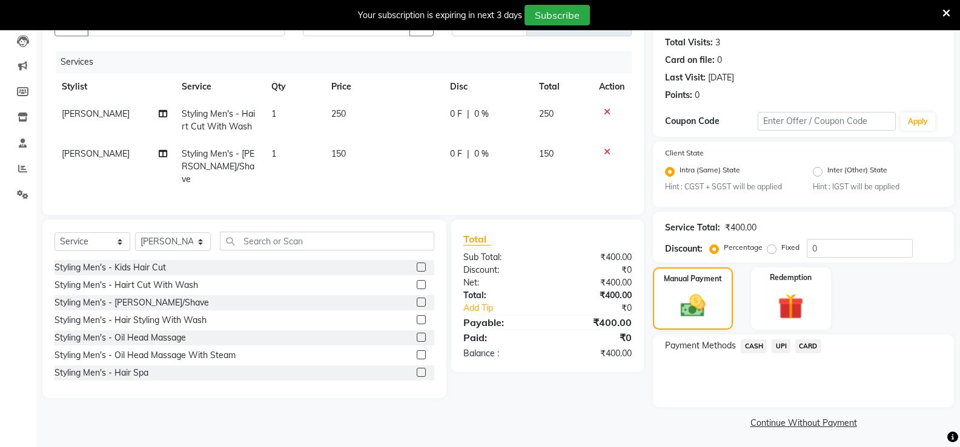
scroll to position [133, 0]
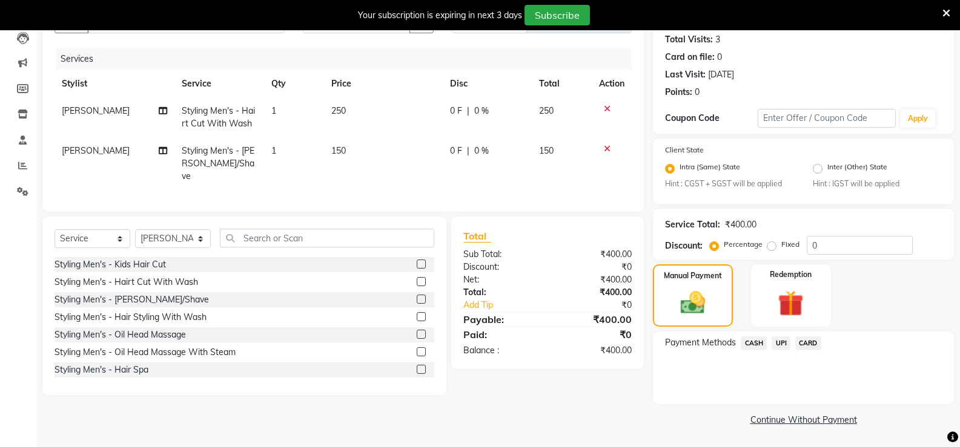
drag, startPoint x: 751, startPoint y: 339, endPoint x: 748, endPoint y: 352, distance: 13.7
click at [756, 340] on span "CASH" at bounding box center [753, 344] width 26 height 14
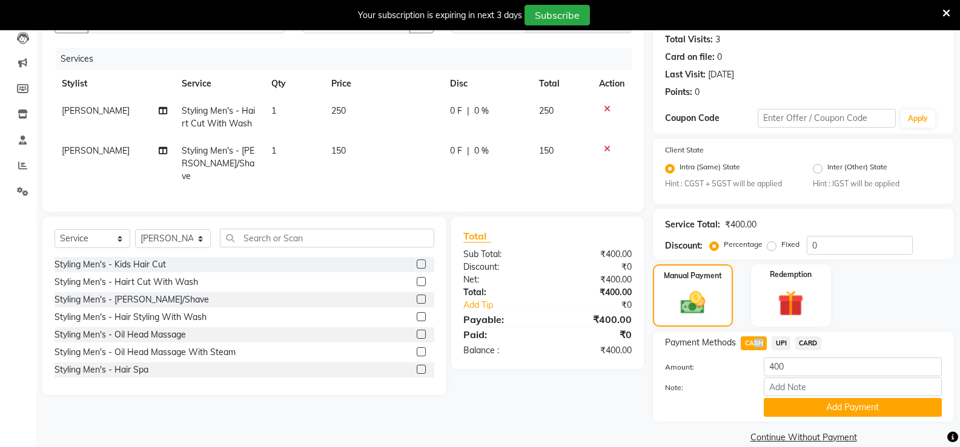
scroll to position [150, 0]
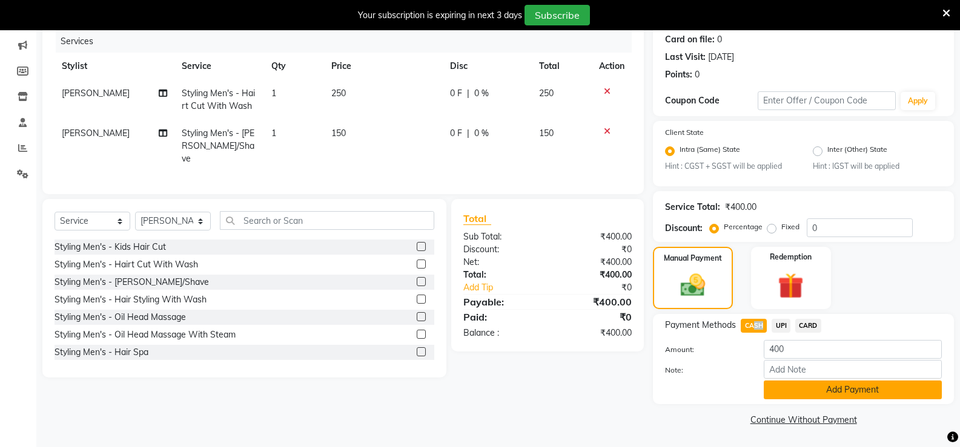
click at [787, 387] on button "Add Payment" at bounding box center [852, 390] width 178 height 19
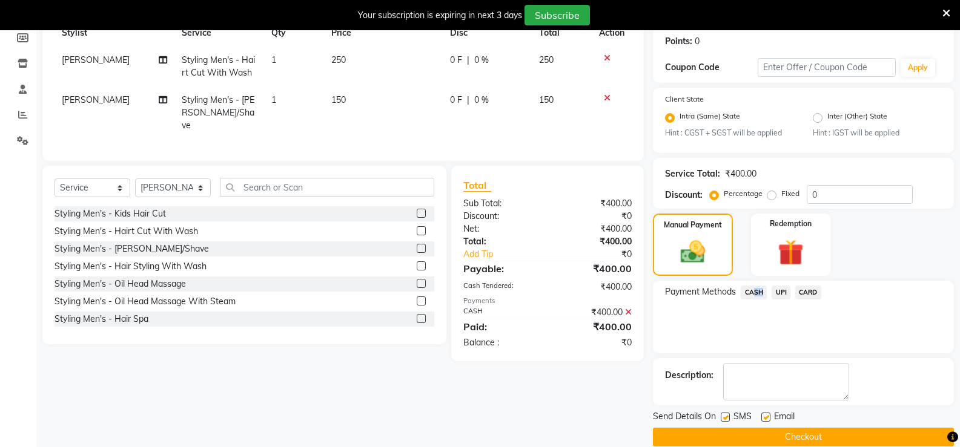
scroll to position [201, 0]
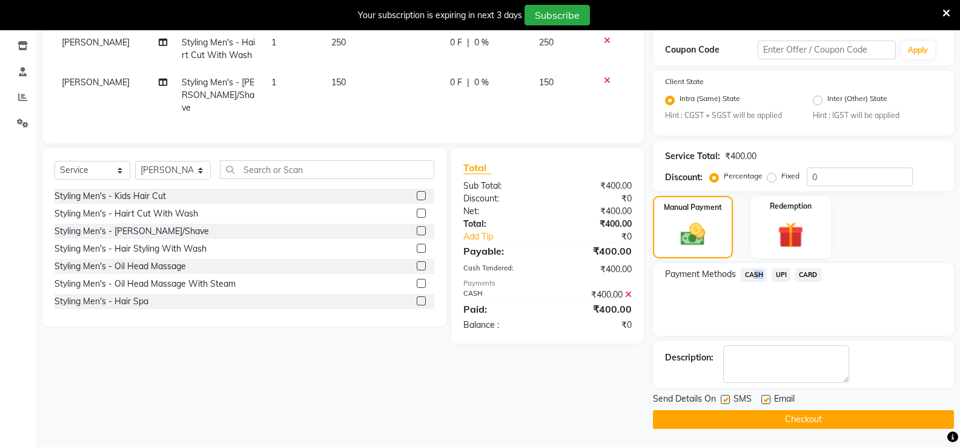
click at [839, 424] on button "Checkout" at bounding box center [803, 419] width 301 height 19
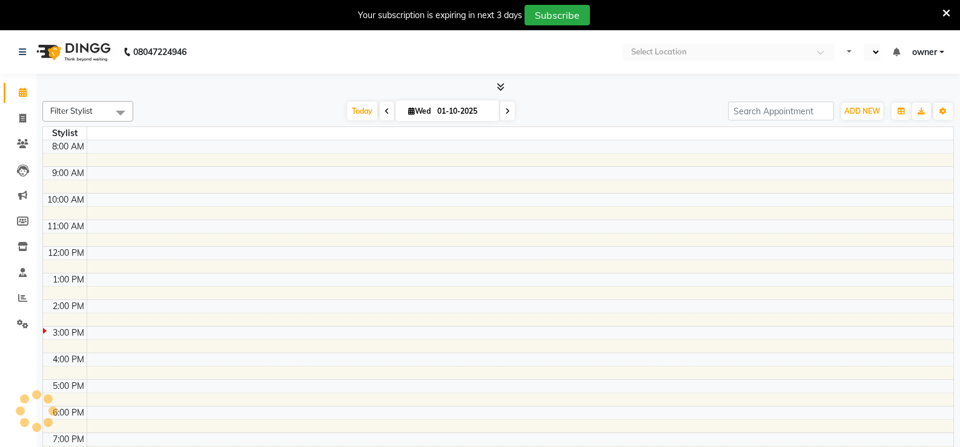
select select "en"
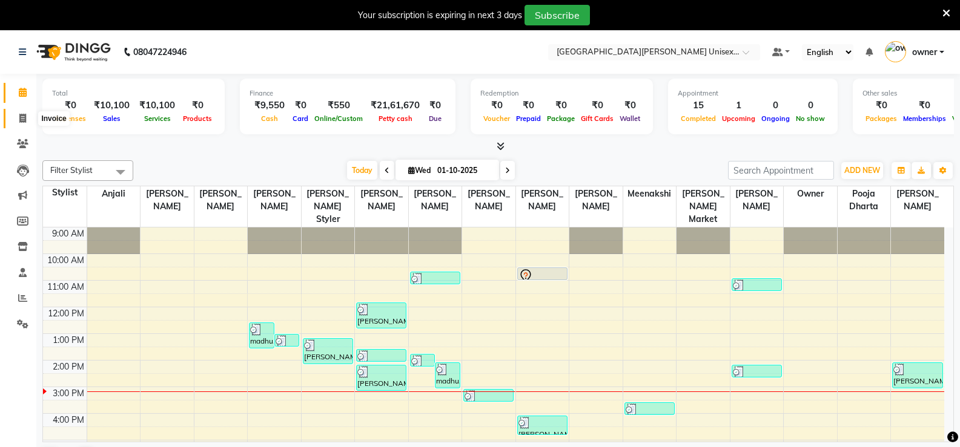
click at [17, 122] on span at bounding box center [22, 119] width 21 height 14
select select "service"
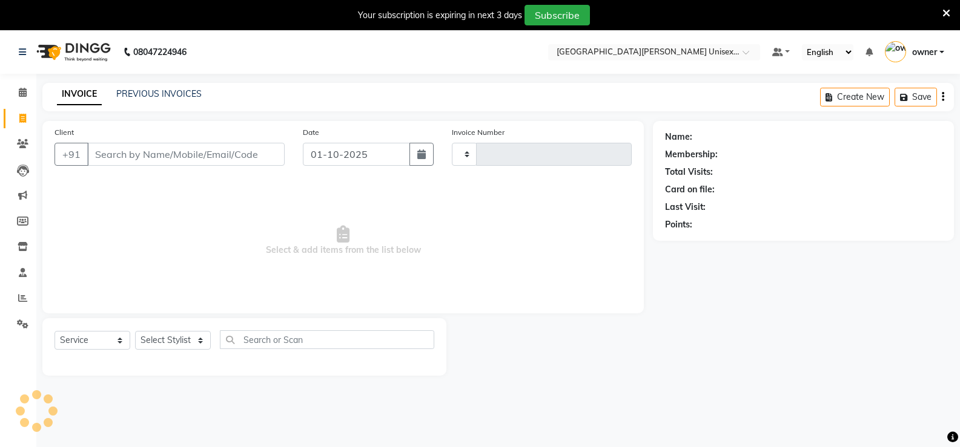
type input "3478"
select select "7055"
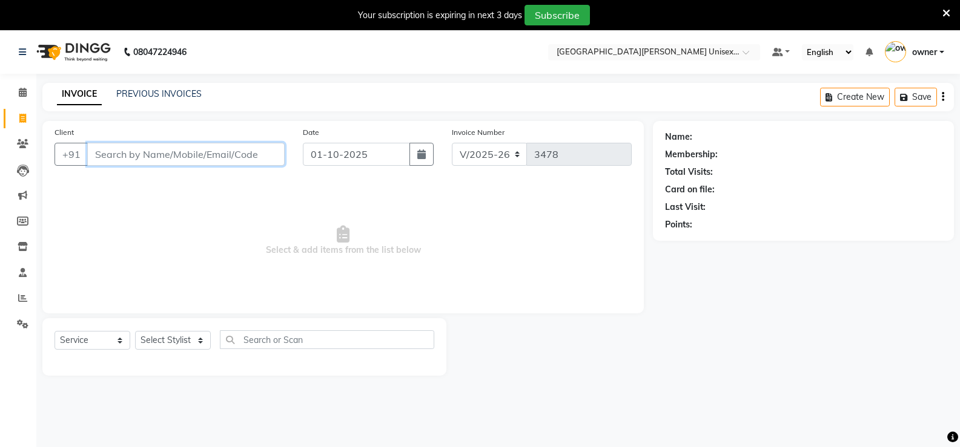
click at [143, 154] on input "Client" at bounding box center [185, 154] width 197 height 23
type input "9817123832"
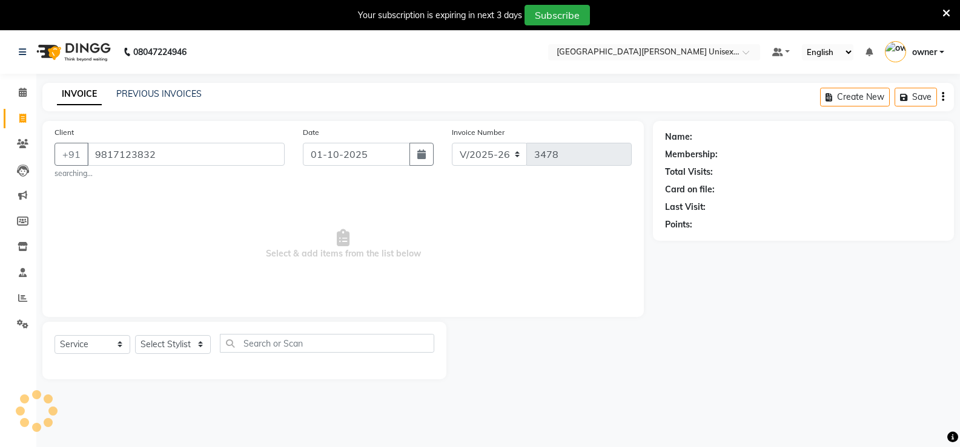
click at [255, 243] on span "Select & add items from the list below" at bounding box center [342, 244] width 577 height 121
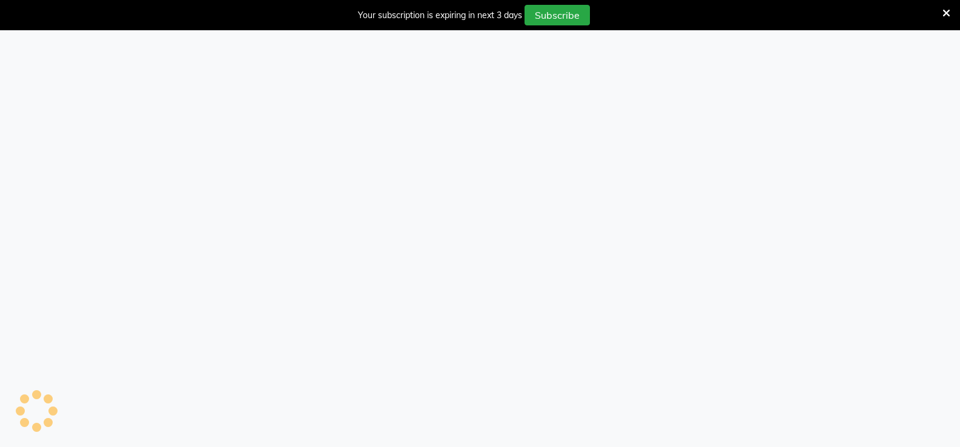
select select "service"
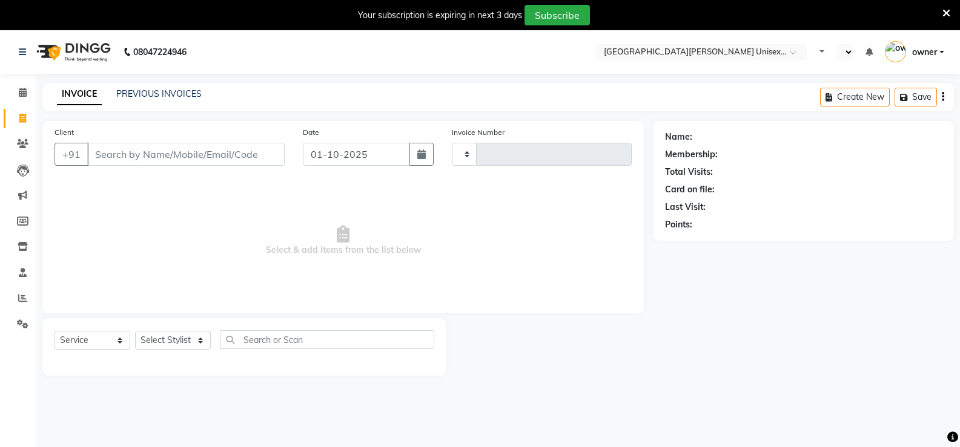
select select "en"
type input "3478"
select select "7055"
click at [944, 13] on icon at bounding box center [946, 13] width 8 height 11
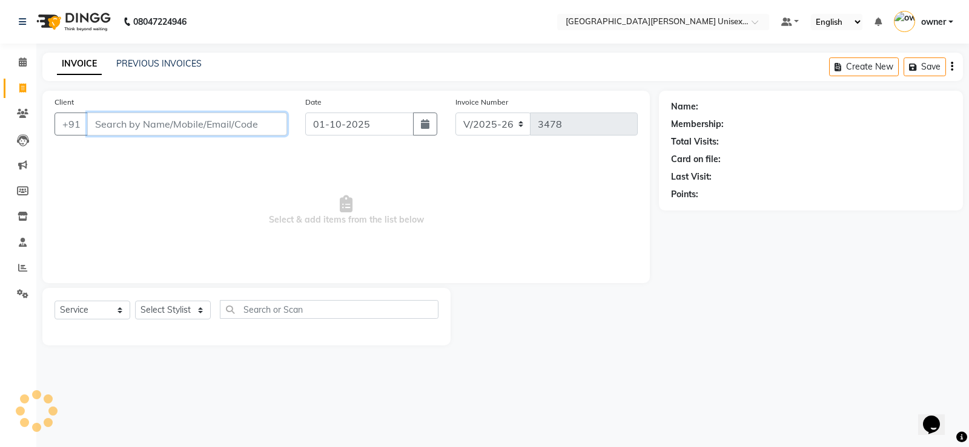
click at [223, 122] on input "Client" at bounding box center [187, 124] width 200 height 23
type input "9857123832"
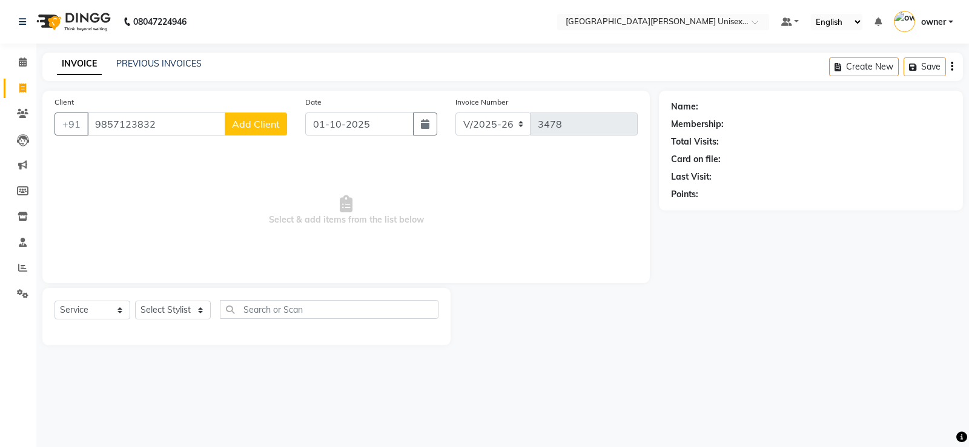
click at [263, 127] on span "Add Client" at bounding box center [256, 124] width 48 height 12
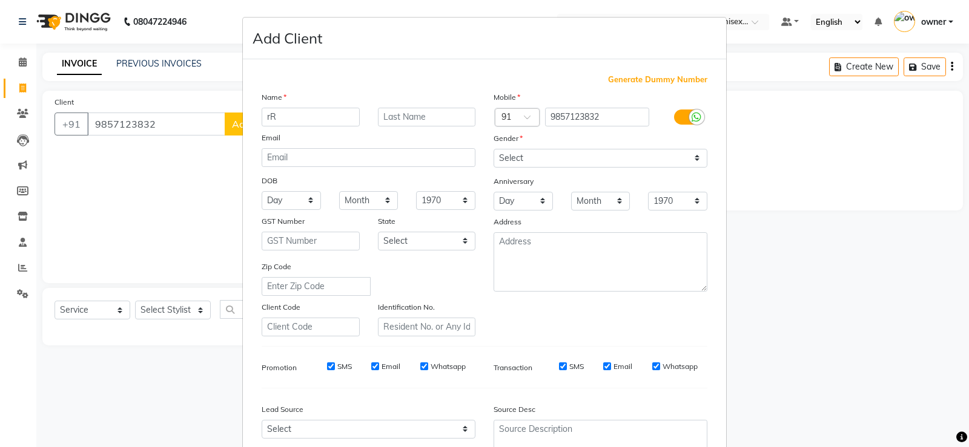
type input "r"
type input "Rajat"
click at [406, 116] on input "text" at bounding box center [427, 117] width 98 height 19
click at [381, 113] on input "[PERSON_NAME]" at bounding box center [427, 117] width 98 height 19
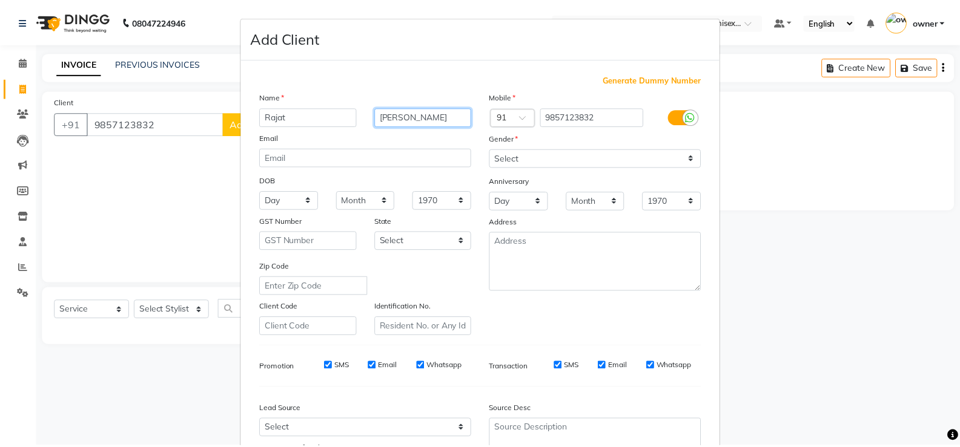
scroll to position [111, 0]
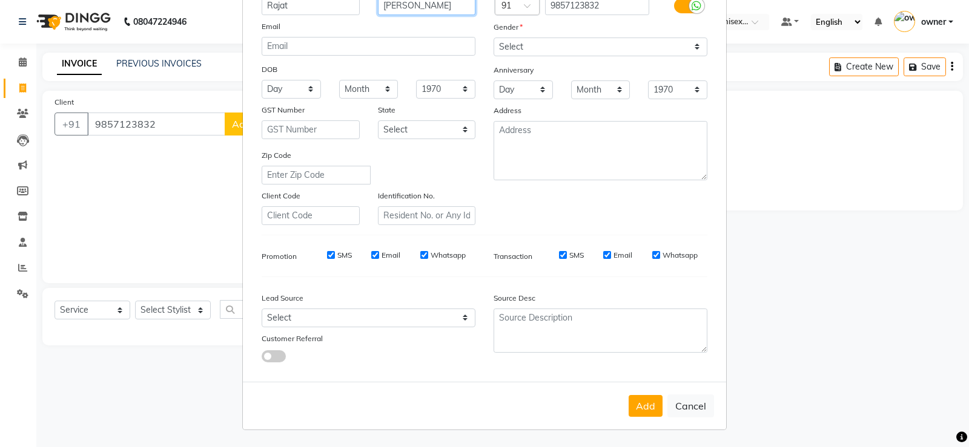
type input "[PERSON_NAME]"
click at [526, 46] on select "Select [DEMOGRAPHIC_DATA] [DEMOGRAPHIC_DATA] Other Prefer Not To Say" at bounding box center [600, 47] width 214 height 19
select select "[DEMOGRAPHIC_DATA]"
click at [493, 38] on select "Select [DEMOGRAPHIC_DATA] [DEMOGRAPHIC_DATA] Other Prefer Not To Say" at bounding box center [600, 47] width 214 height 19
click at [644, 407] on button "Add" at bounding box center [645, 406] width 34 height 22
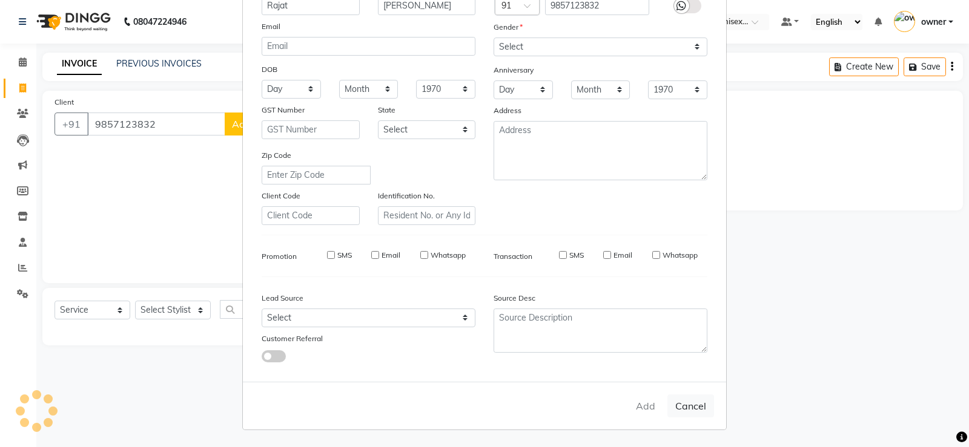
select select
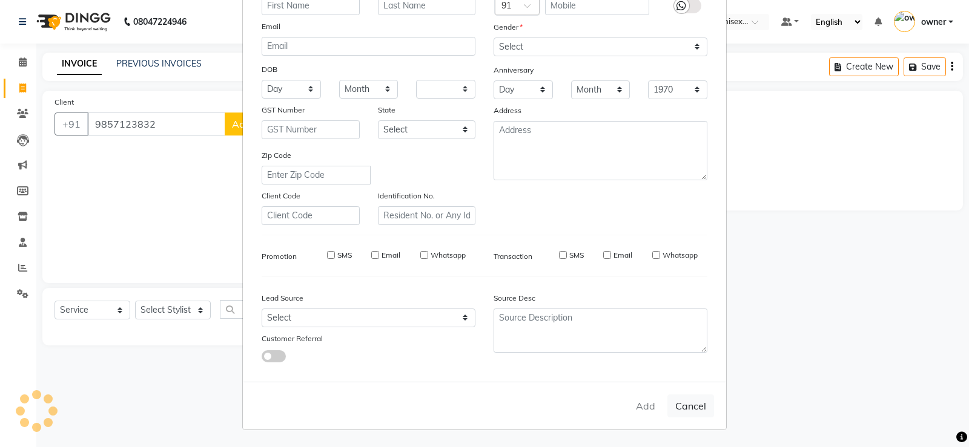
select select
checkbox input "false"
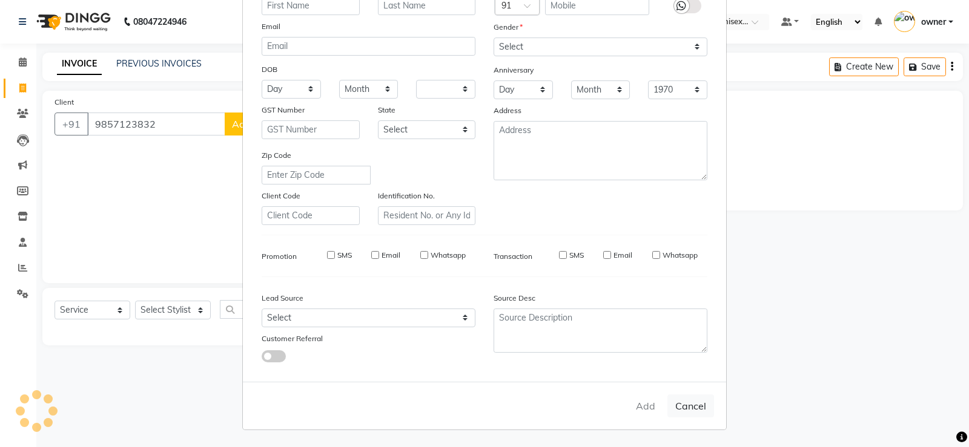
checkbox input "false"
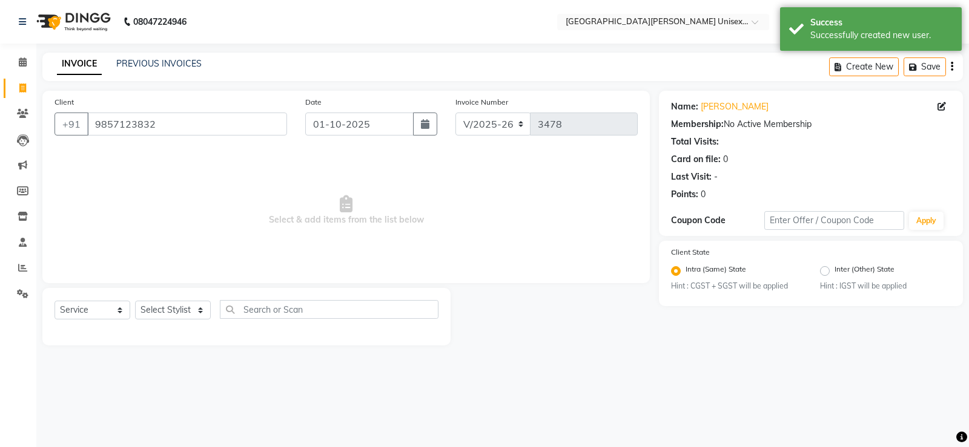
click at [188, 323] on div "Select Service Product Membership Package Voucher Prepaid Gift Card Select Styl…" at bounding box center [246, 314] width 384 height 28
click at [172, 317] on select "Select Stylist anjali [PERSON_NAME] [PERSON_NAME] styler [PERSON_NAME] [PERSON_…" at bounding box center [173, 310] width 76 height 19
select select "61129"
click at [135, 301] on select "Select Stylist anjali [PERSON_NAME] [PERSON_NAME] styler [PERSON_NAME] [PERSON_…" at bounding box center [173, 310] width 76 height 19
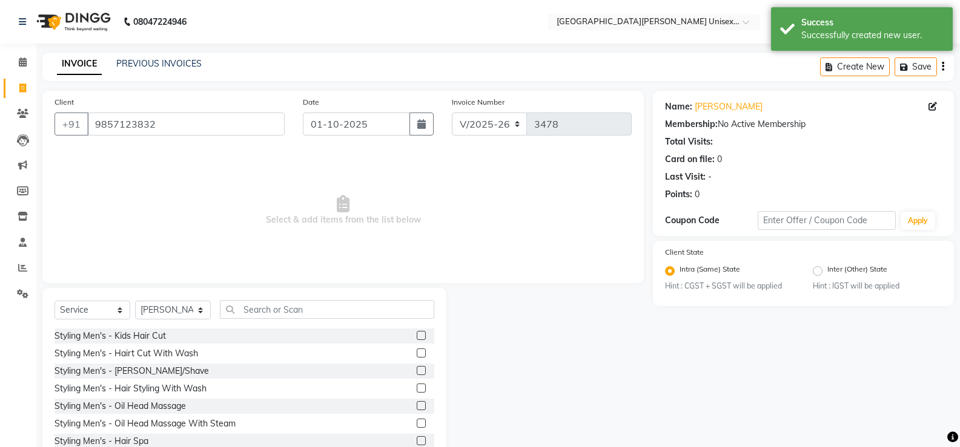
click at [417, 351] on label at bounding box center [421, 353] width 9 height 9
click at [417, 351] on input "checkbox" at bounding box center [421, 354] width 8 height 8
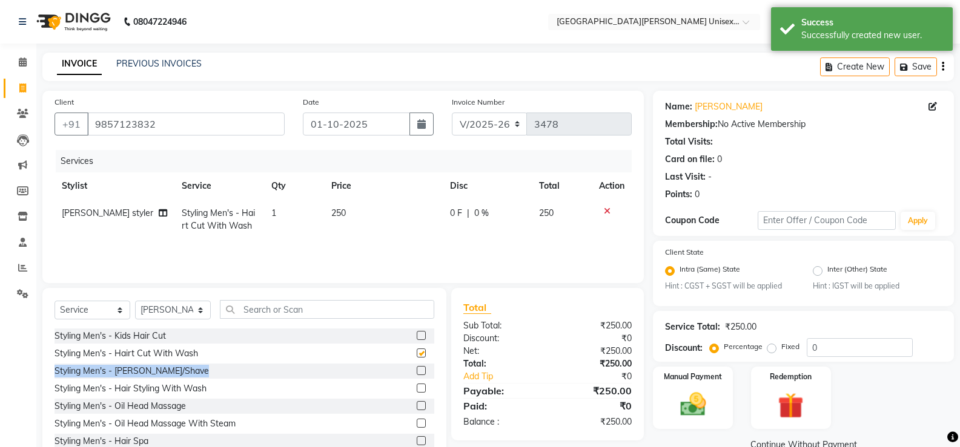
click at [415, 366] on div "Styling Men's - Kids Hair Cut Styling Men's - Hairt Cut With Wash Styling Men's…" at bounding box center [244, 389] width 380 height 121
checkbox input "false"
click at [417, 369] on label at bounding box center [421, 370] width 9 height 9
click at [417, 369] on input "checkbox" at bounding box center [421, 371] width 8 height 8
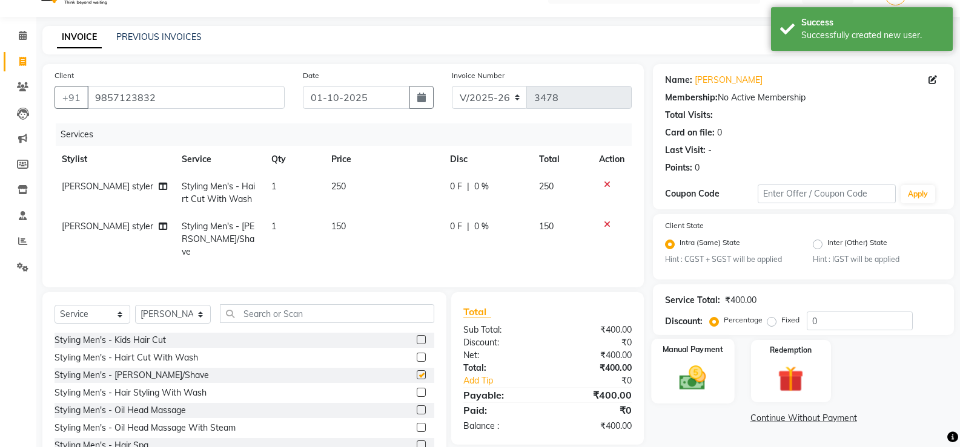
checkbox input "false"
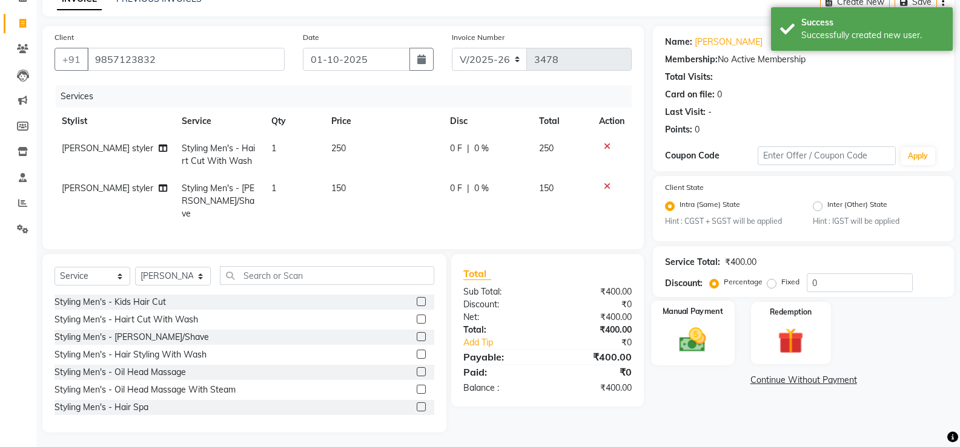
click at [706, 343] on img at bounding box center [692, 340] width 43 height 31
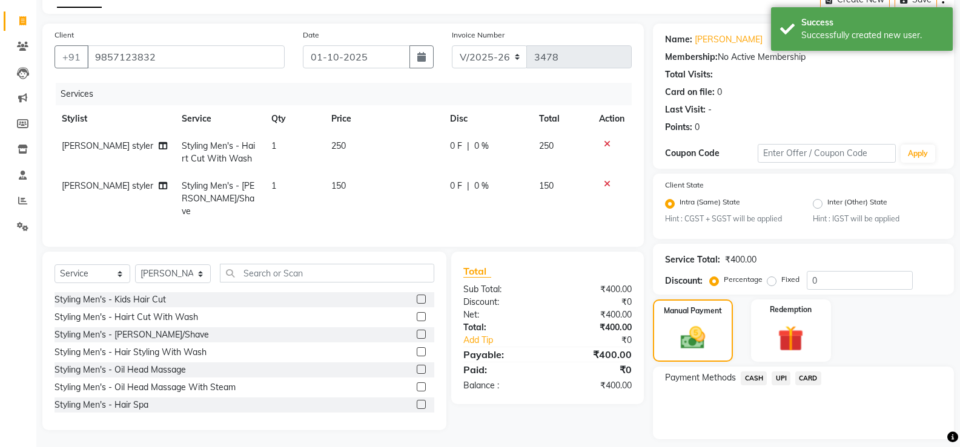
scroll to position [102, 0]
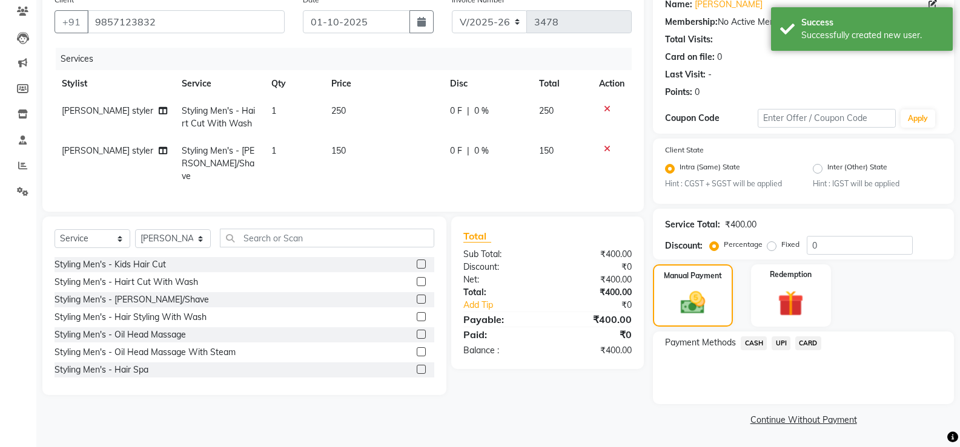
click at [770, 342] on div "UPI" at bounding box center [778, 345] width 24 height 16
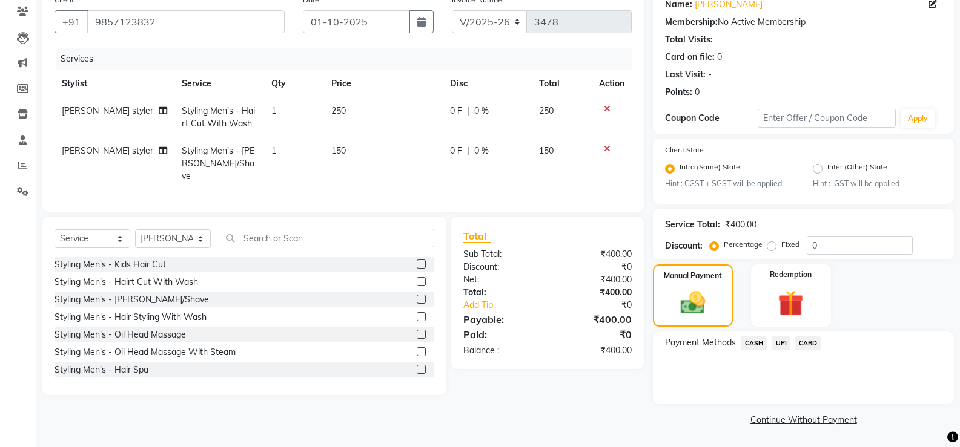
click at [780, 346] on span "UPI" at bounding box center [780, 344] width 19 height 14
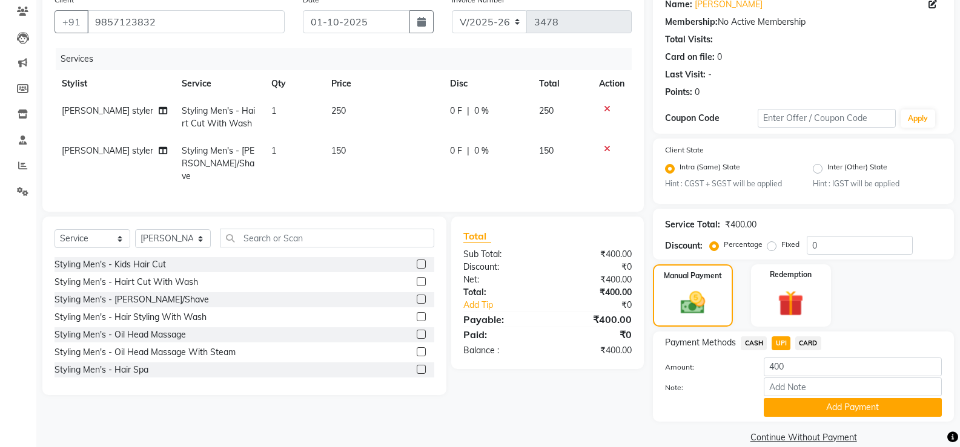
click at [751, 344] on span "CASH" at bounding box center [753, 344] width 26 height 14
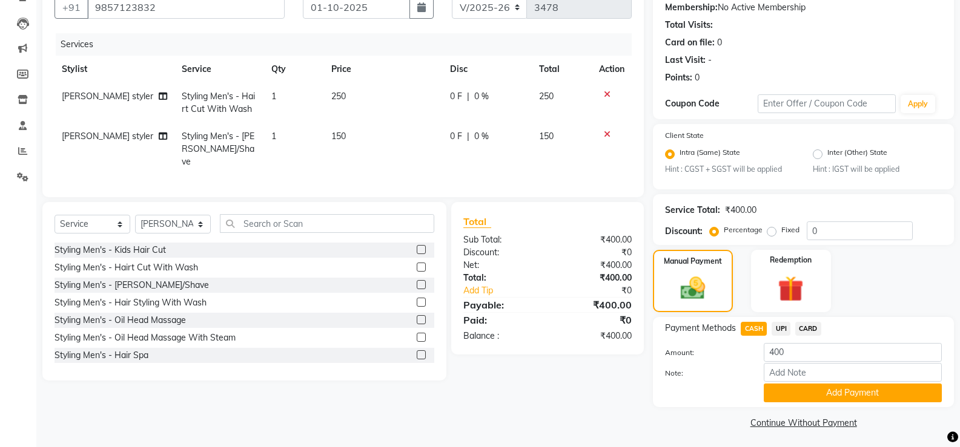
scroll to position [120, 0]
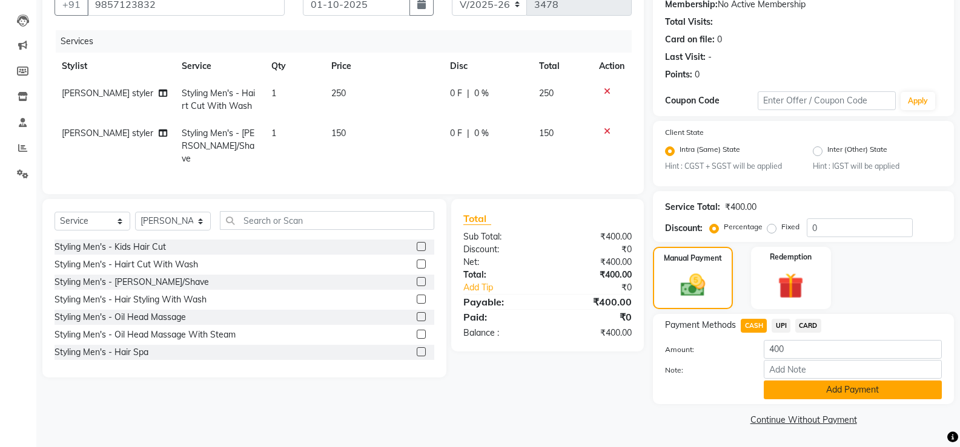
click at [877, 394] on button "Add Payment" at bounding box center [852, 390] width 178 height 19
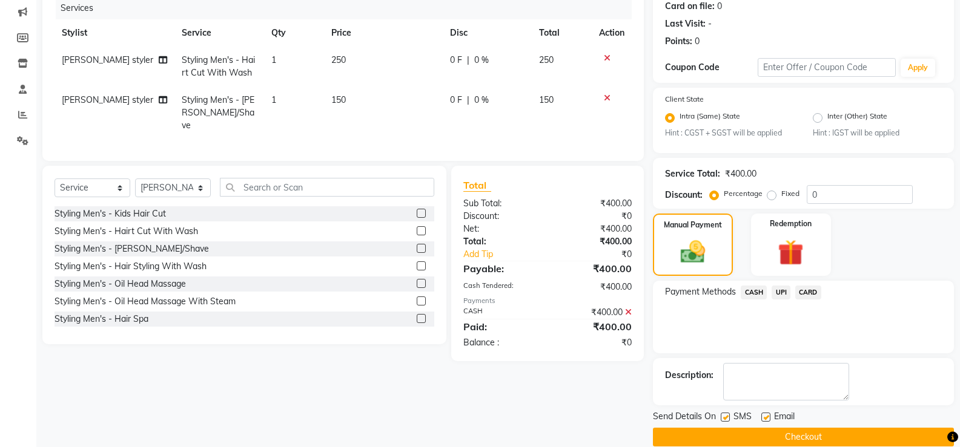
scroll to position [171, 0]
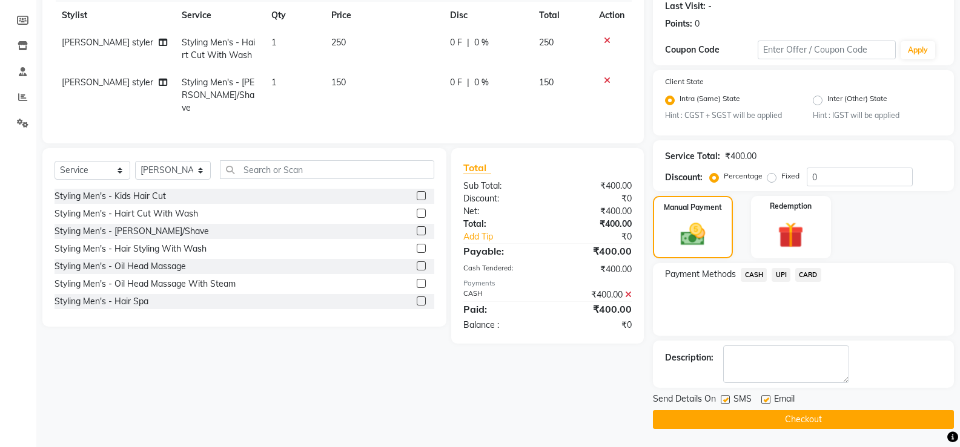
click at [861, 414] on button "Checkout" at bounding box center [803, 419] width 301 height 19
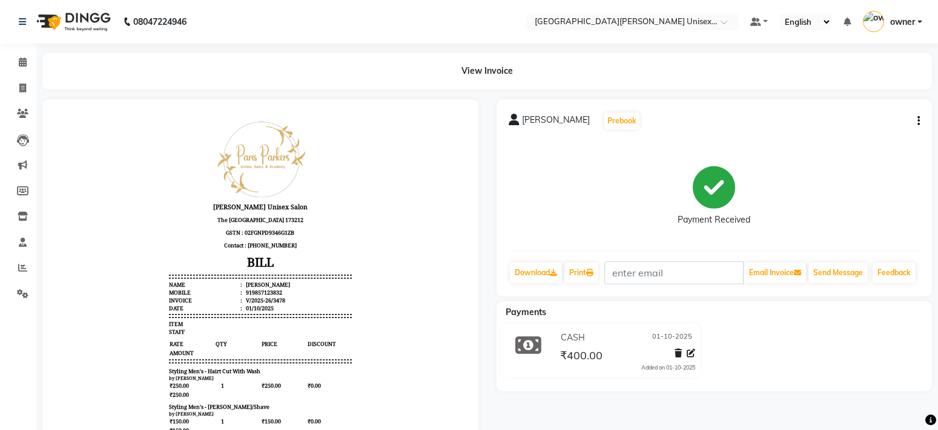
click at [54, 447] on html "[PERSON_NAME] Unisex Salon [STREET_ADDRESS] GSTN : 02FGNPD9346G1ZB Contact : [P…" at bounding box center [260, 320] width 412 height 419
click at [0, 315] on html "08047224946 Select Location × [GEOGRAPHIC_DATA] Parkers Unisex Salon, Mall Road…" at bounding box center [469, 215] width 938 height 430
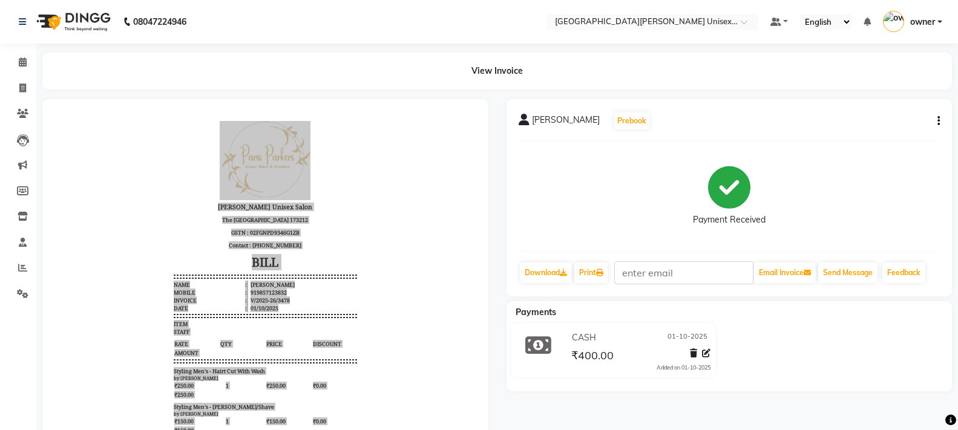
click at [13, 340] on div "Calendar Invoice Clients Leads Marketing Members Inventory Staff Reports Settin…" at bounding box center [81, 286] width 163 height 502
drag, startPoint x: 7, startPoint y: 342, endPoint x: -1, endPoint y: 367, distance: 26.2
click at [0, 367] on html "08047224946 Select Location × [GEOGRAPHIC_DATA] Parkers Unisex Salon, Mall Road…" at bounding box center [479, 215] width 958 height 430
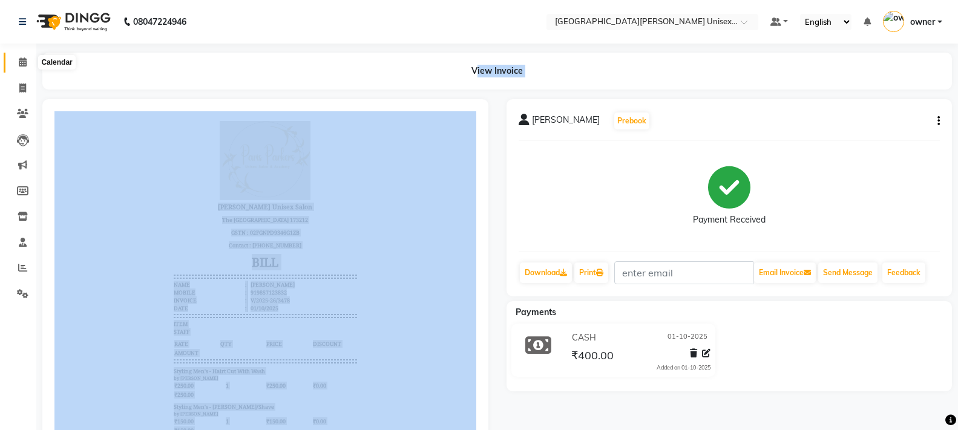
click at [24, 61] on icon at bounding box center [23, 62] width 8 height 9
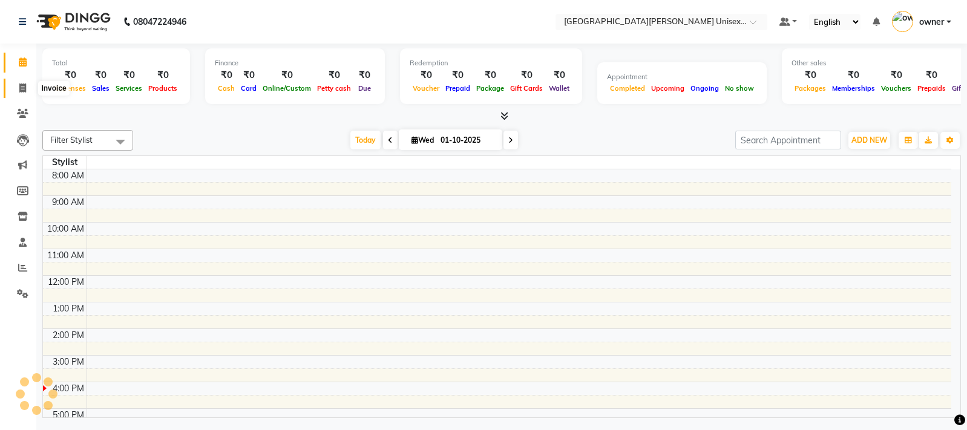
click at [21, 87] on icon at bounding box center [22, 88] width 7 height 9
select select "service"
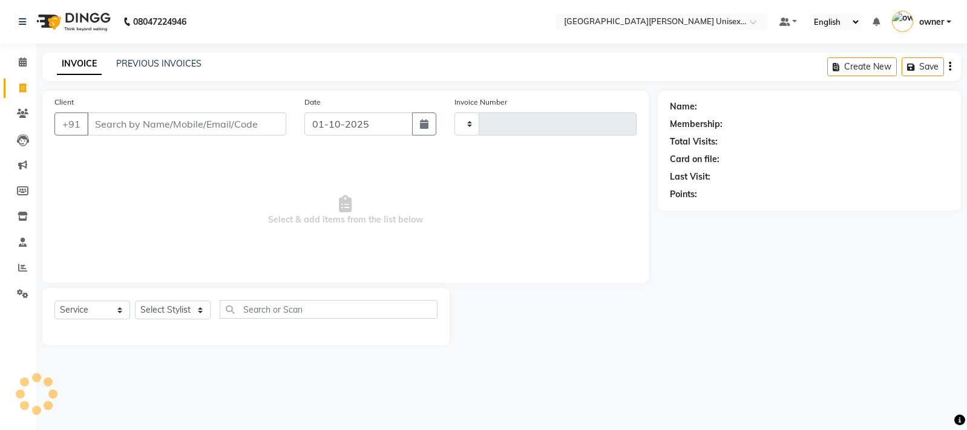
click at [185, 121] on input "Client" at bounding box center [186, 124] width 199 height 23
type input "3479"
select select "7055"
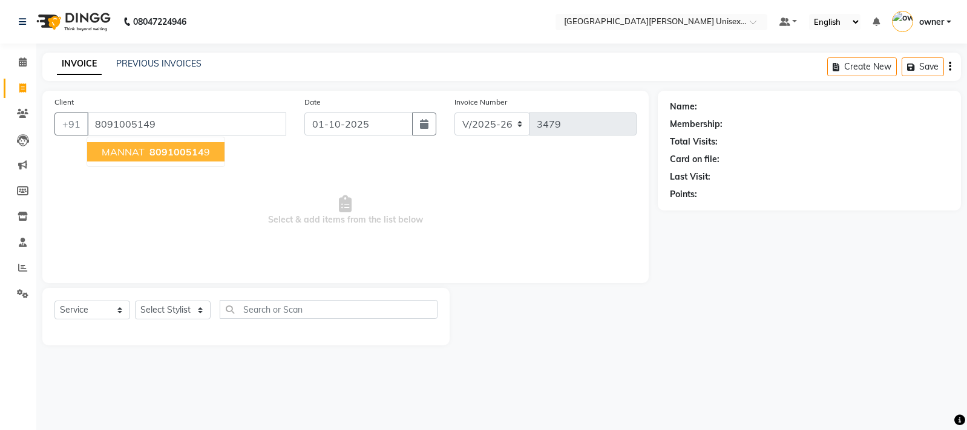
type input "8091005149"
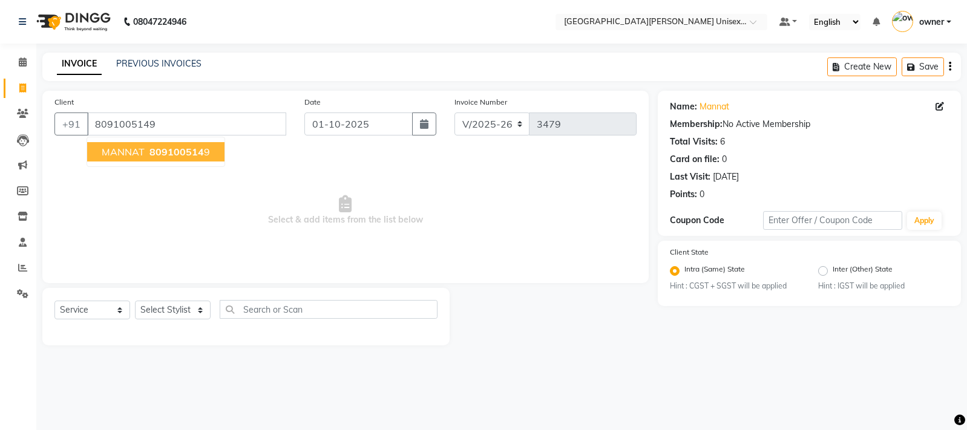
click at [195, 150] on span "809100514" at bounding box center [177, 152] width 54 height 12
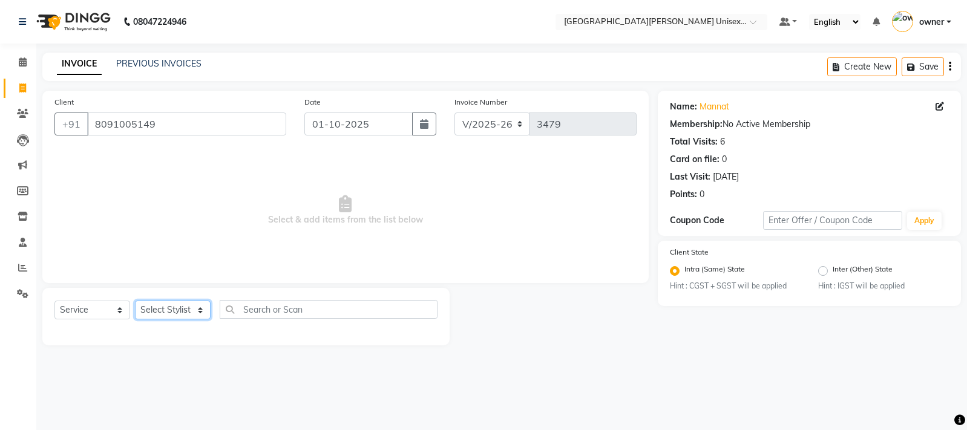
click at [192, 305] on select "Select Stylist anjali [PERSON_NAME] [PERSON_NAME] styler [PERSON_NAME] [PERSON_…" at bounding box center [173, 310] width 76 height 19
select select "80028"
click at [135, 301] on select "Select Stylist anjali [PERSON_NAME] [PERSON_NAME] styler [PERSON_NAME] [PERSON_…" at bounding box center [173, 310] width 76 height 19
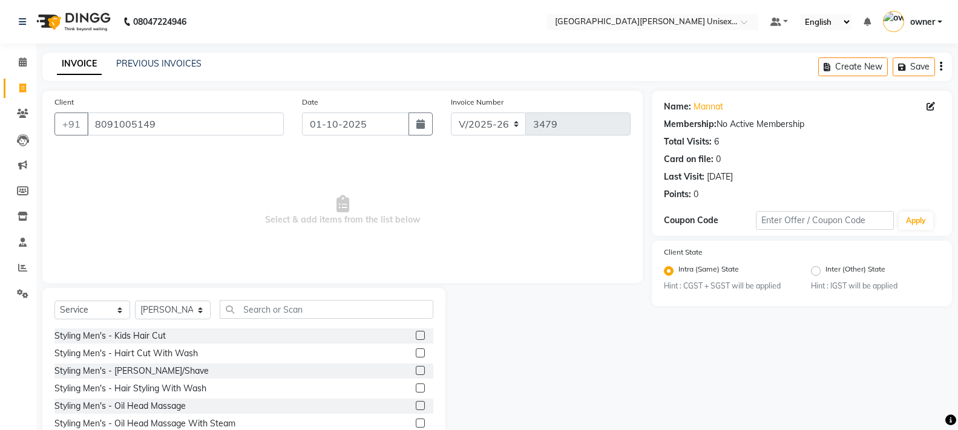
click at [416, 374] on label at bounding box center [420, 370] width 9 height 9
click at [416, 374] on input "checkbox" at bounding box center [420, 371] width 8 height 8
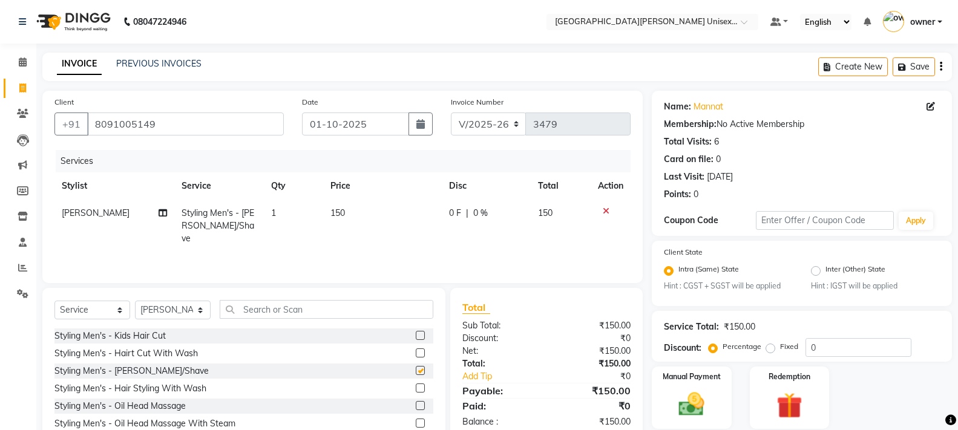
checkbox input "false"
click at [416, 352] on label at bounding box center [420, 353] width 9 height 9
click at [416, 352] on input "checkbox" at bounding box center [420, 354] width 8 height 8
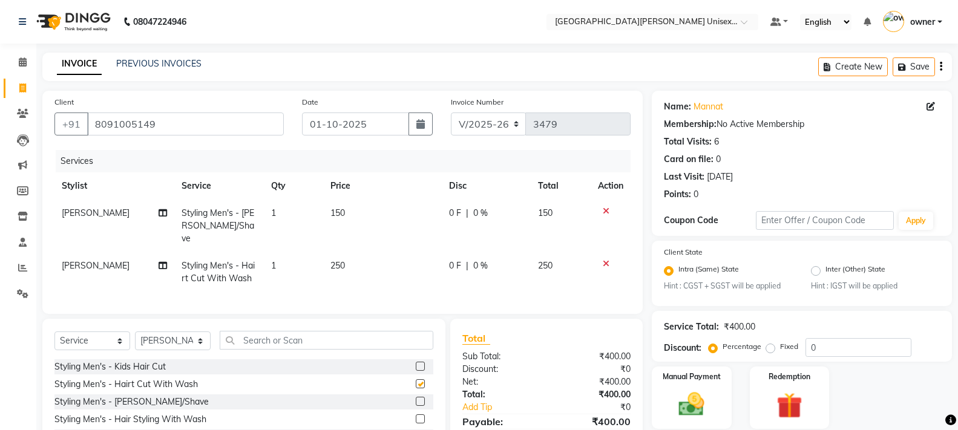
checkbox input "false"
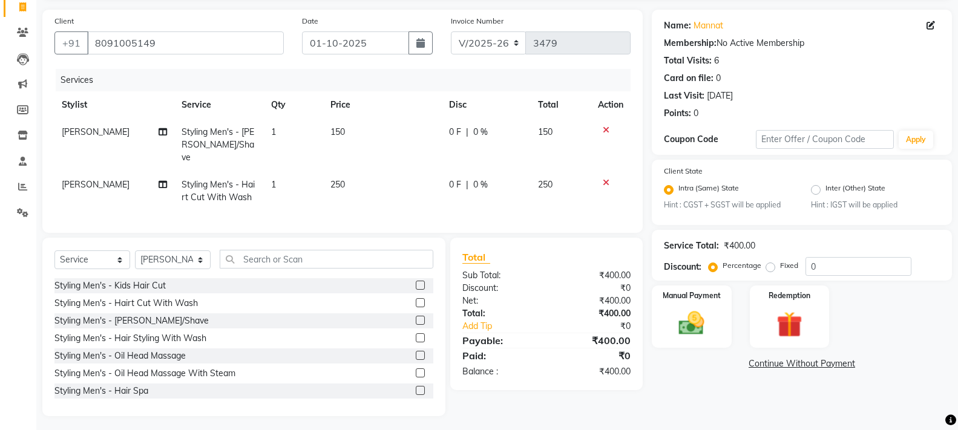
scroll to position [82, 0]
click at [697, 334] on img at bounding box center [691, 323] width 43 height 31
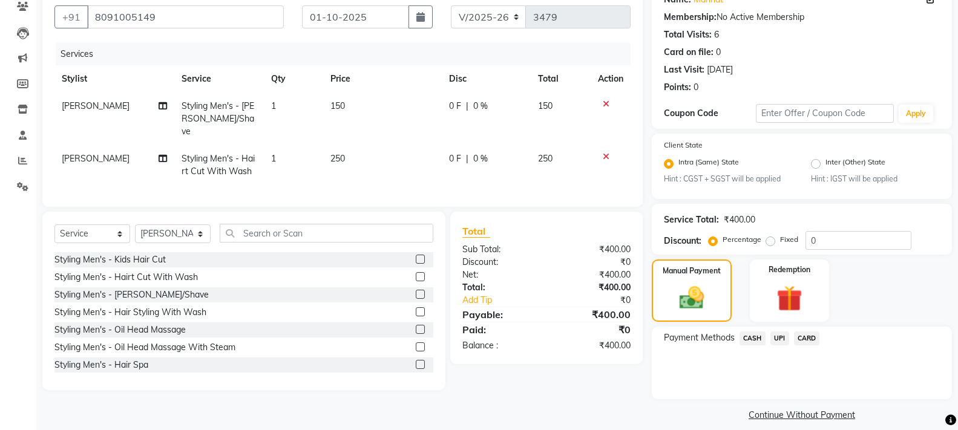
scroll to position [119, 0]
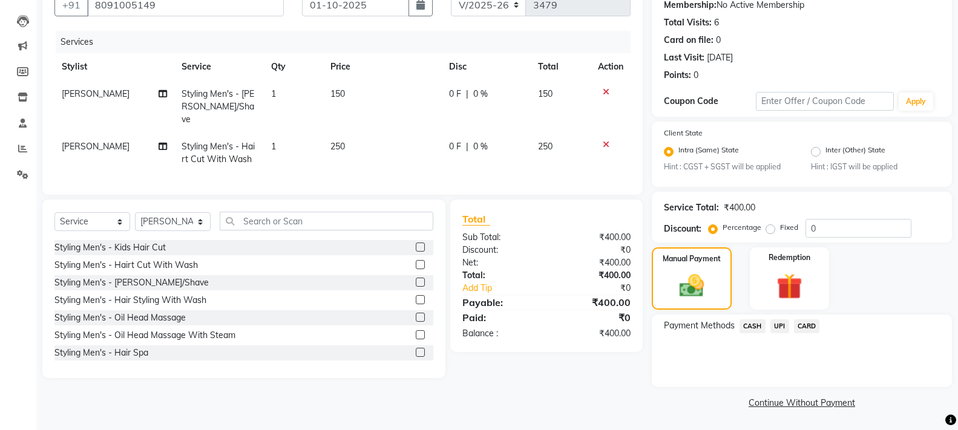
click at [785, 323] on span "UPI" at bounding box center [780, 327] width 19 height 14
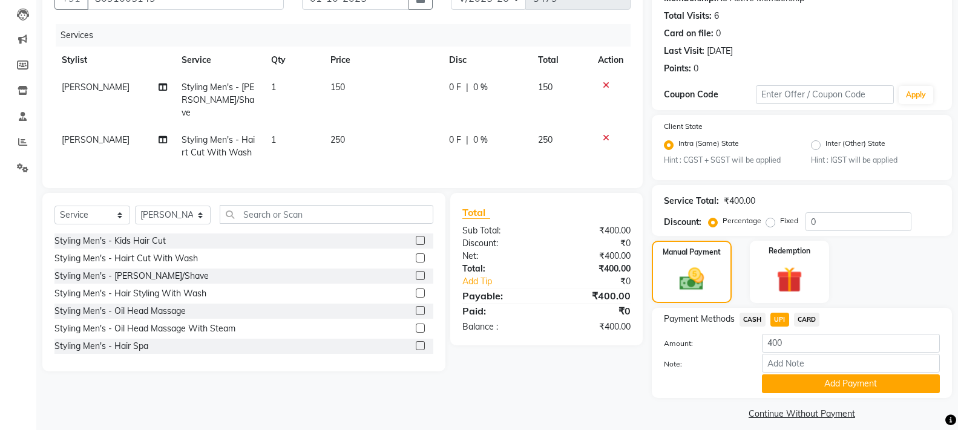
scroll to position [137, 0]
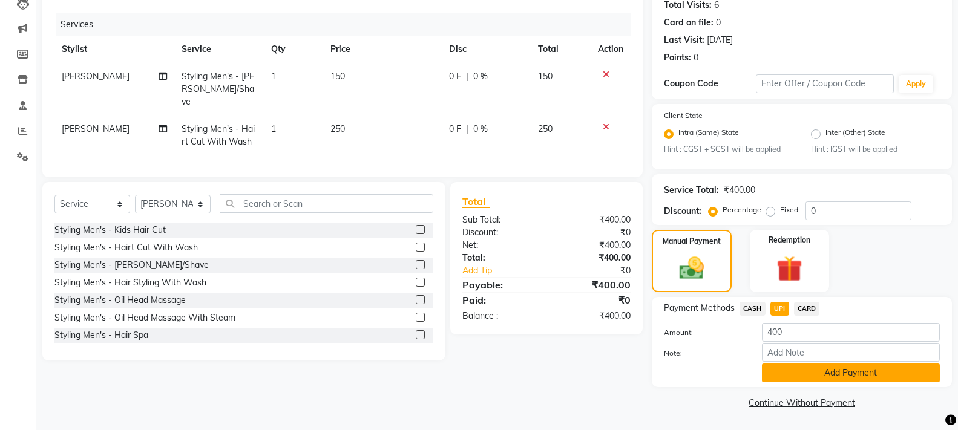
click at [888, 372] on button "Add Payment" at bounding box center [851, 373] width 178 height 19
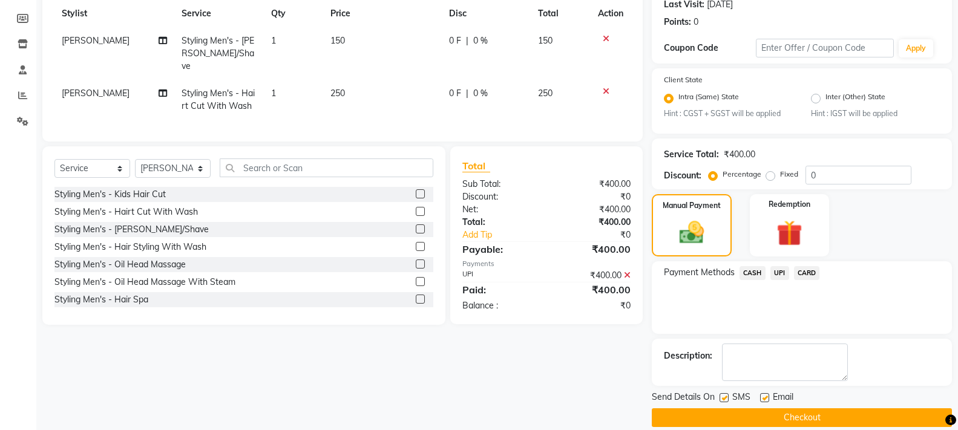
scroll to position [188, 0]
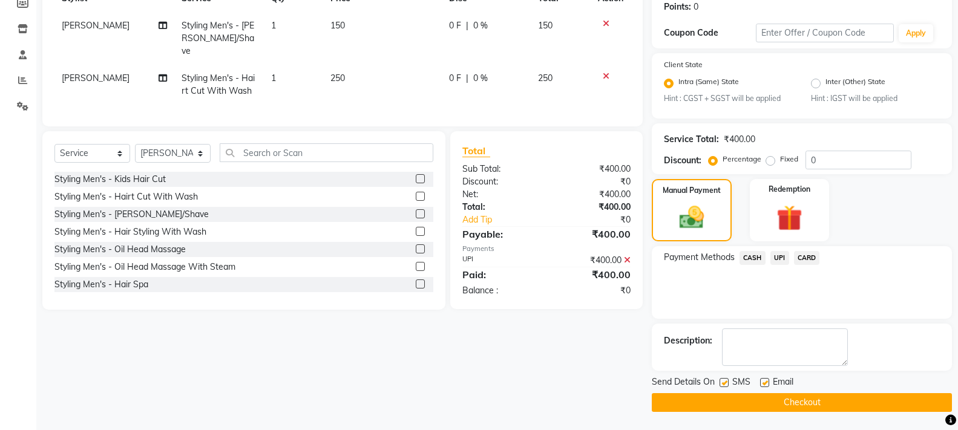
click at [826, 402] on button "Checkout" at bounding box center [802, 403] width 300 height 19
